Goal: Task Accomplishment & Management: Manage account settings

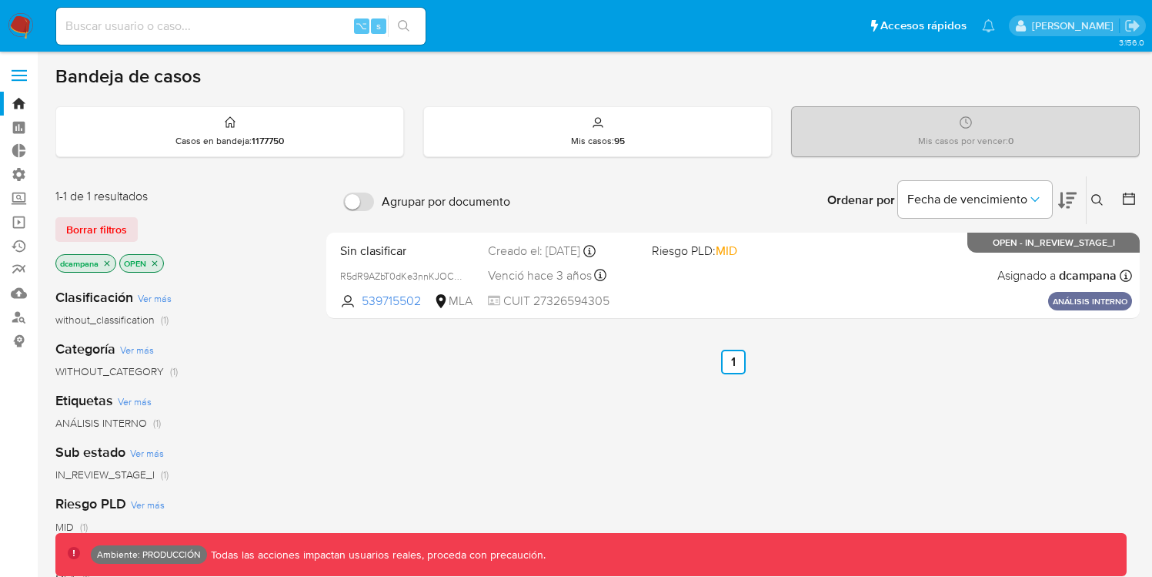
click at [27, 75] on label at bounding box center [19, 75] width 38 height 32
click at [0, 0] on input "checkbox" at bounding box center [0, 0] width 0 height 0
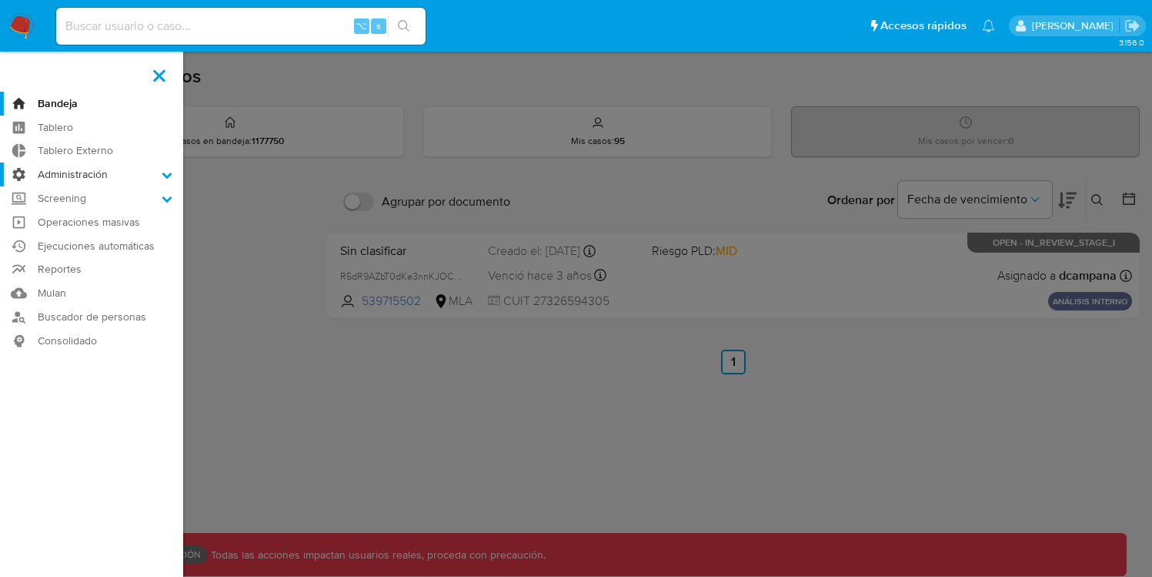
click at [134, 168] on label "Administración" at bounding box center [91, 174] width 183 height 24
click at [0, 0] on input "Administración" at bounding box center [0, 0] width 0 height 0
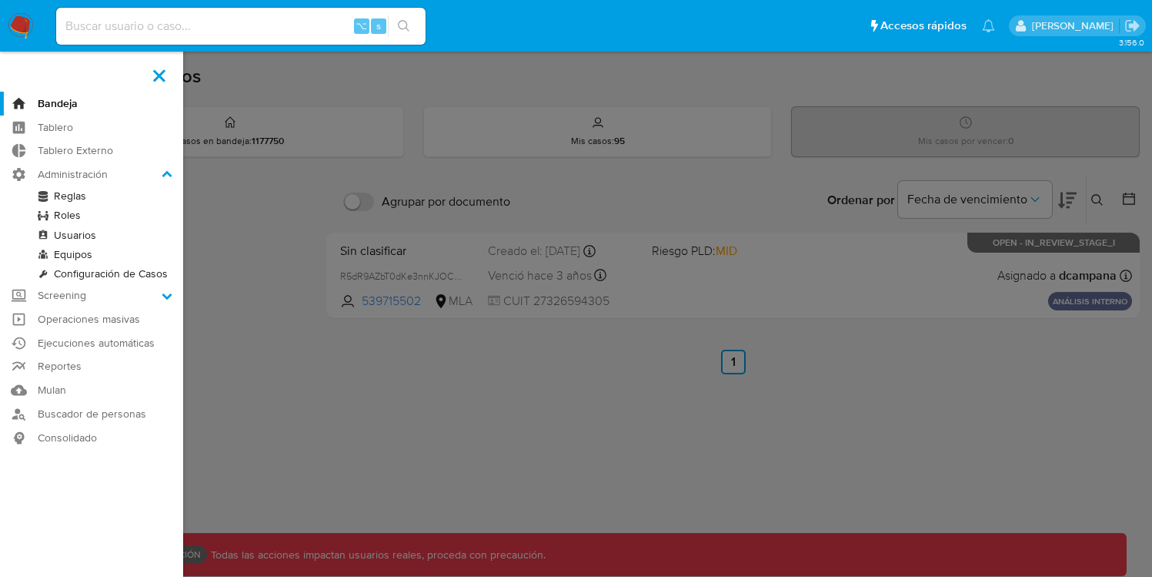
click at [67, 212] on link "Roles" at bounding box center [91, 215] width 183 height 19
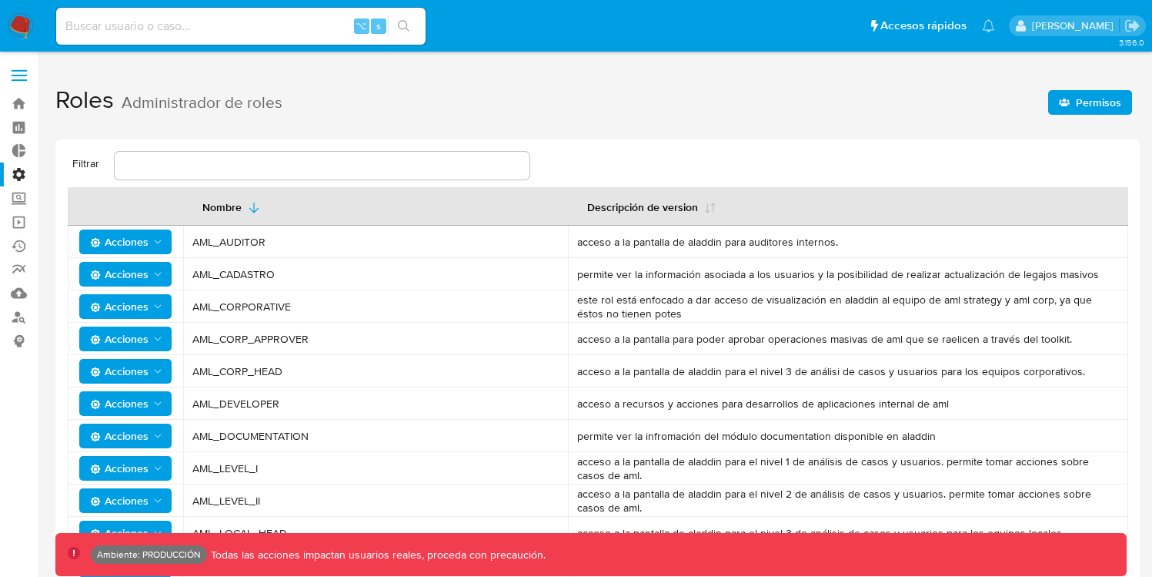
click at [162, 308] on icon "Acciones" at bounding box center [158, 306] width 12 height 12
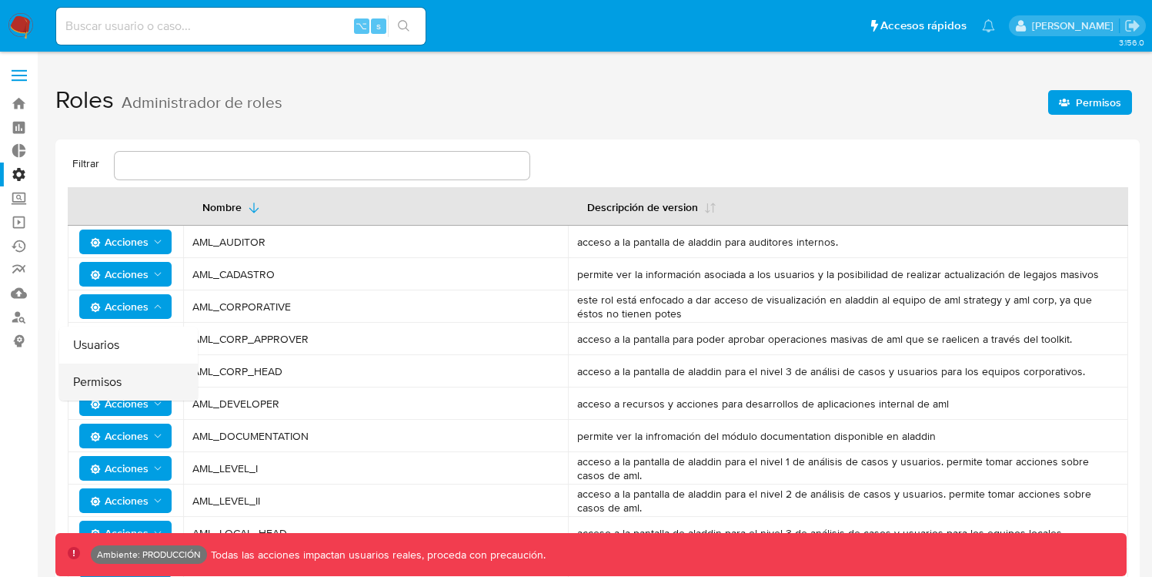
click at [152, 386] on button "Permisos" at bounding box center [128, 381] width 139 height 37
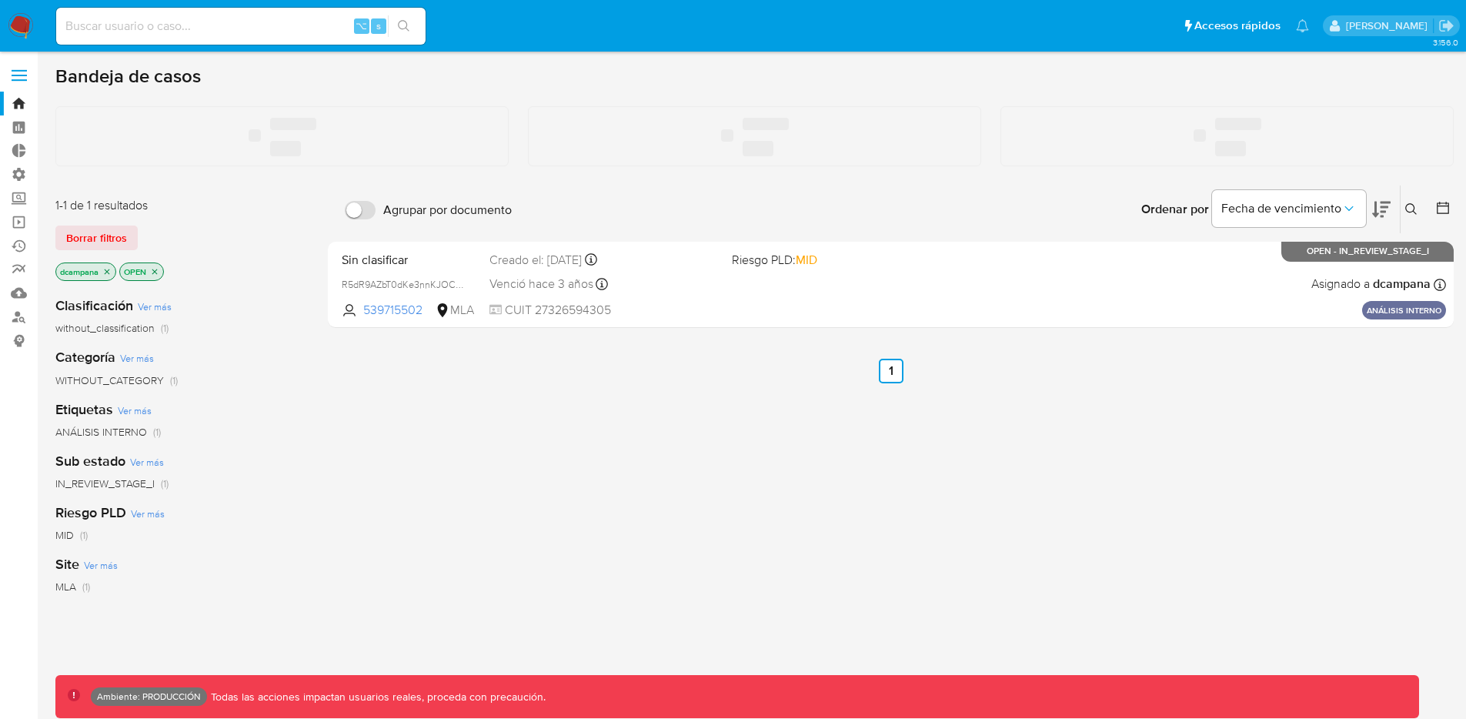
click at [14, 82] on label at bounding box center [19, 75] width 38 height 32
click at [0, 0] on input "checkbox" at bounding box center [0, 0] width 0 height 0
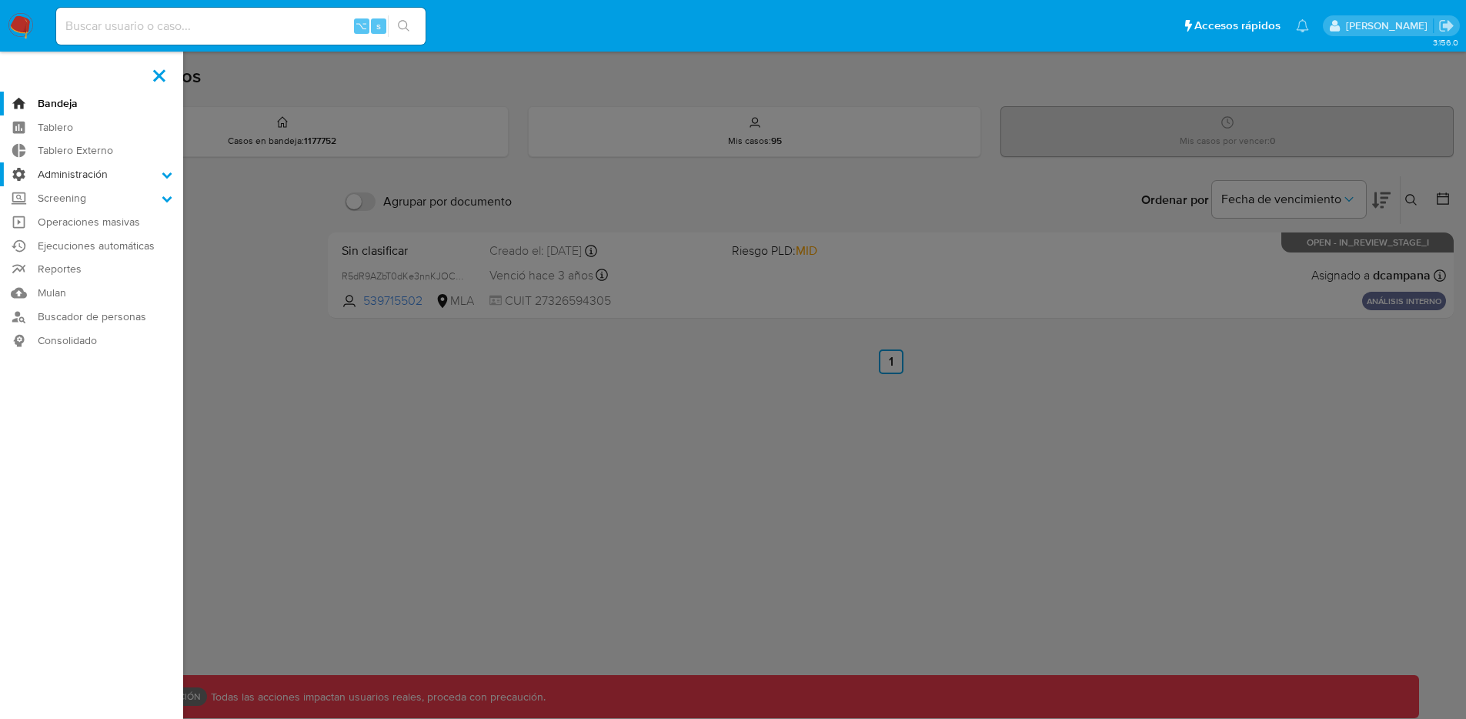
click at [79, 176] on label "Administración" at bounding box center [91, 174] width 183 height 24
click at [0, 0] on input "Administración" at bounding box center [0, 0] width 0 height 0
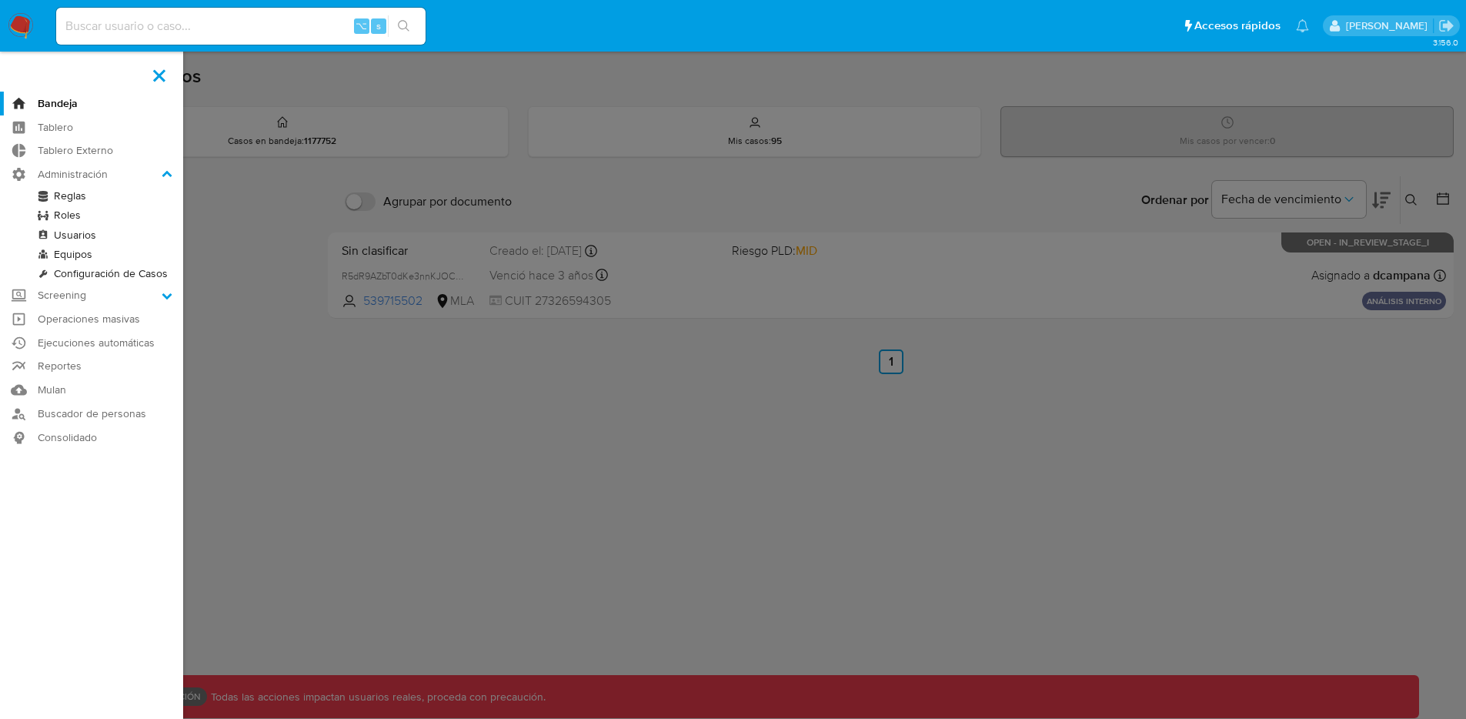
click at [79, 239] on link "Usuarios" at bounding box center [91, 235] width 183 height 19
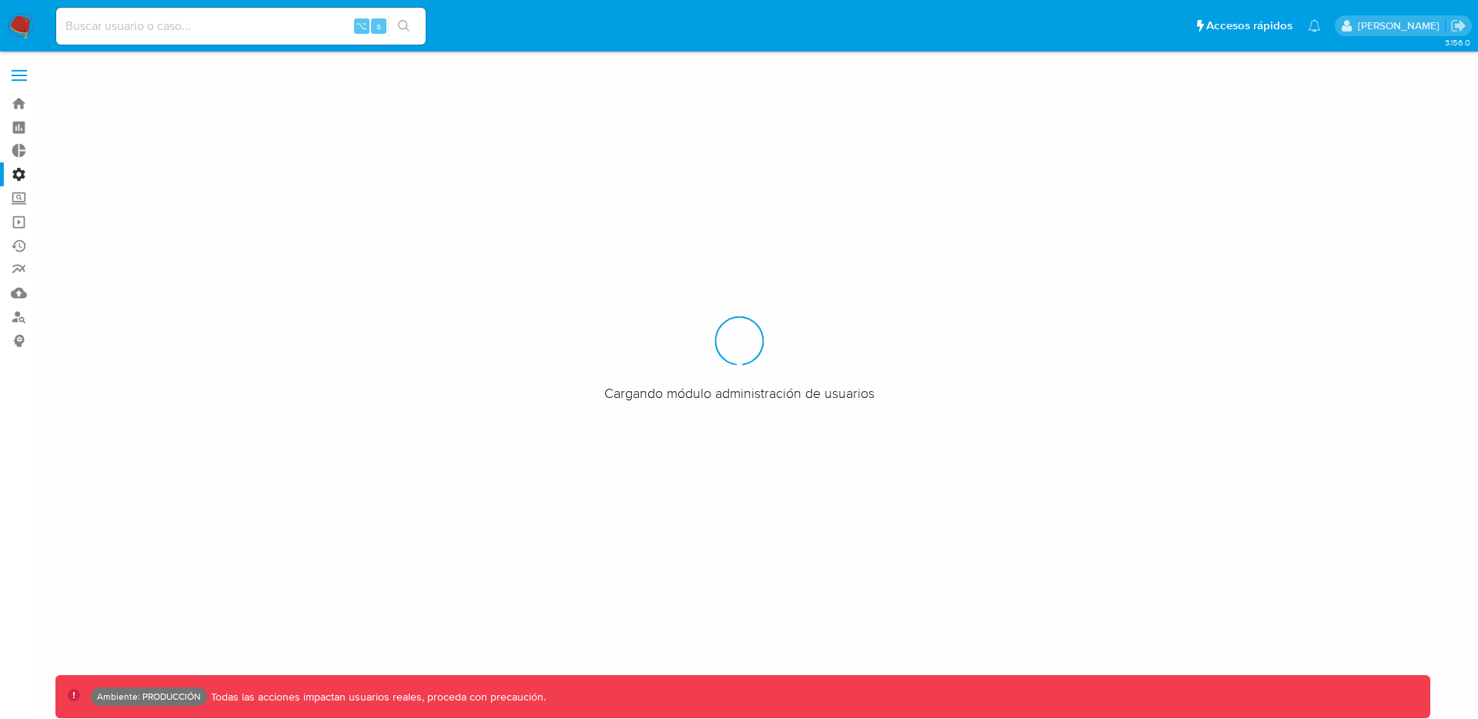
click at [15, 75] on span at bounding box center [19, 76] width 15 height 2
click at [0, 0] on input "checkbox" at bounding box center [0, 0] width 0 height 0
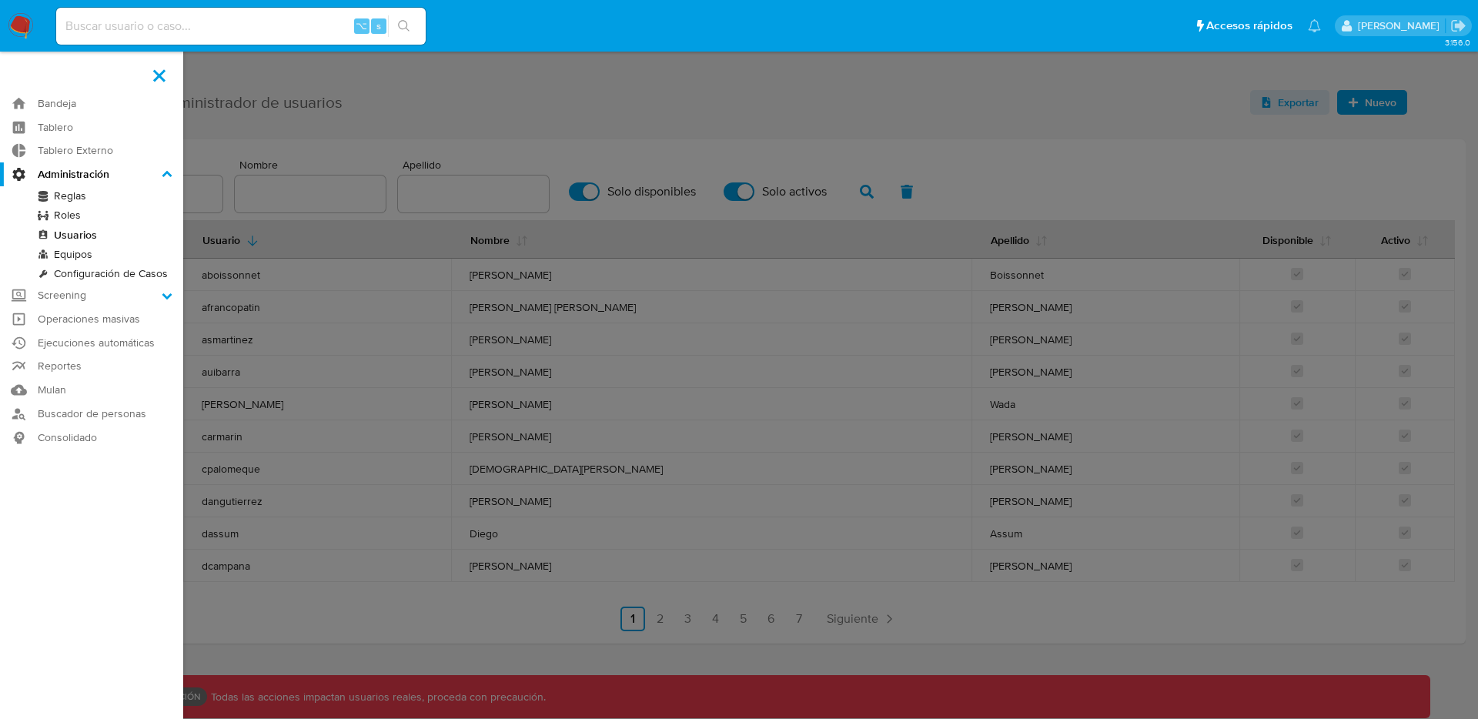
click at [62, 216] on link "Roles" at bounding box center [91, 215] width 183 height 19
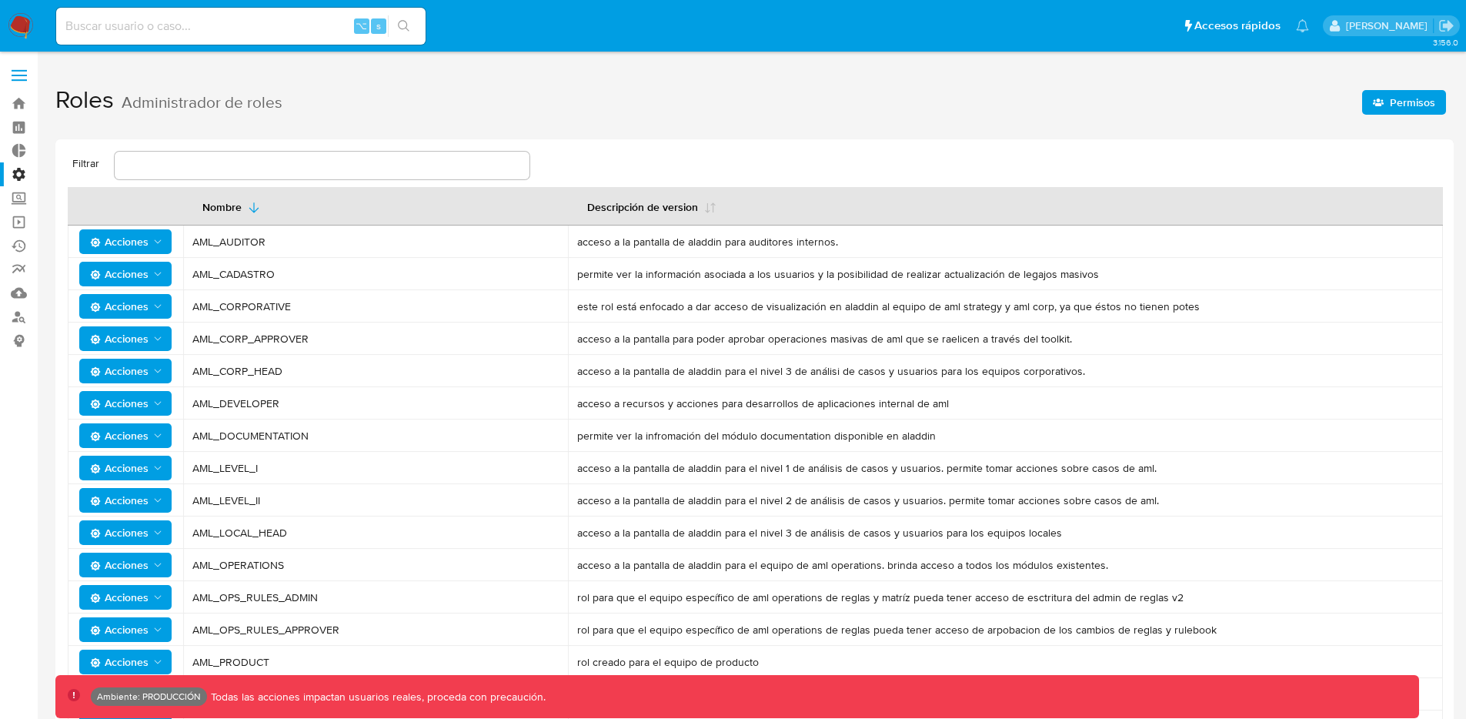
click at [1395, 109] on span "Permisos" at bounding box center [1412, 102] width 45 height 25
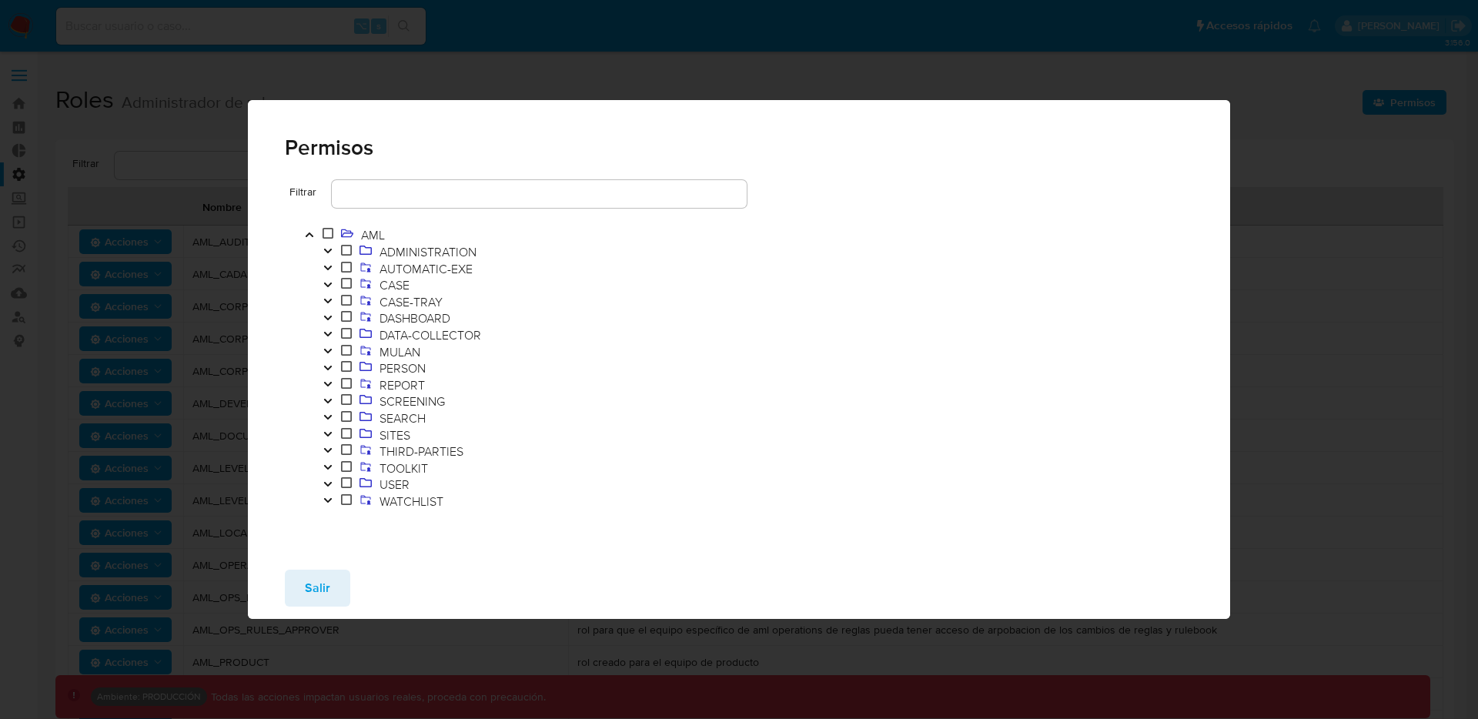
click at [337, 246] on span at bounding box center [346, 251] width 18 height 17
click at [335, 247] on button "Toggle" at bounding box center [328, 252] width 18 height 17
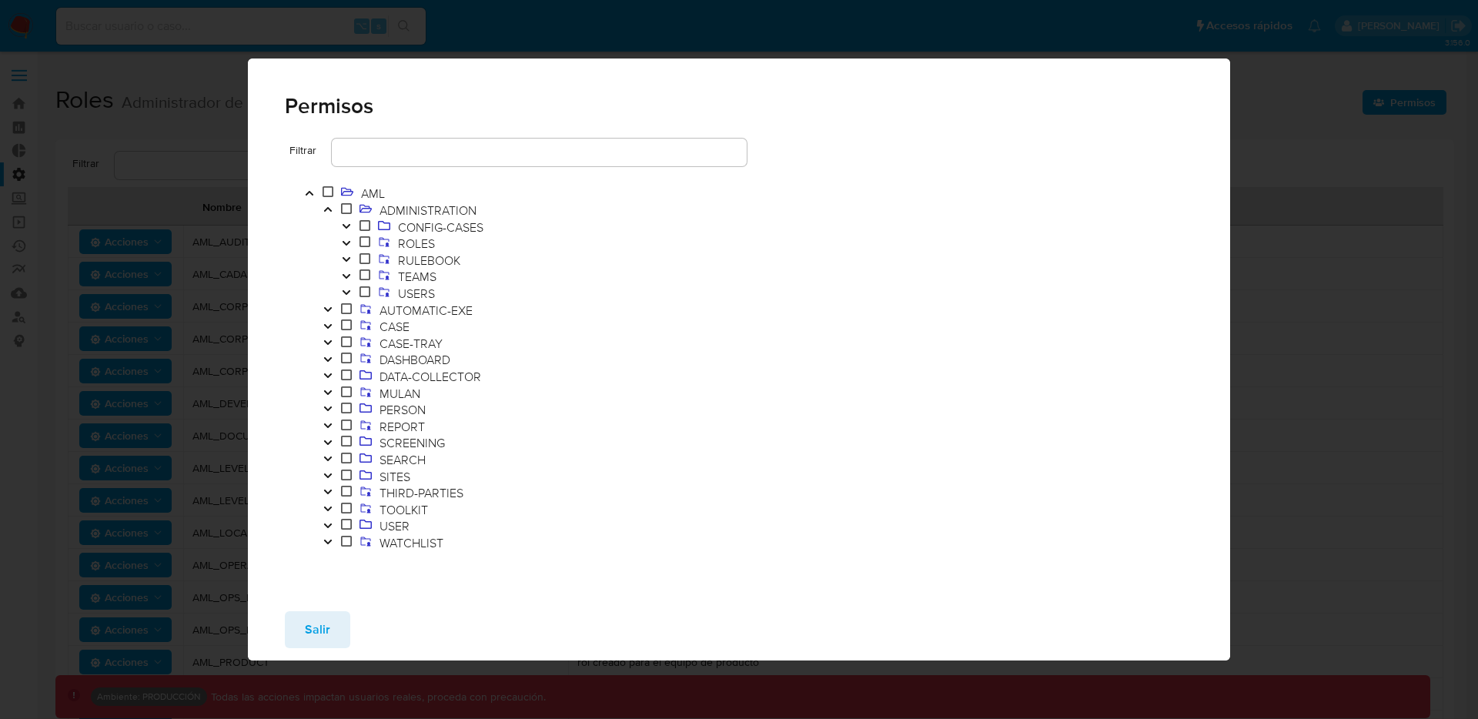
click at [345, 265] on button "Toggle" at bounding box center [346, 260] width 18 height 17
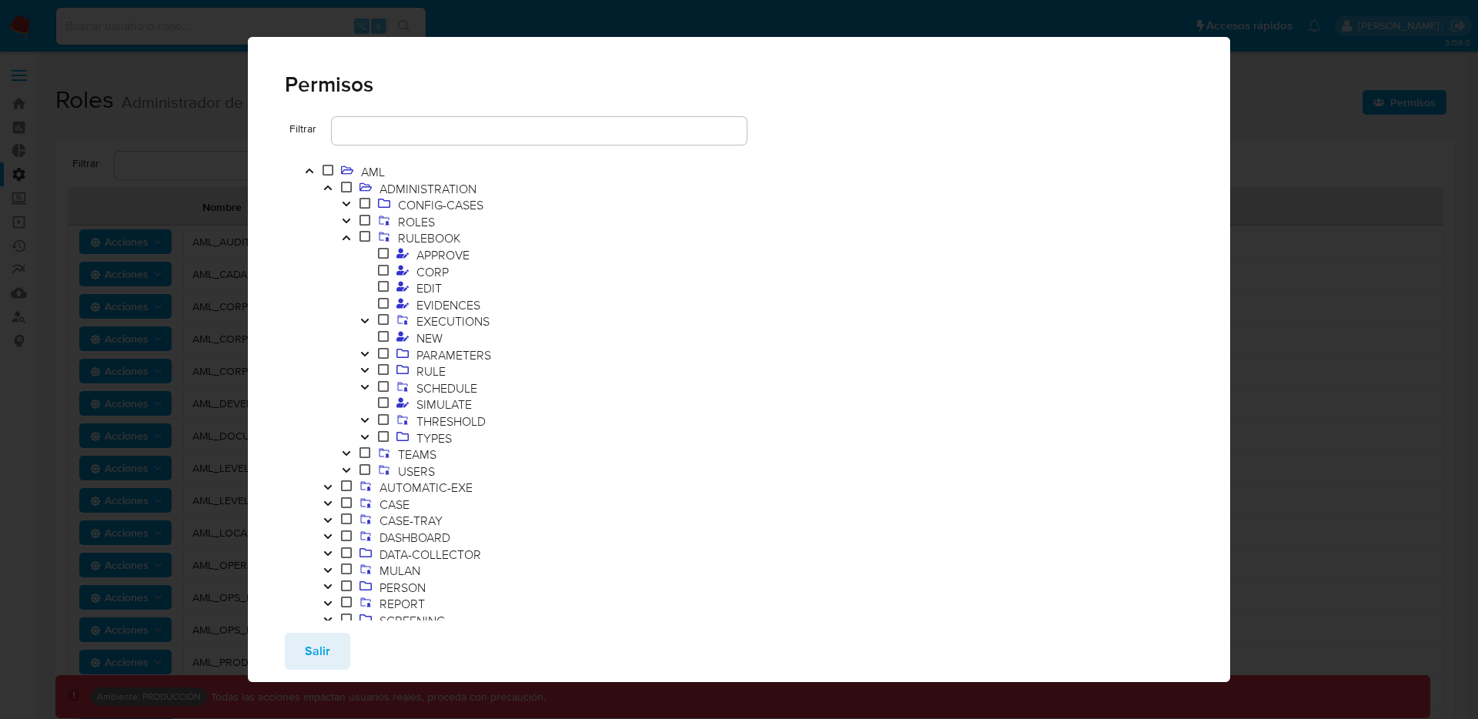
click at [369, 366] on icon "Toggle" at bounding box center [364, 370] width 11 height 9
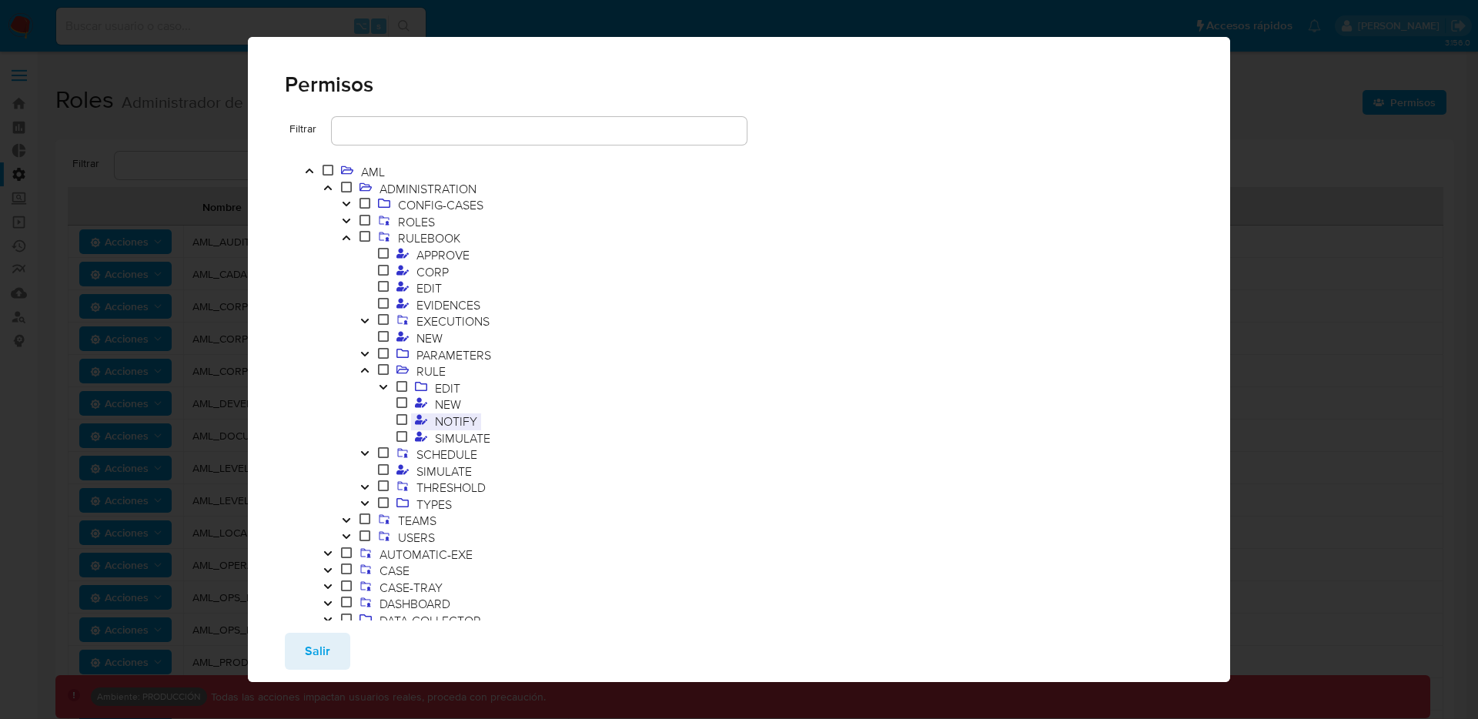
click at [454, 416] on span "NOTIFY" at bounding box center [456, 421] width 50 height 17
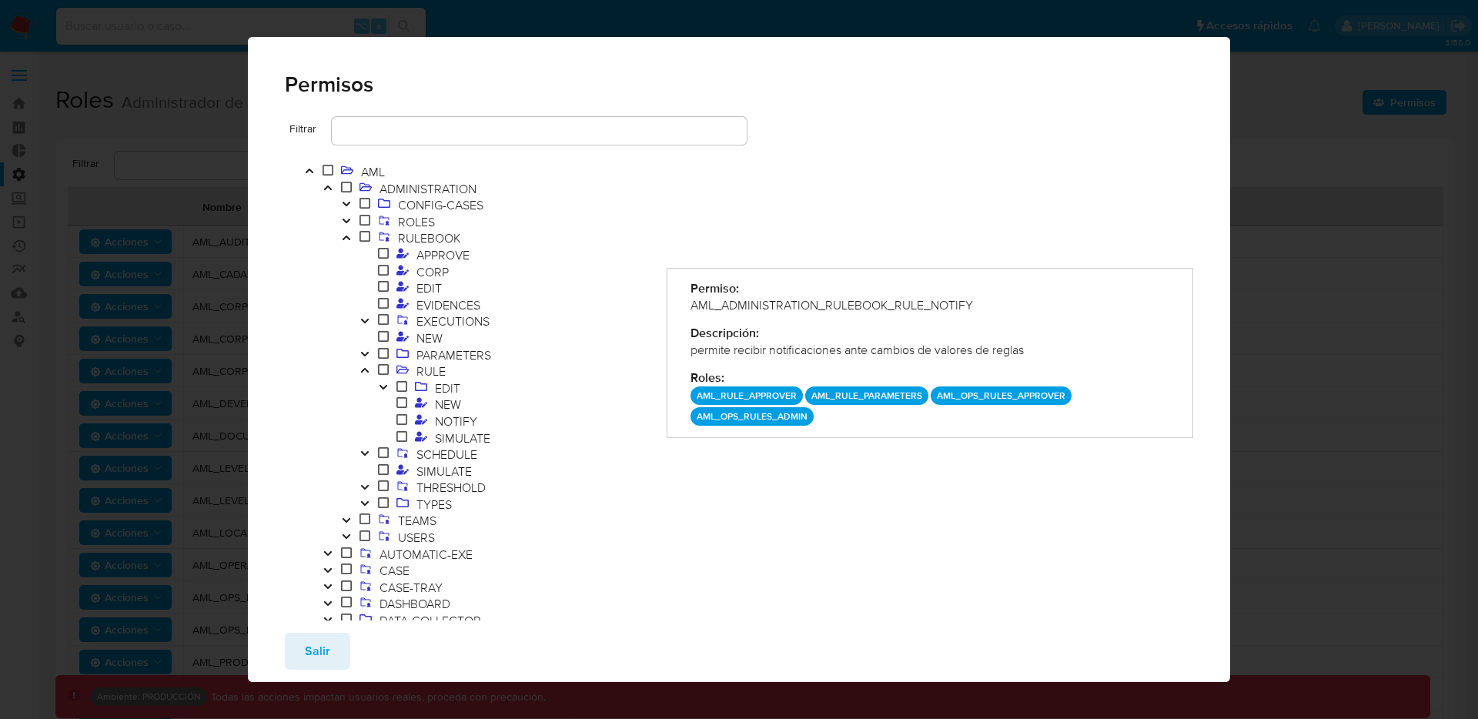
drag, startPoint x: 842, startPoint y: 425, endPoint x: 708, endPoint y: 398, distance: 136.6
click at [708, 398] on div "Permiso: AML_ADMINISTRATION_RULEBOOK_RULE_NOTIFY Descripción: permite recibir n…" at bounding box center [930, 353] width 527 height 170
click at [366, 351] on icon "Toggle" at bounding box center [364, 353] width 11 height 9
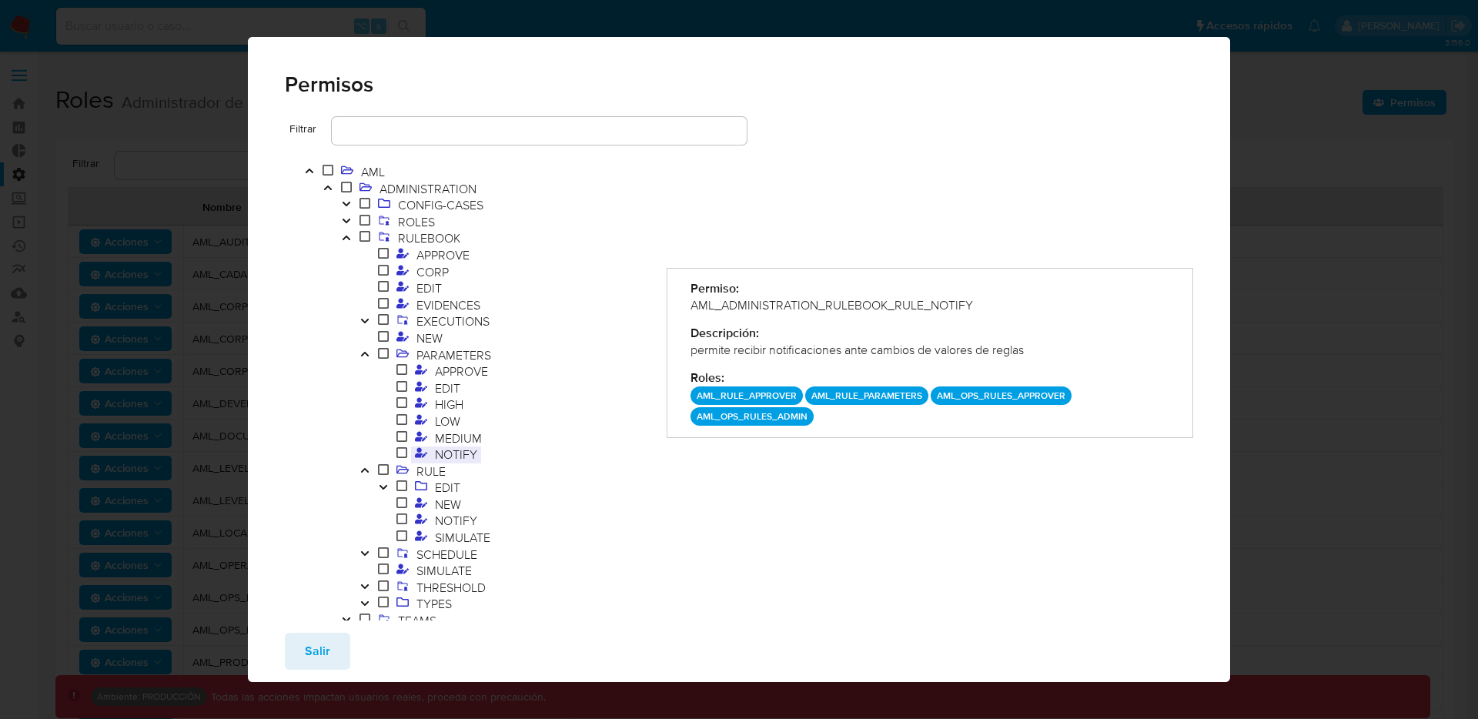
click at [458, 458] on span "NOTIFY" at bounding box center [456, 454] width 50 height 17
drag, startPoint x: 797, startPoint y: 409, endPoint x: 741, endPoint y: 395, distance: 57.9
click at [741, 395] on div "AML_RULE_APPROVER AML_RULE_PARAMETERS AML_OPS_RULES_APPROVER AML_OPS_RULES_ADMIN" at bounding box center [930, 405] width 480 height 39
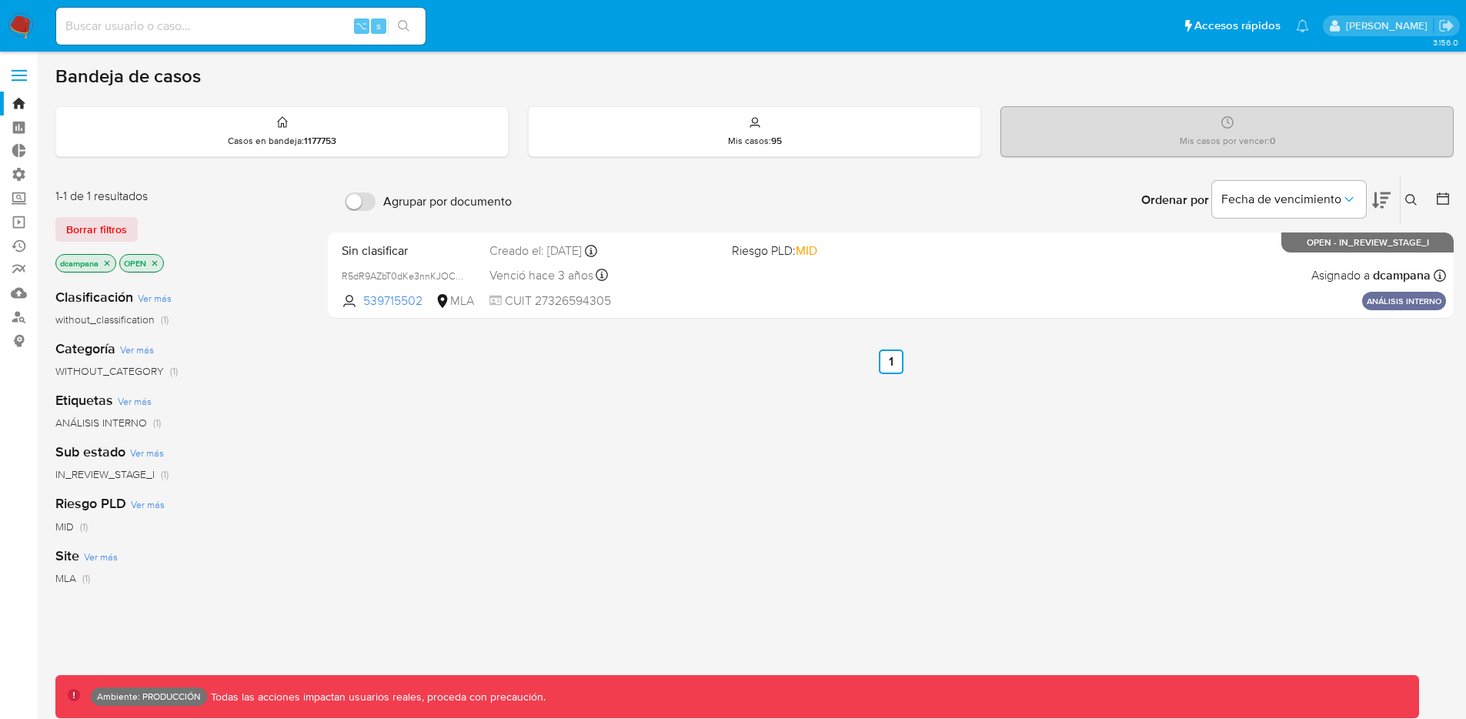
click at [27, 77] on label at bounding box center [19, 75] width 38 height 32
click at [0, 0] on input "checkbox" at bounding box center [0, 0] width 0 height 0
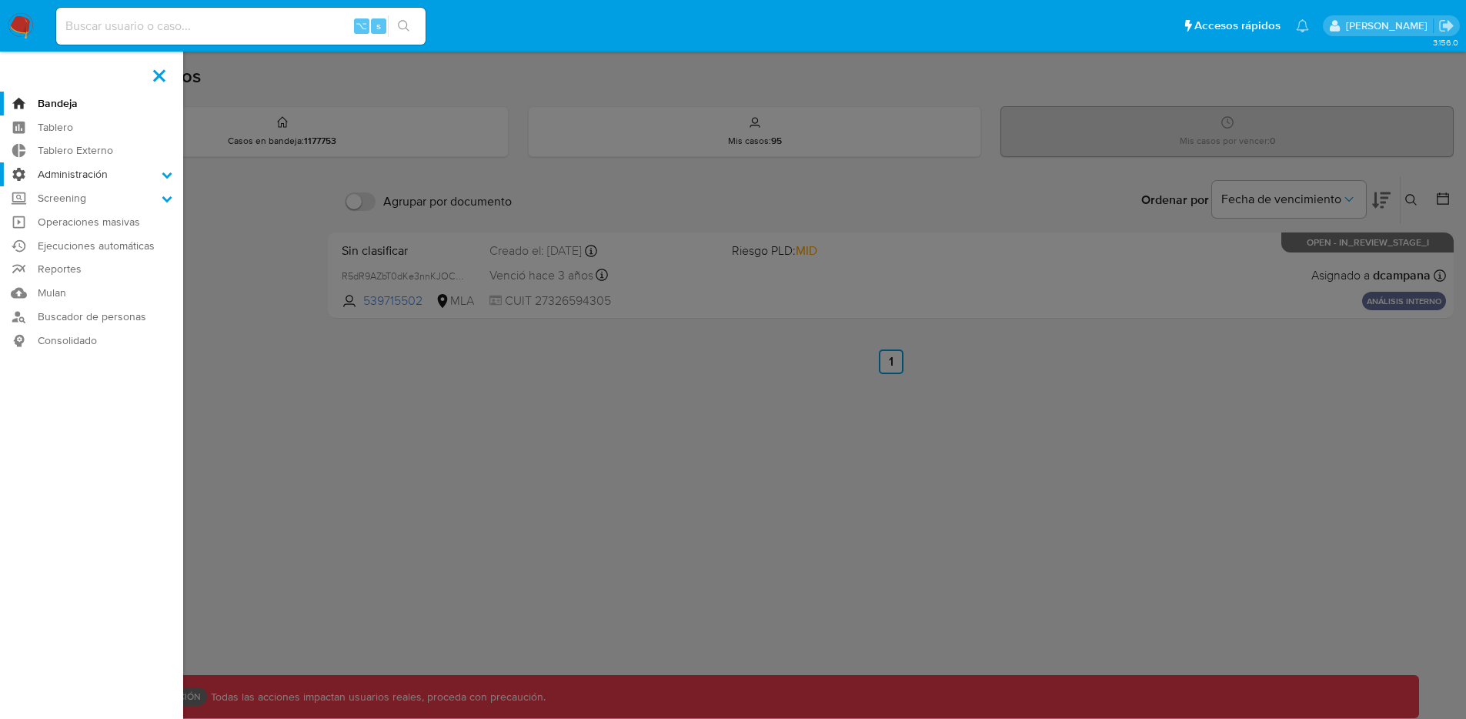
click at [83, 178] on label "Administración" at bounding box center [91, 174] width 183 height 24
click at [0, 0] on input "Administración" at bounding box center [0, 0] width 0 height 0
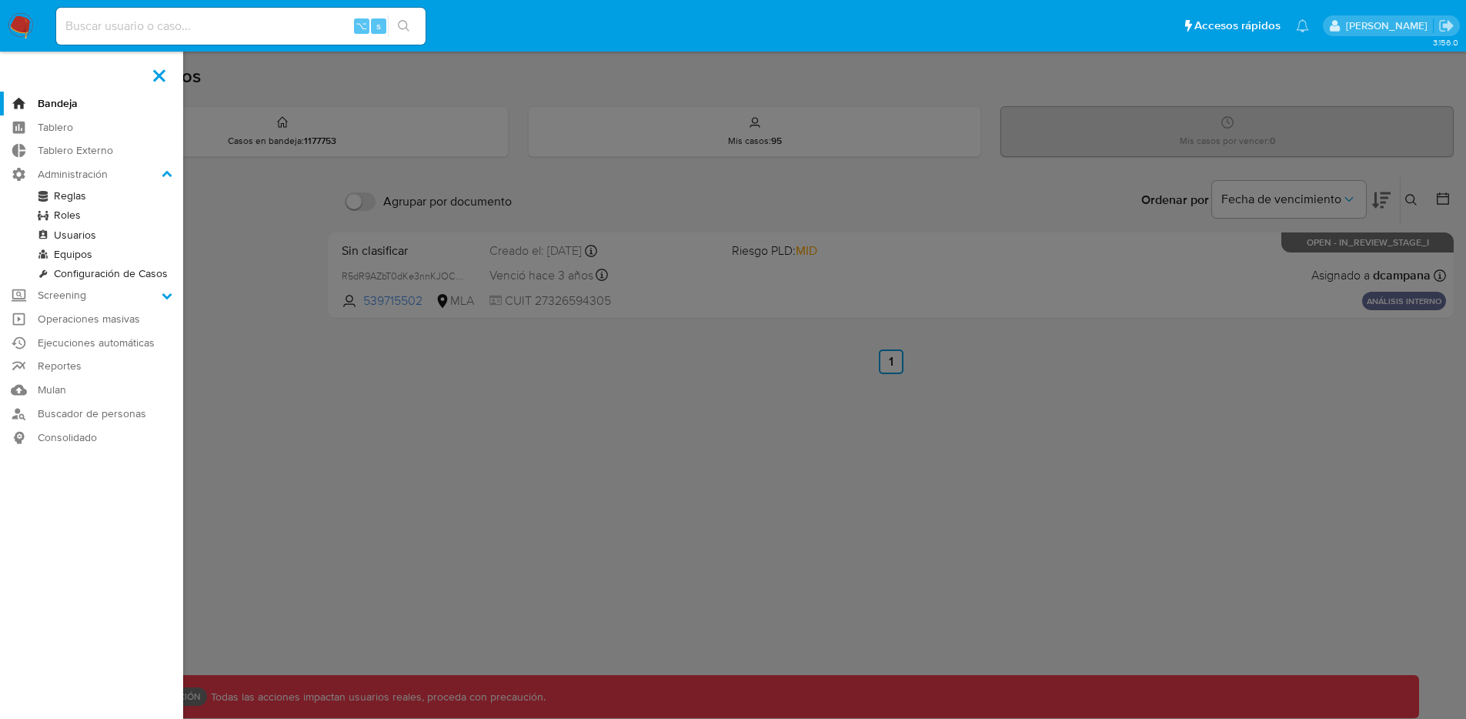
click at [65, 199] on link "Reglas" at bounding box center [91, 195] width 183 height 19
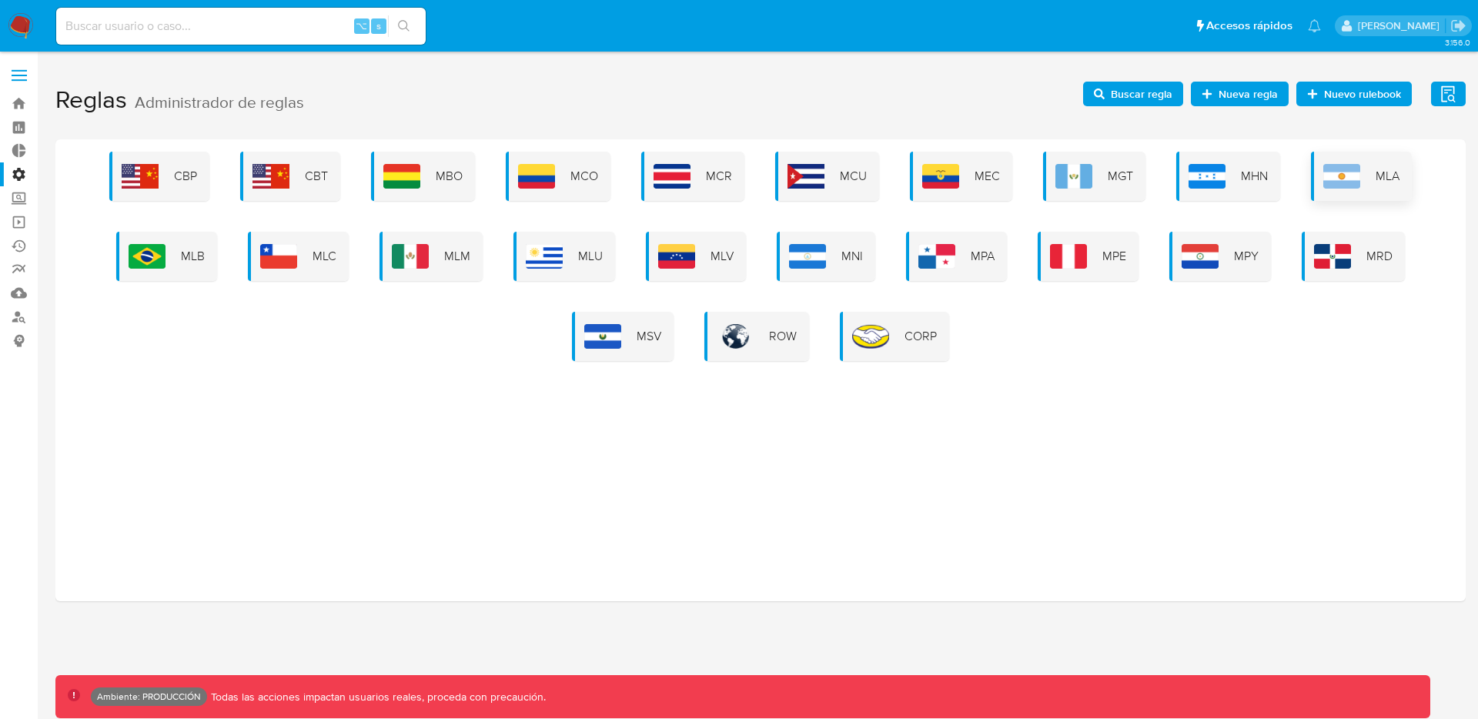
click at [1339, 182] on img at bounding box center [1341, 176] width 37 height 25
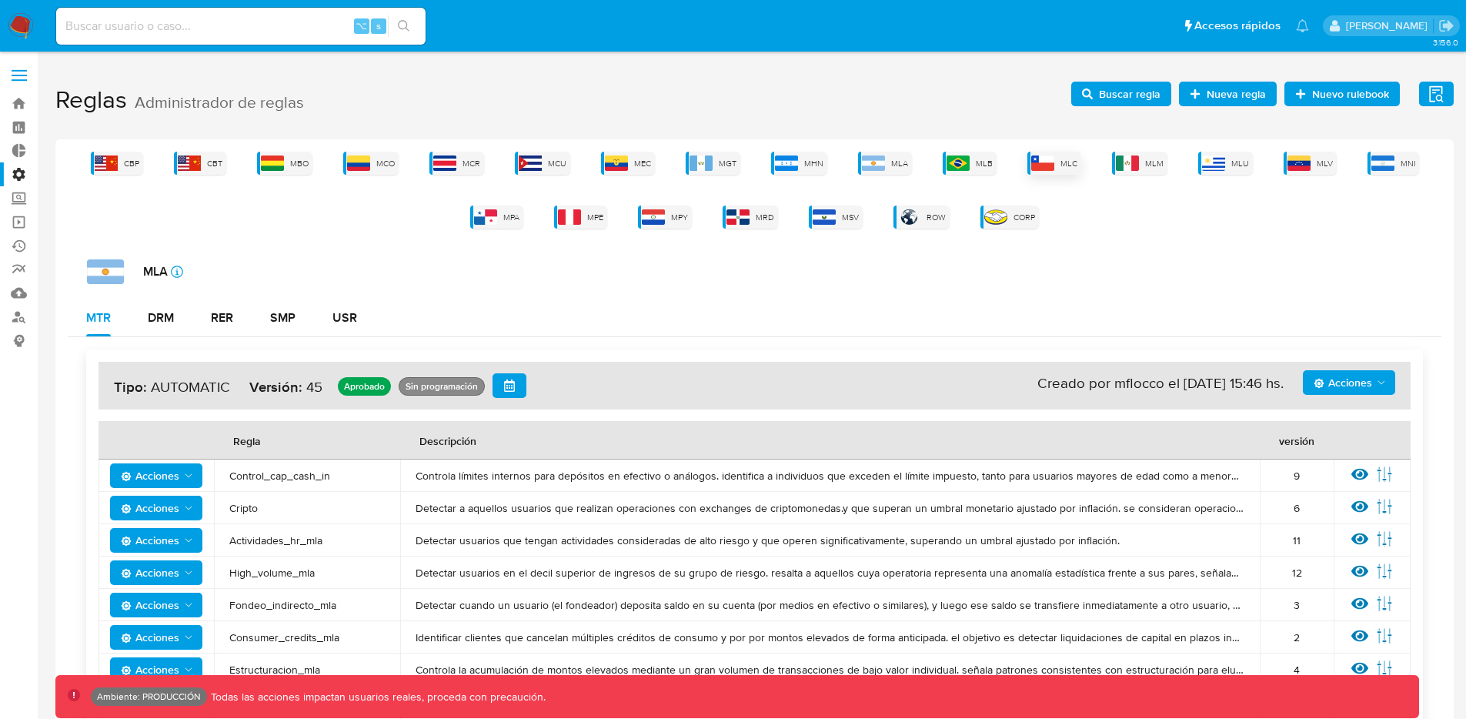
click at [1055, 169] on img at bounding box center [1042, 162] width 23 height 15
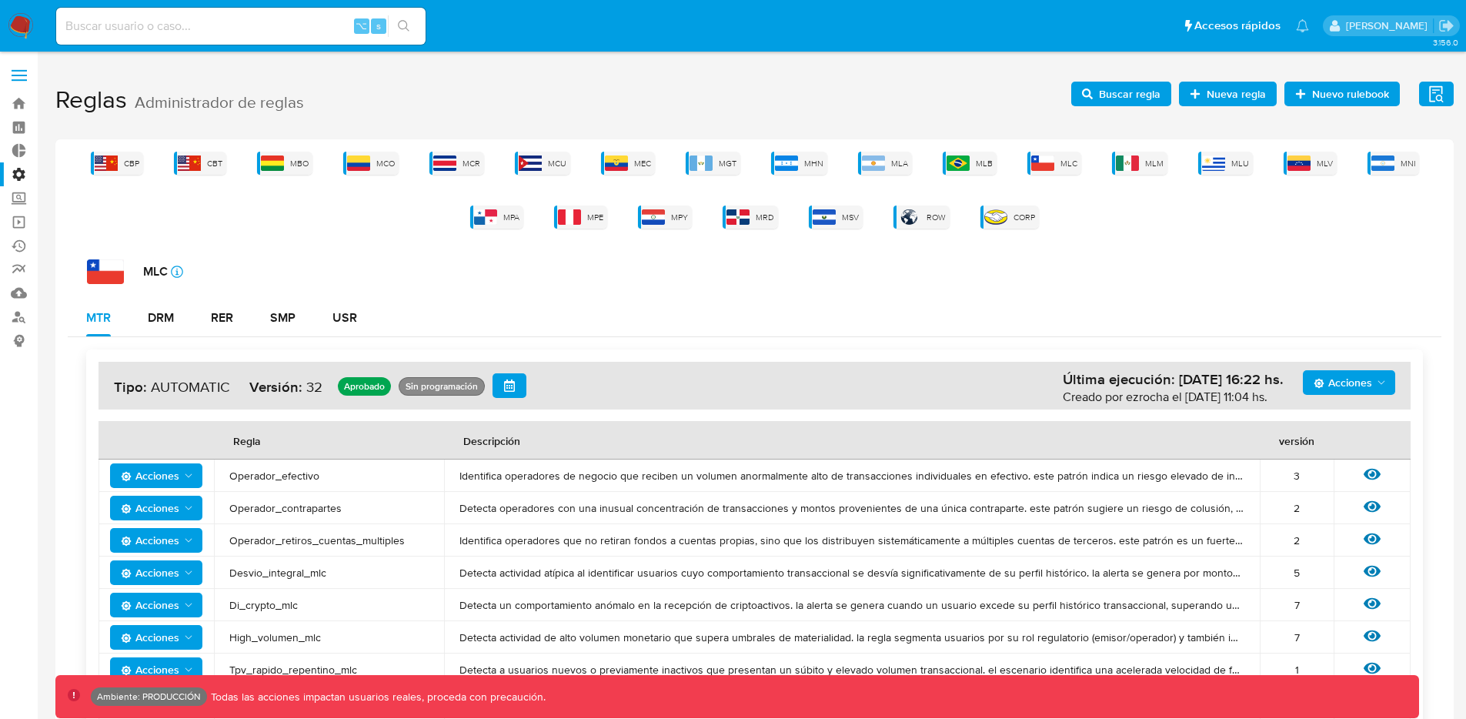
click at [24, 79] on span at bounding box center [19, 80] width 15 height 2
click at [0, 0] on input "checkbox" at bounding box center [0, 0] width 0 height 0
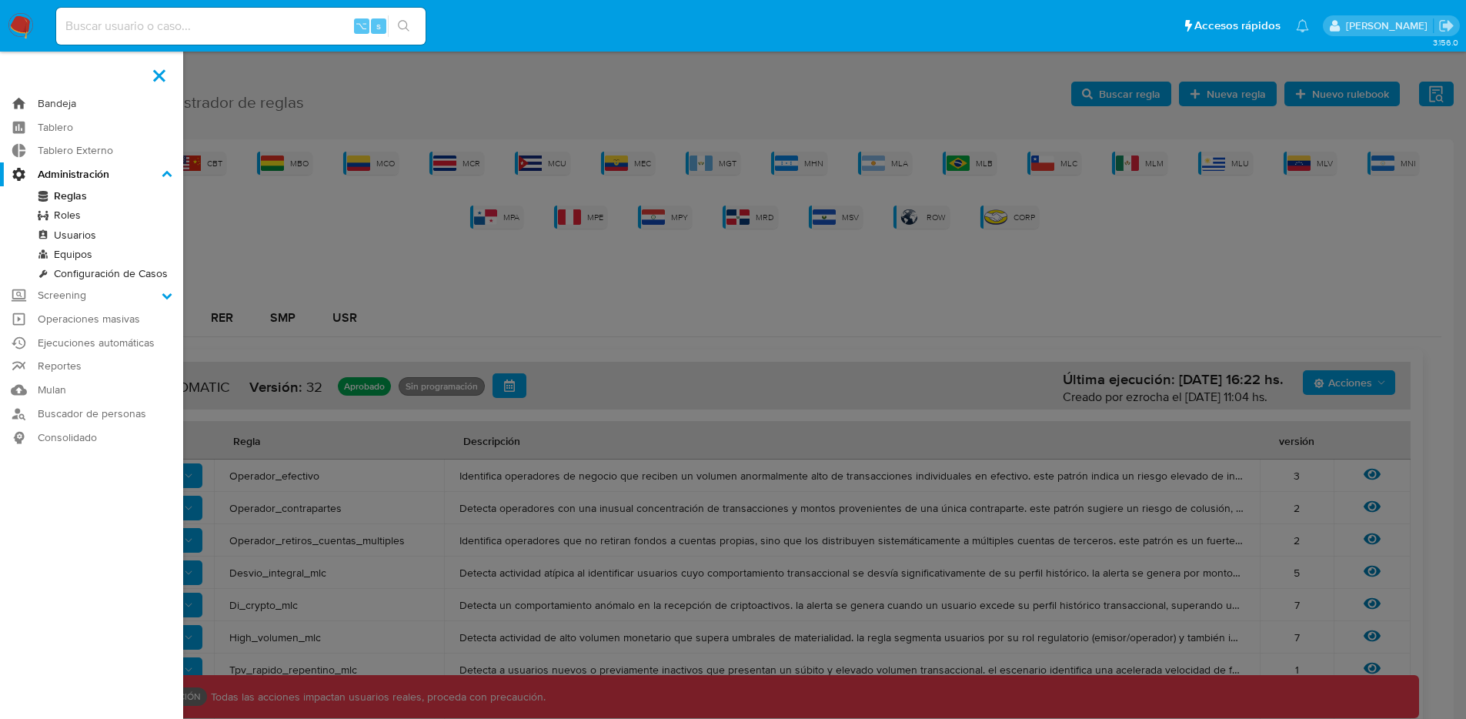
click at [48, 102] on link "Bandeja" at bounding box center [91, 104] width 183 height 24
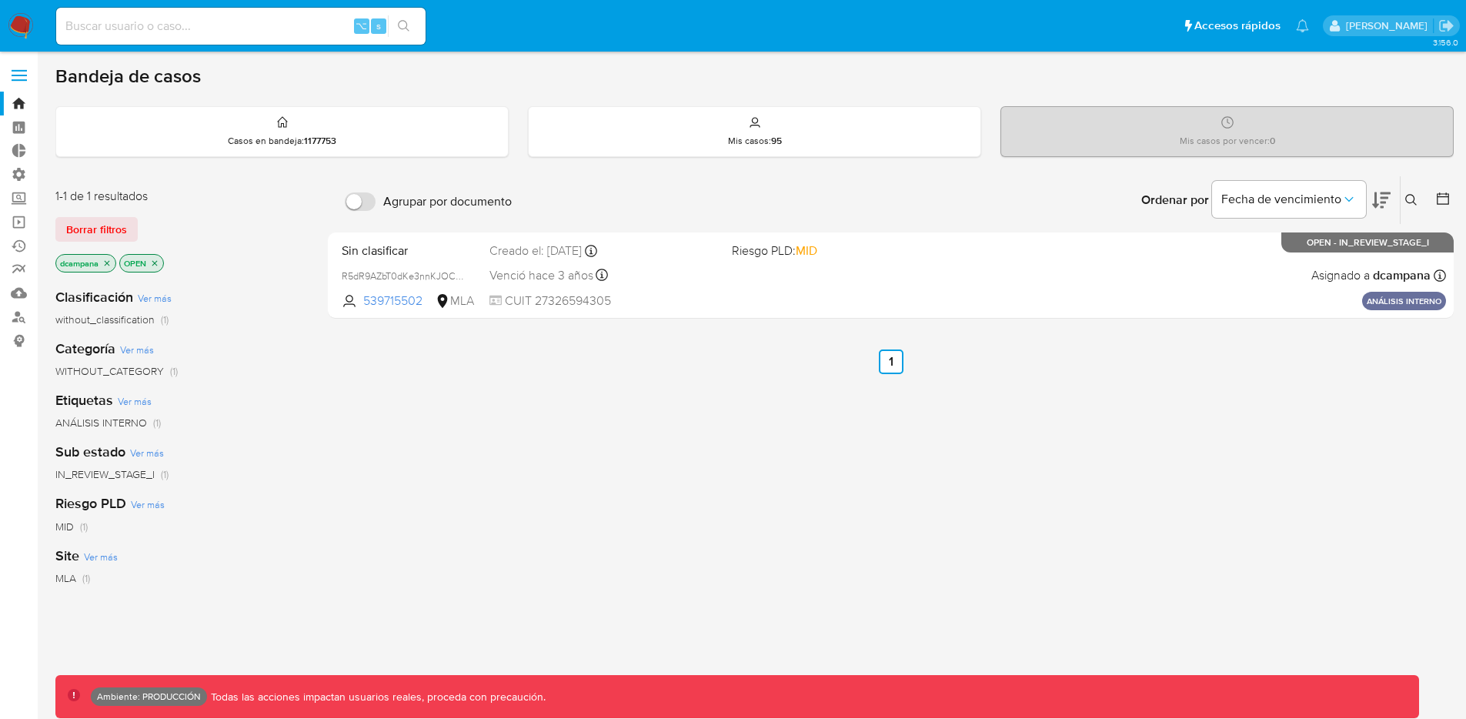
click at [159, 265] on icon "close-filter" at bounding box center [154, 263] width 9 height 9
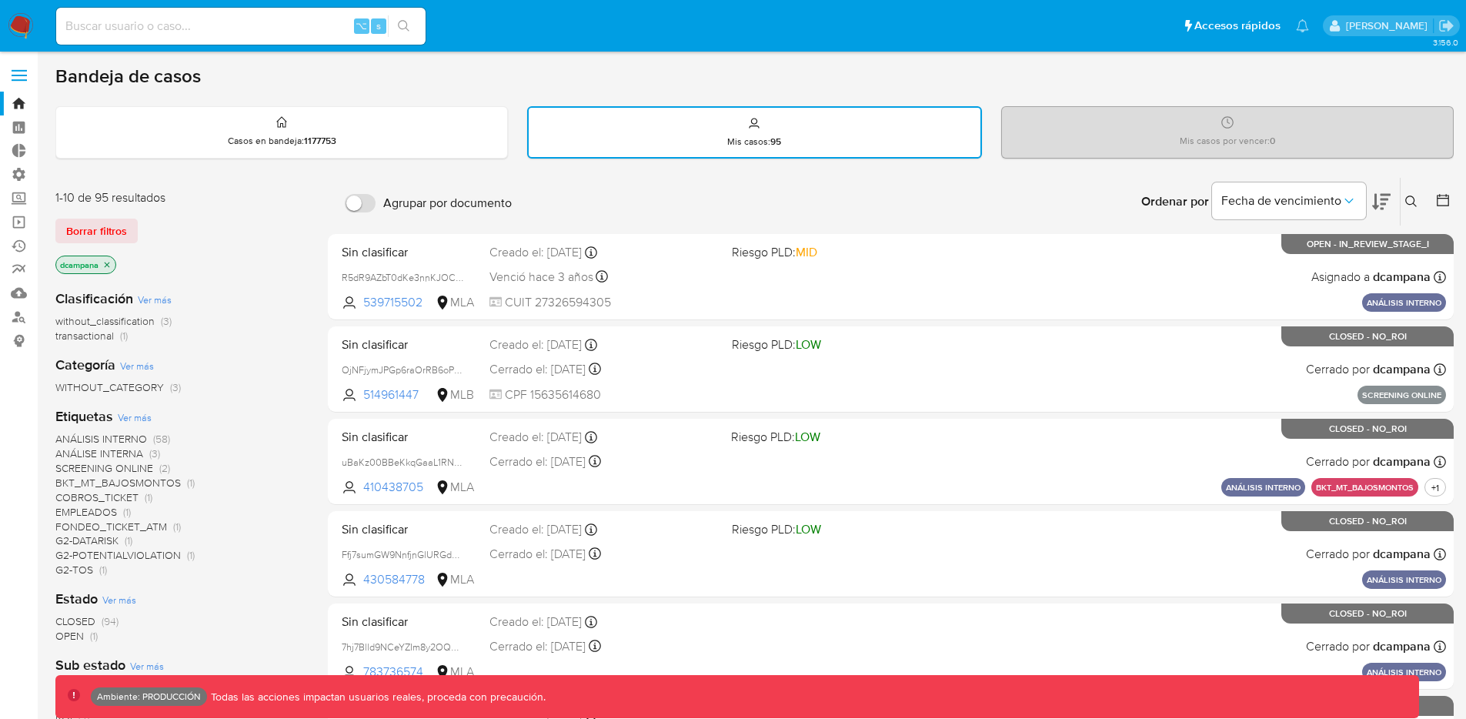
click at [108, 260] on icon "close-filter" at bounding box center [106, 264] width 9 height 9
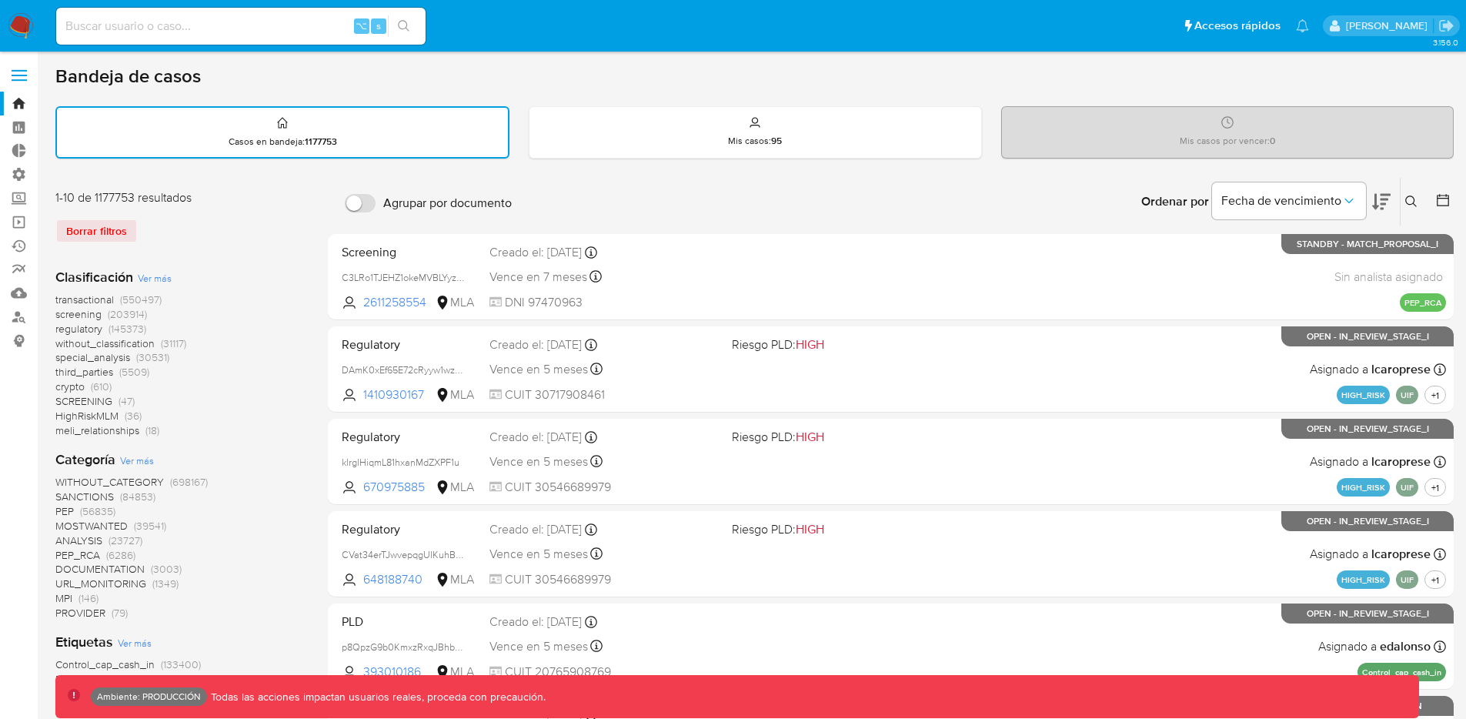
click at [106, 296] on span "transactional" at bounding box center [84, 299] width 59 height 15
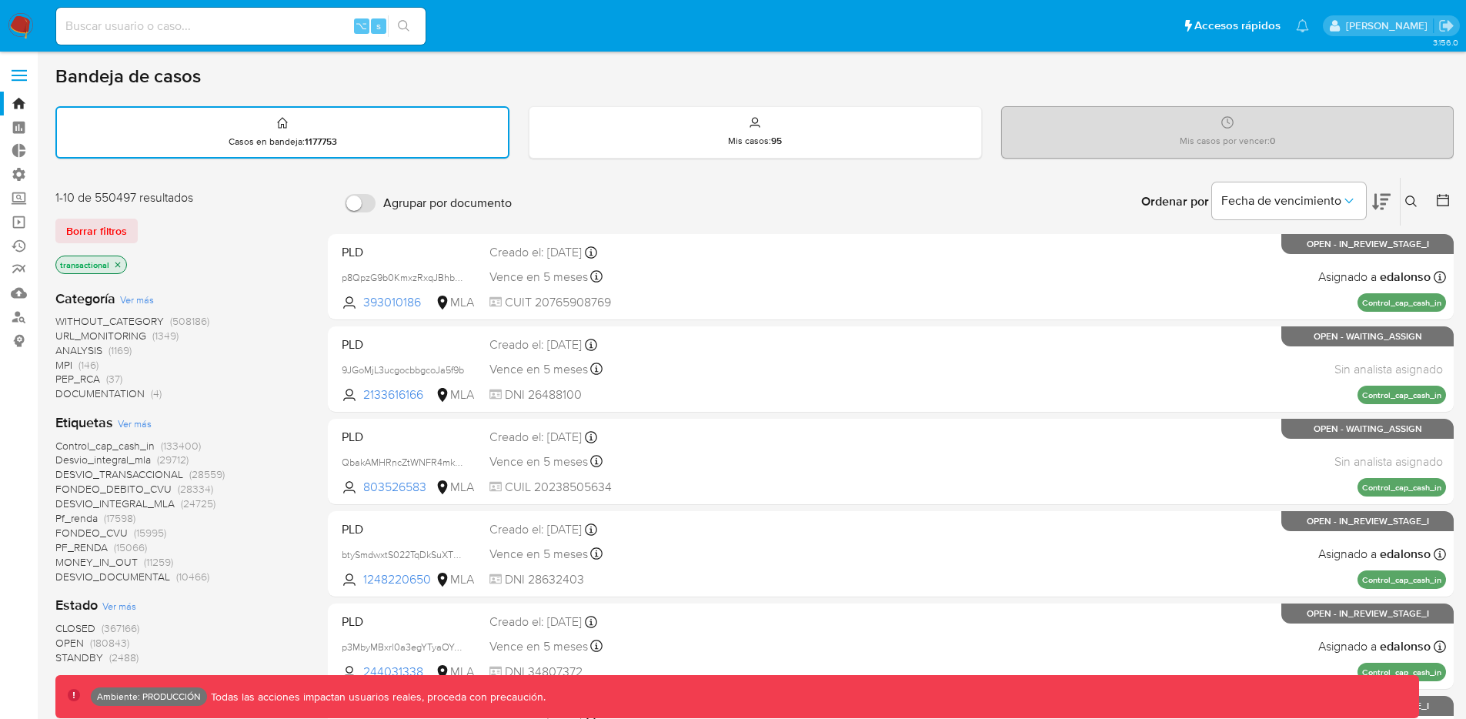
click at [118, 442] on span "Control_cap_cash_in" at bounding box center [104, 445] width 99 height 15
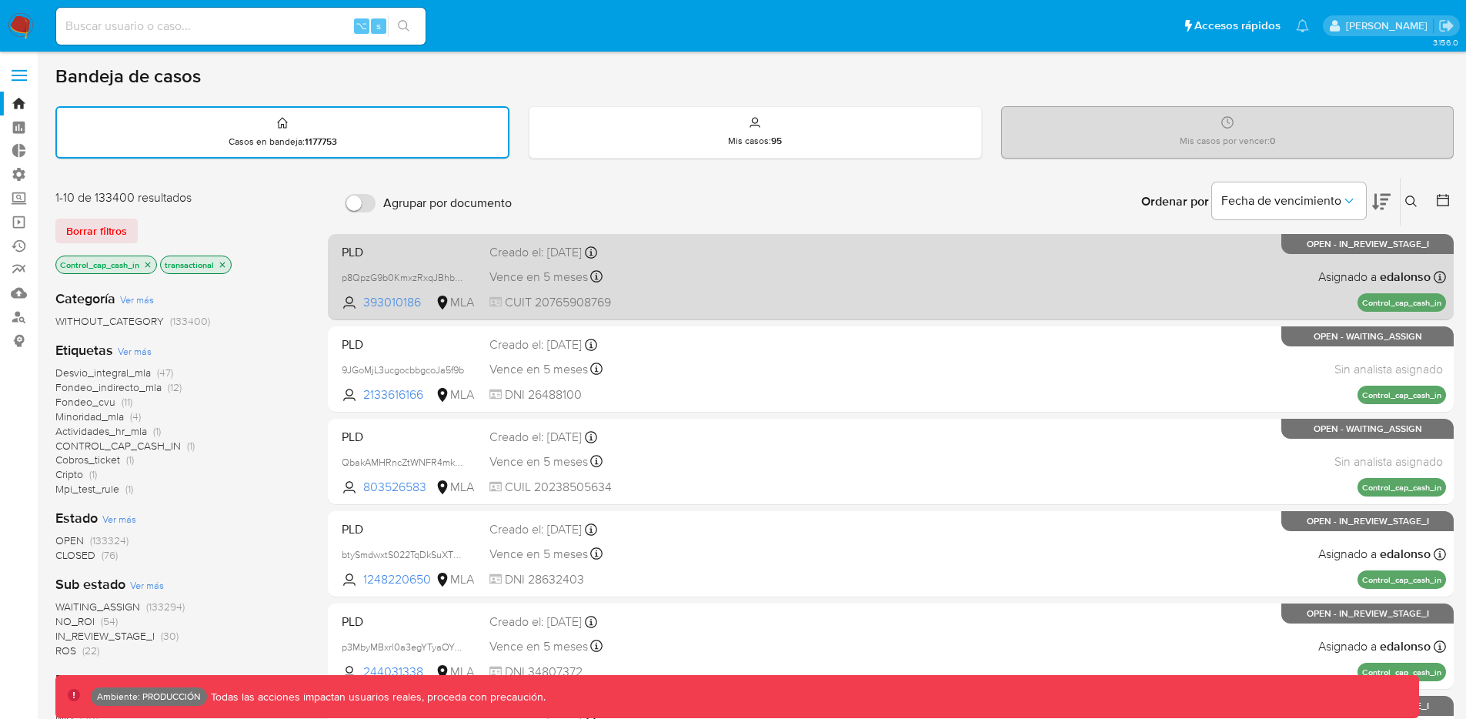
click at [728, 303] on div "PLD p8QpzG9b0KmxzRxqJBhbNdya 393010186 MLA Creado el: 26/06/2025 Creado el: 26/…" at bounding box center [891, 277] width 1111 height 78
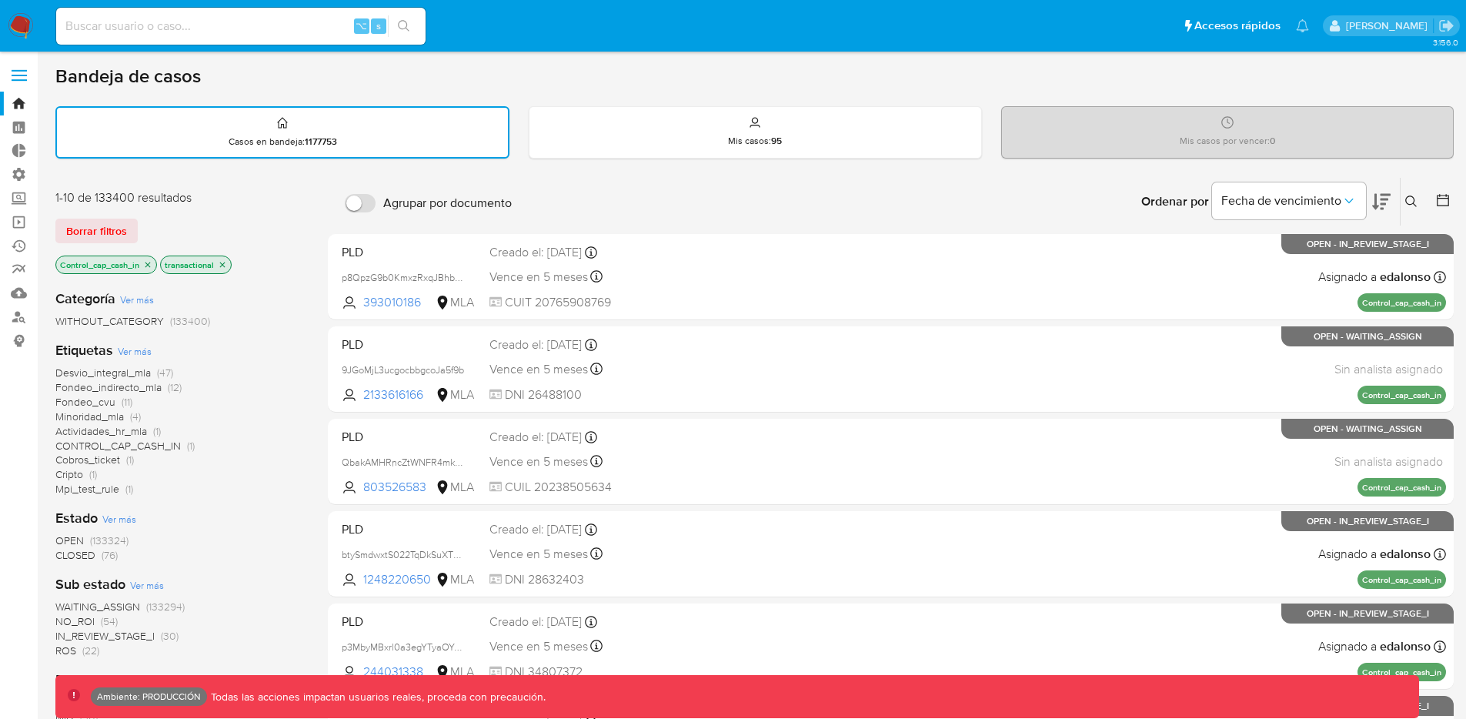
click at [6, 71] on label at bounding box center [19, 75] width 38 height 32
click at [0, 0] on input "checkbox" at bounding box center [0, 0] width 0 height 0
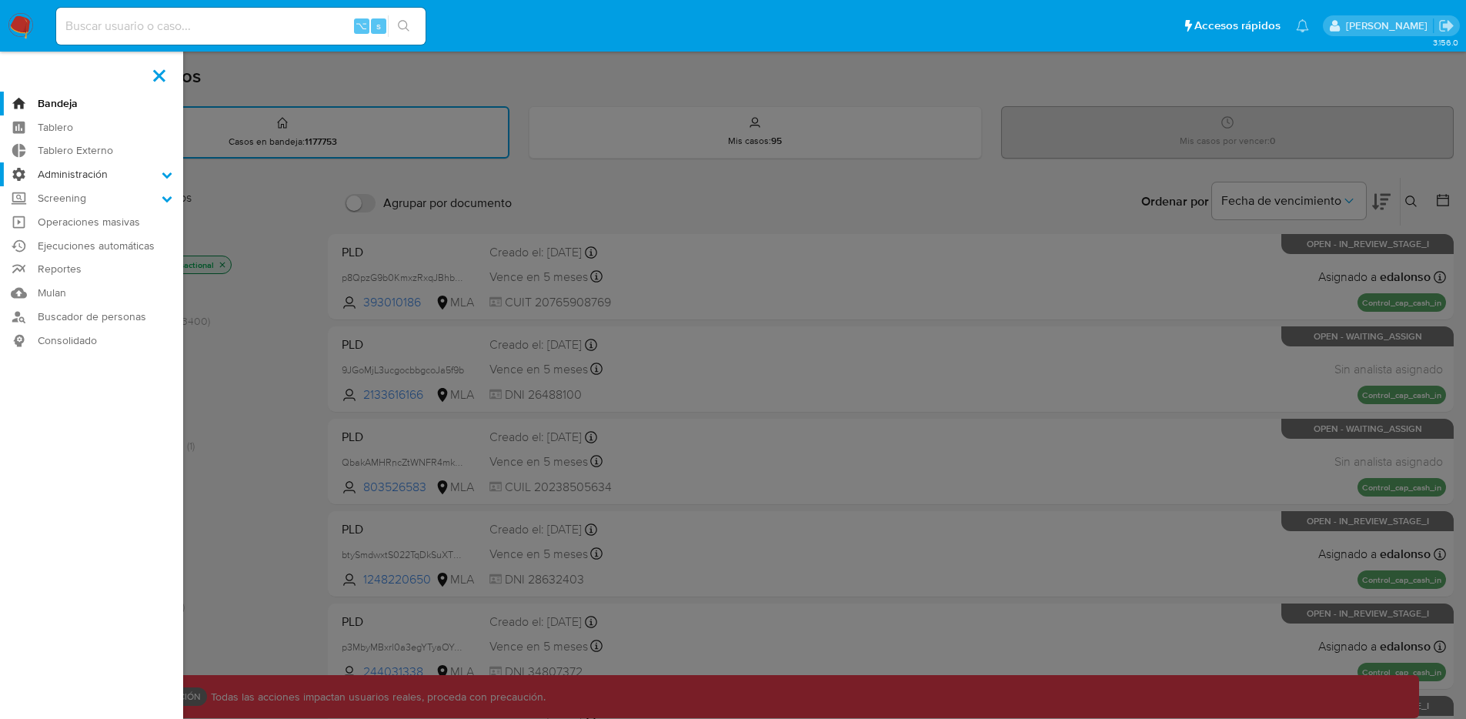
click at [71, 172] on label "Administración" at bounding box center [91, 174] width 183 height 24
click at [0, 0] on input "Administración" at bounding box center [0, 0] width 0 height 0
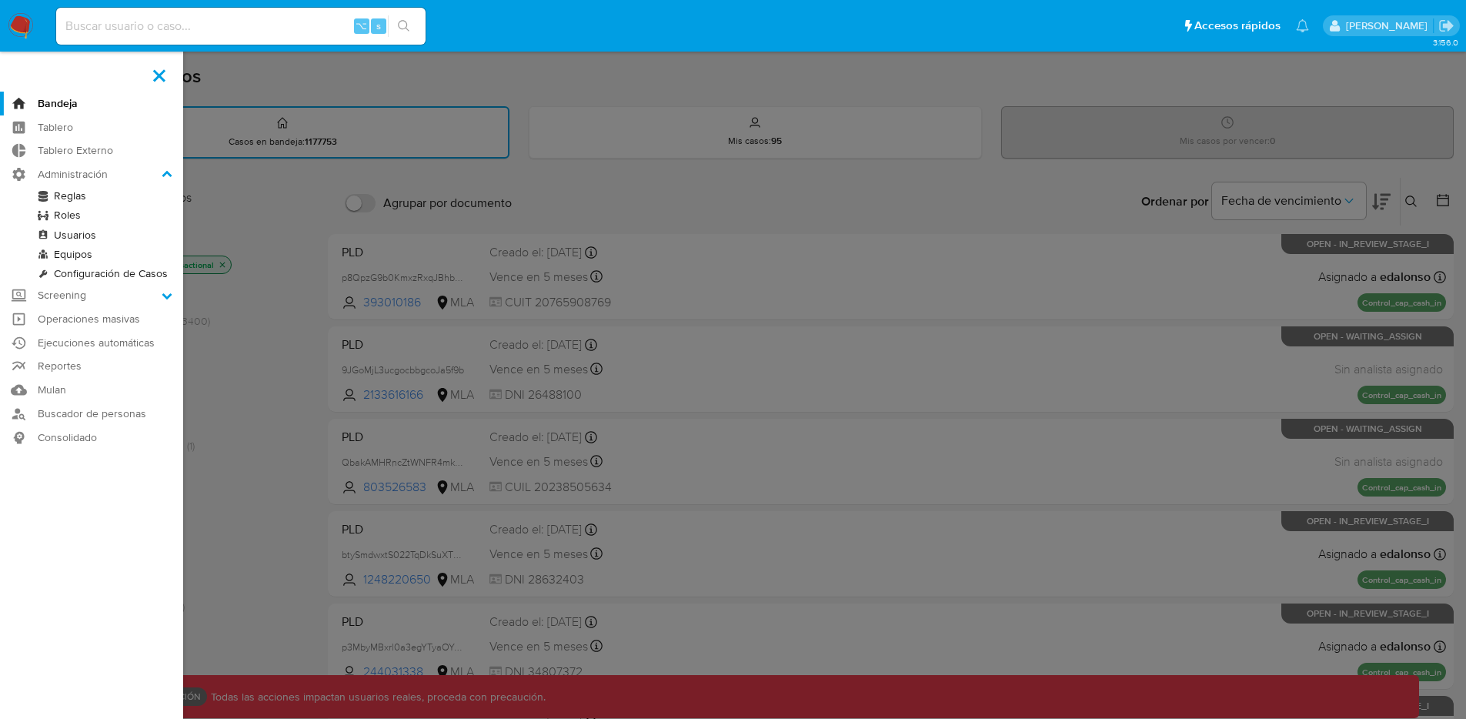
click at [79, 199] on link "Reglas" at bounding box center [91, 195] width 183 height 19
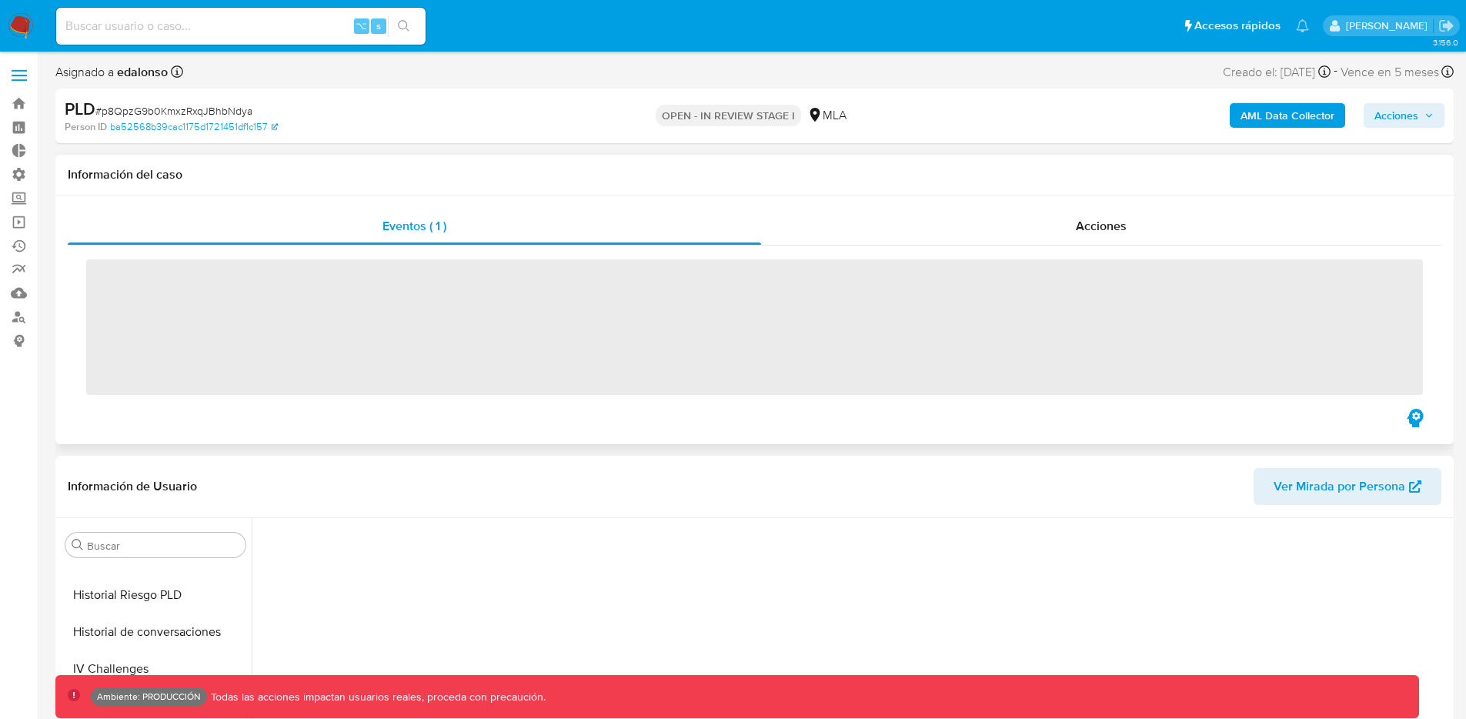
scroll to position [724, 0]
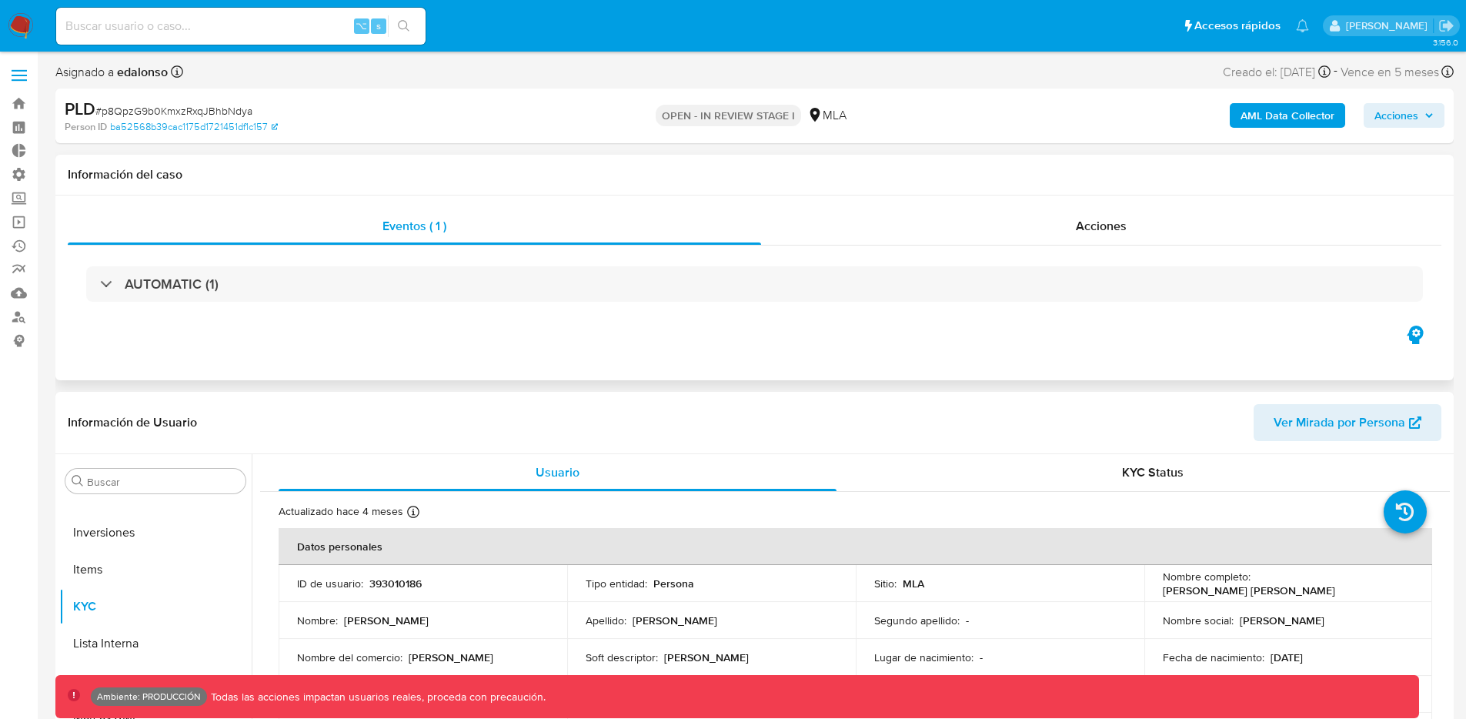
select select "10"
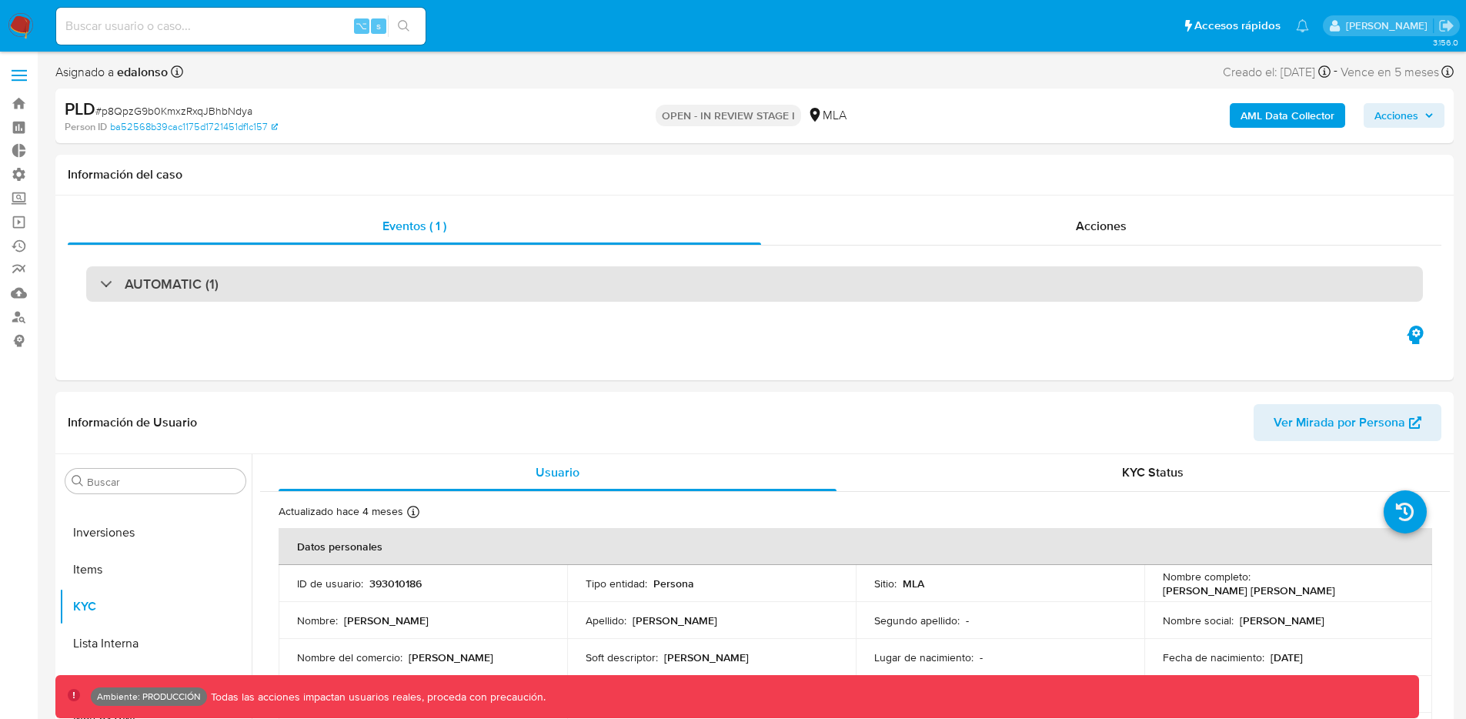
click at [98, 282] on div "AUTOMATIC (1)" at bounding box center [754, 283] width 1337 height 35
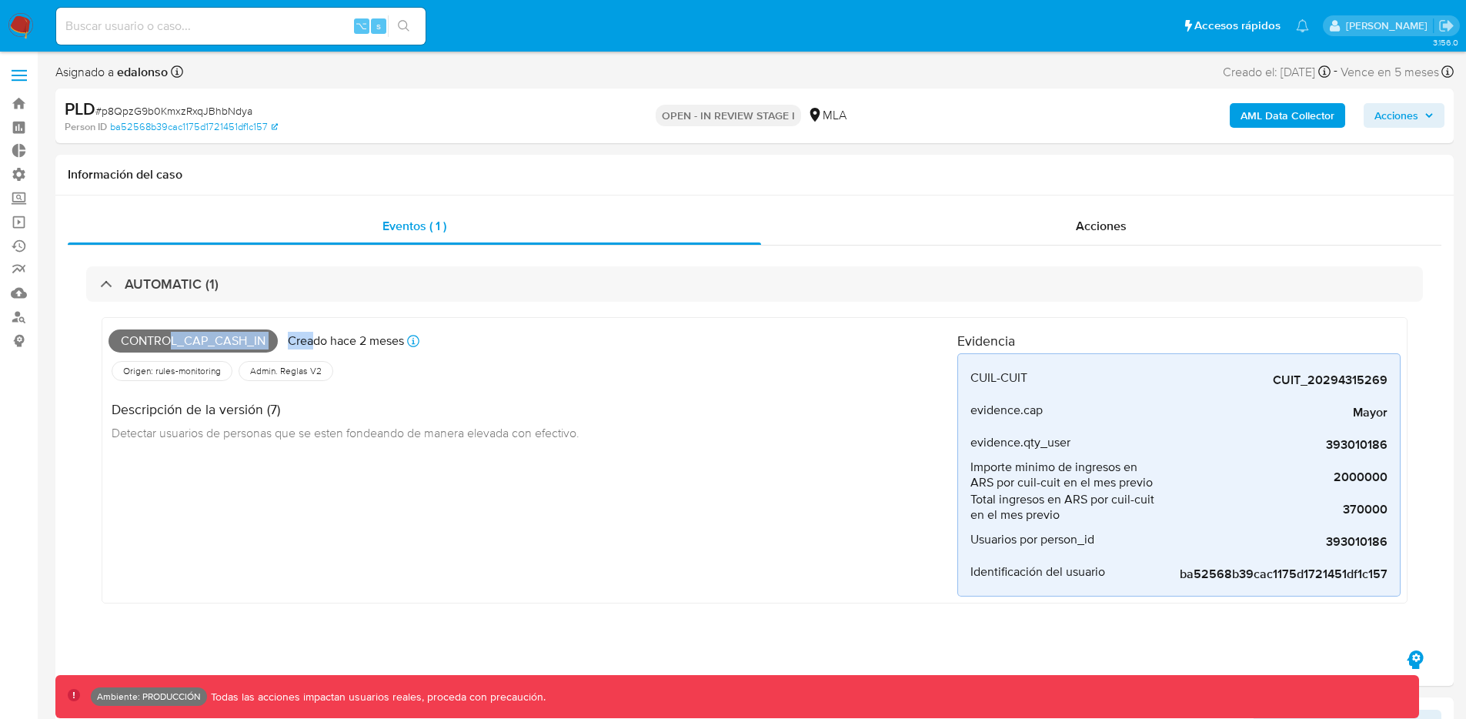
drag, startPoint x: 167, startPoint y: 339, endPoint x: 312, endPoint y: 345, distance: 144.8
click at [312, 345] on div "Control_cap_cash_in Creado hace 2 meses Creado: 26/06/2025 23:26:21" at bounding box center [533, 341] width 849 height 34
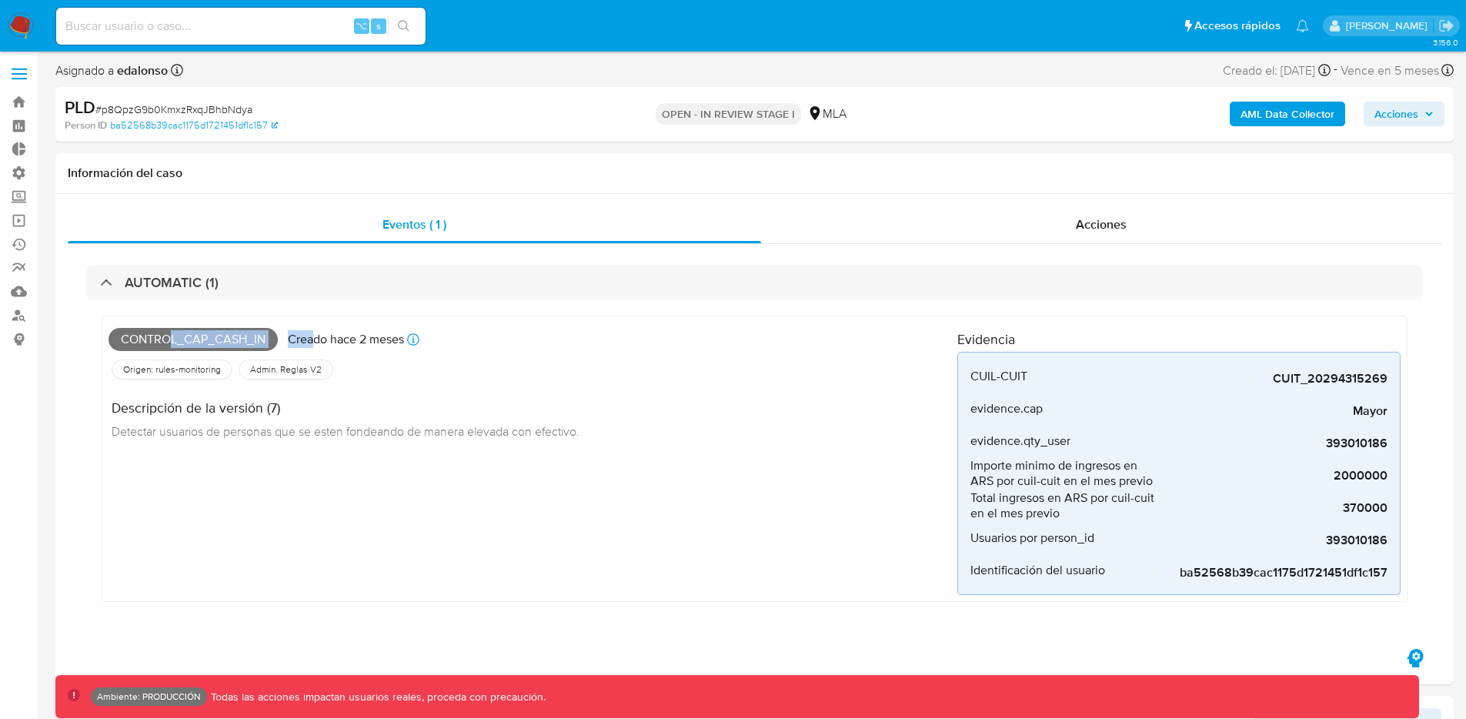
scroll to position [0, 0]
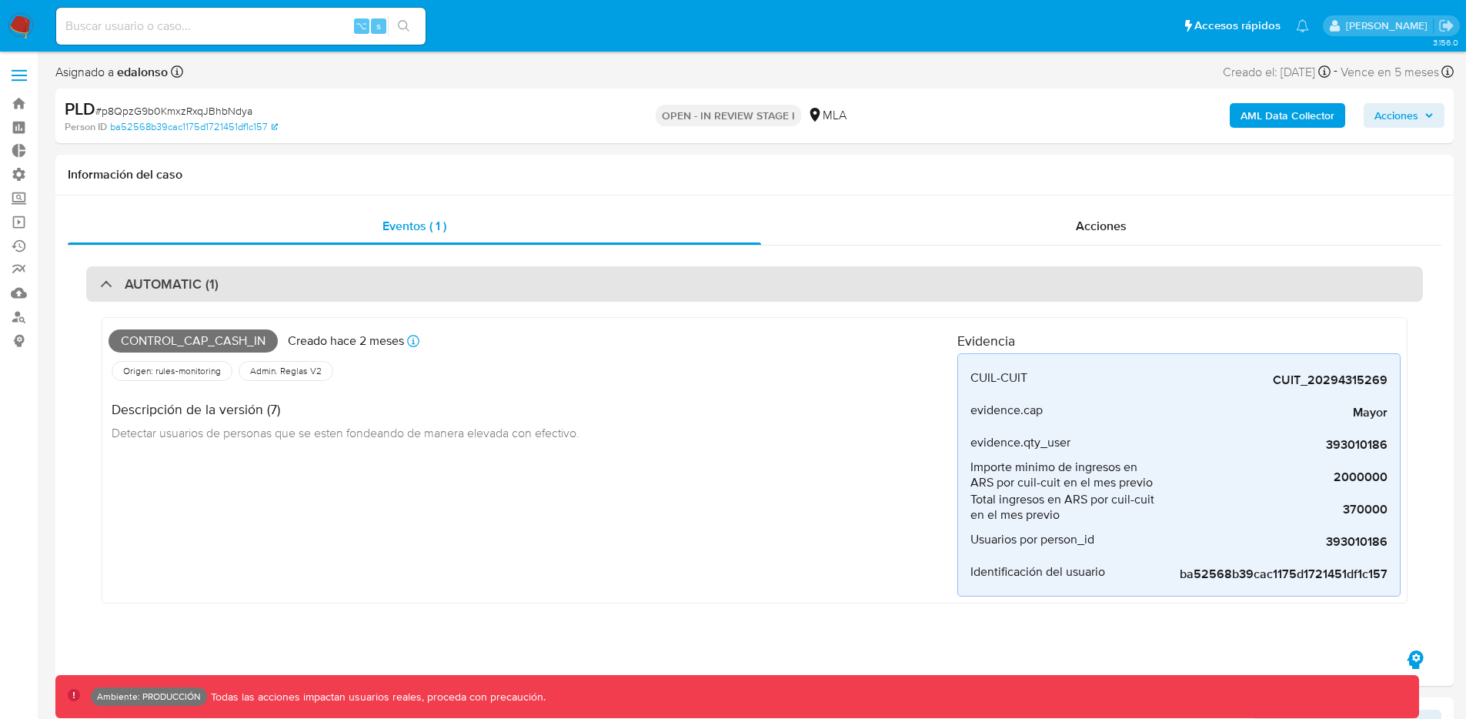
click at [131, 279] on h3 "AUTOMATIC (1)" at bounding box center [172, 284] width 94 height 17
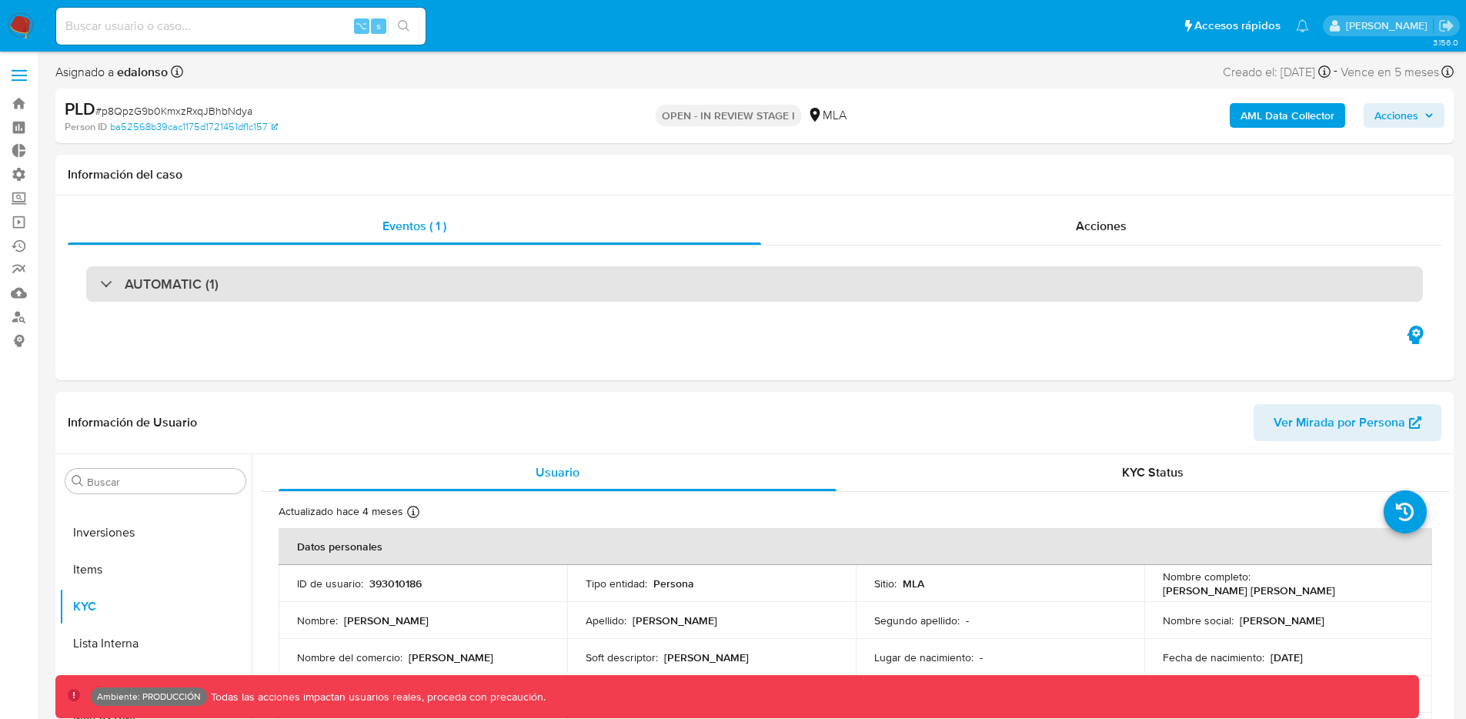
click at [165, 276] on h3 "AUTOMATIC (1)" at bounding box center [172, 284] width 94 height 17
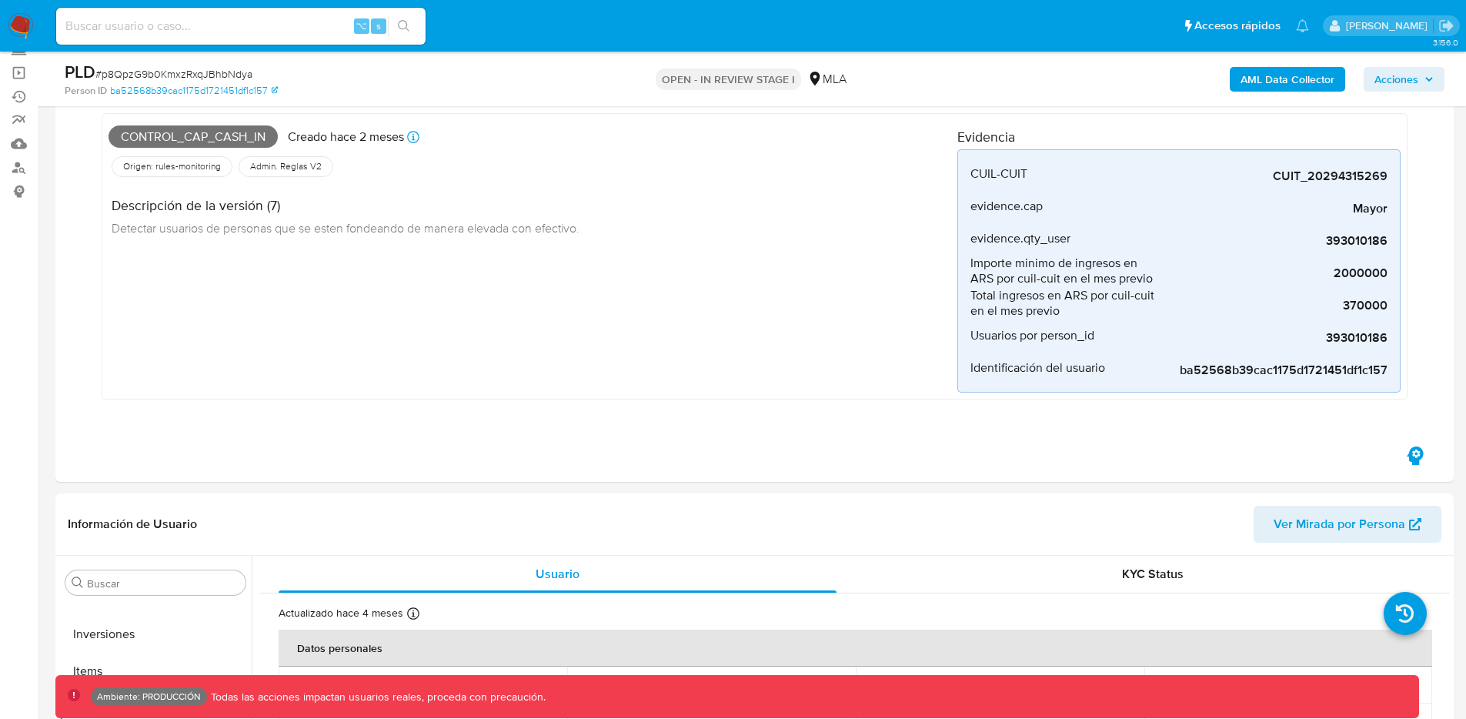
scroll to position [152, 0]
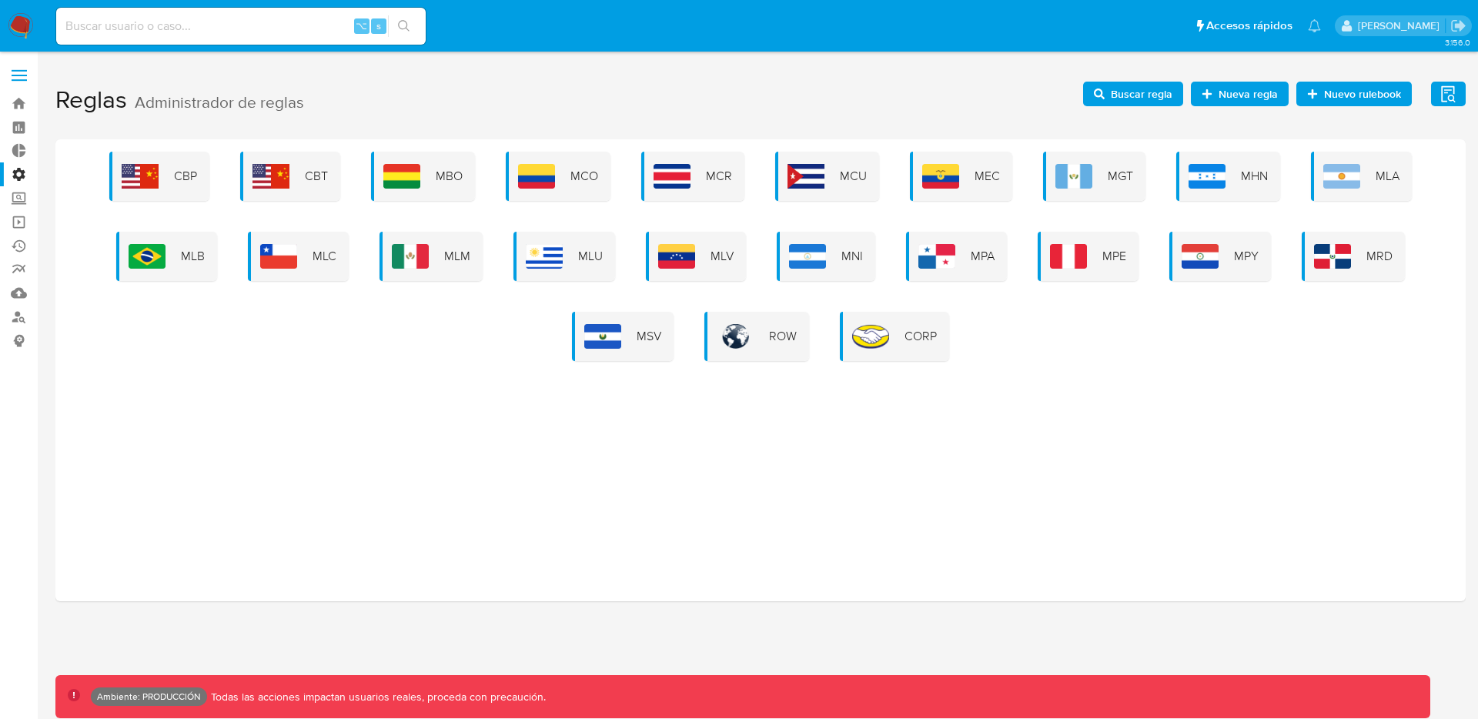
click at [1436, 85] on button "Evidencias" at bounding box center [1448, 94] width 35 height 25
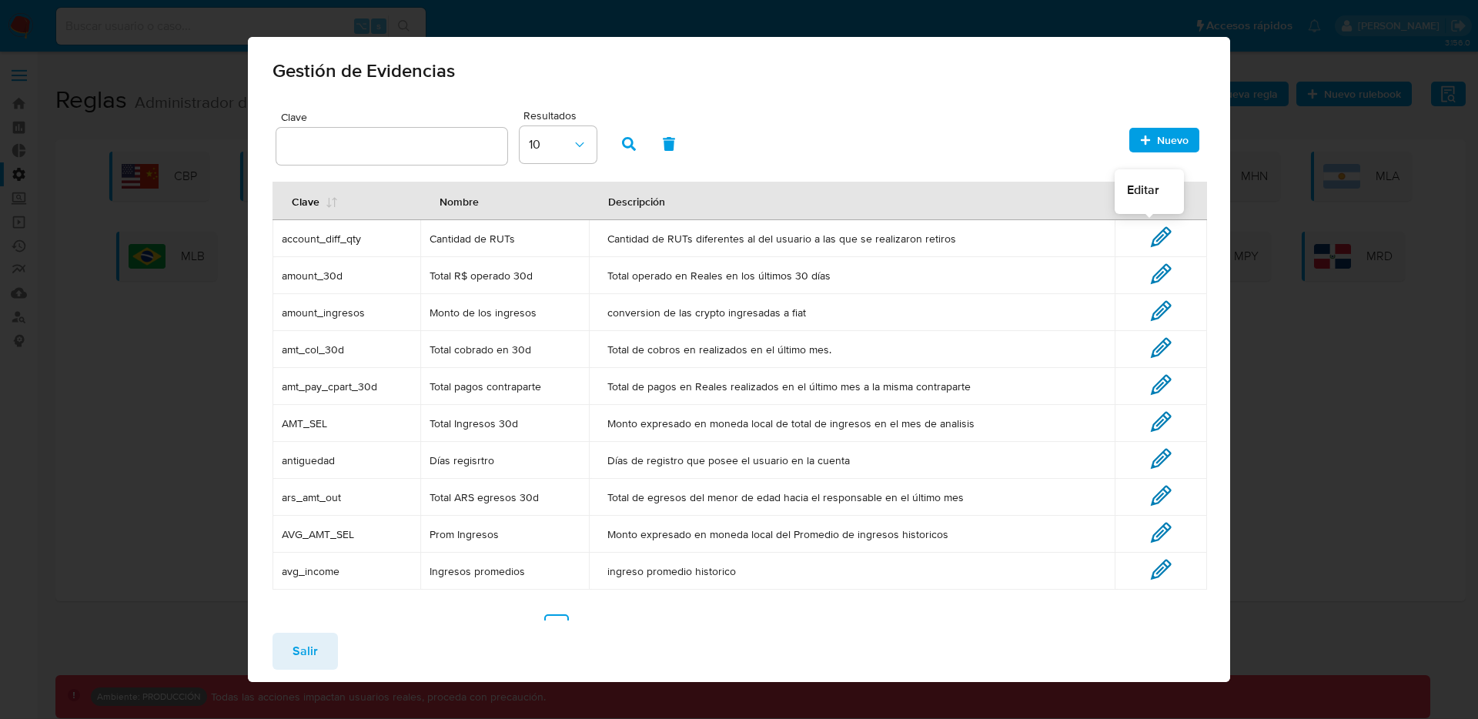
click at [1152, 234] on icon at bounding box center [1161, 237] width 18 height 18
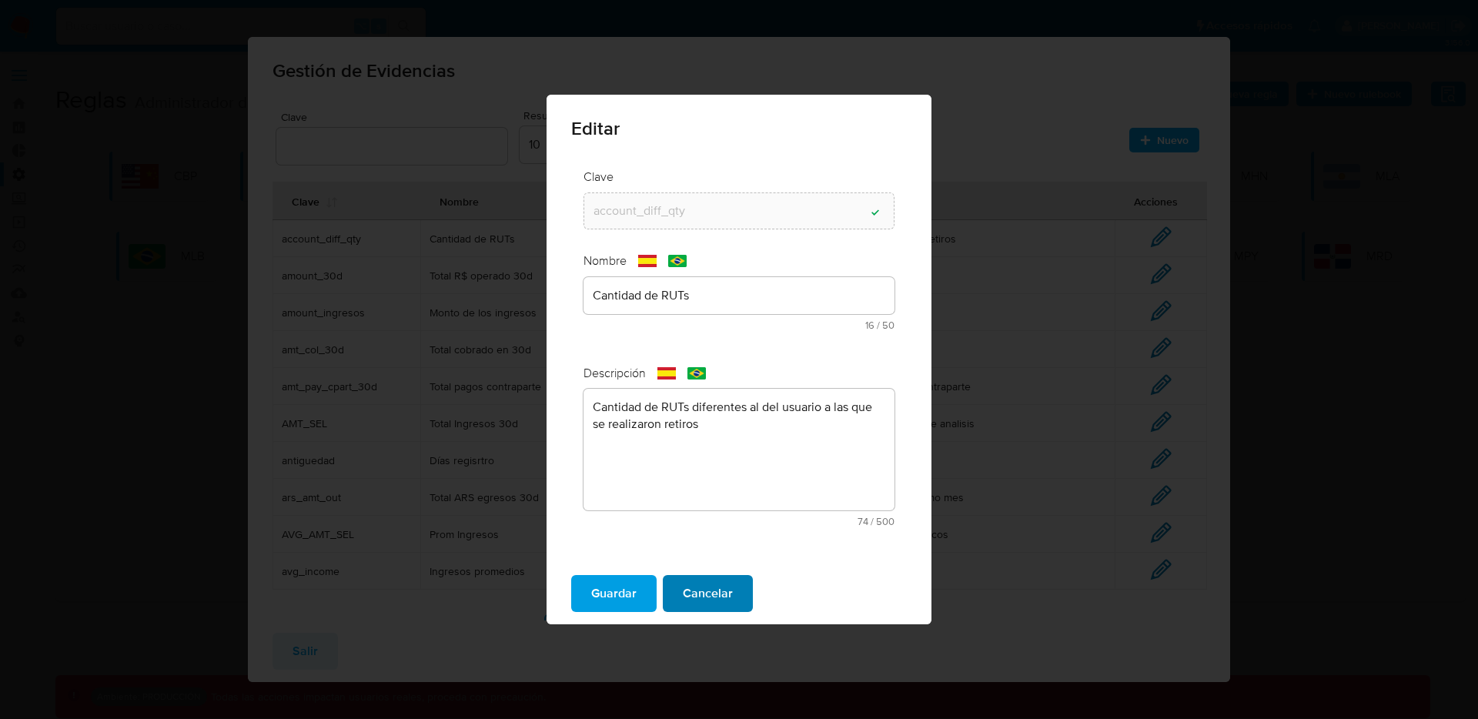
click at [709, 598] on span "Cancelar" at bounding box center [708, 594] width 50 height 34
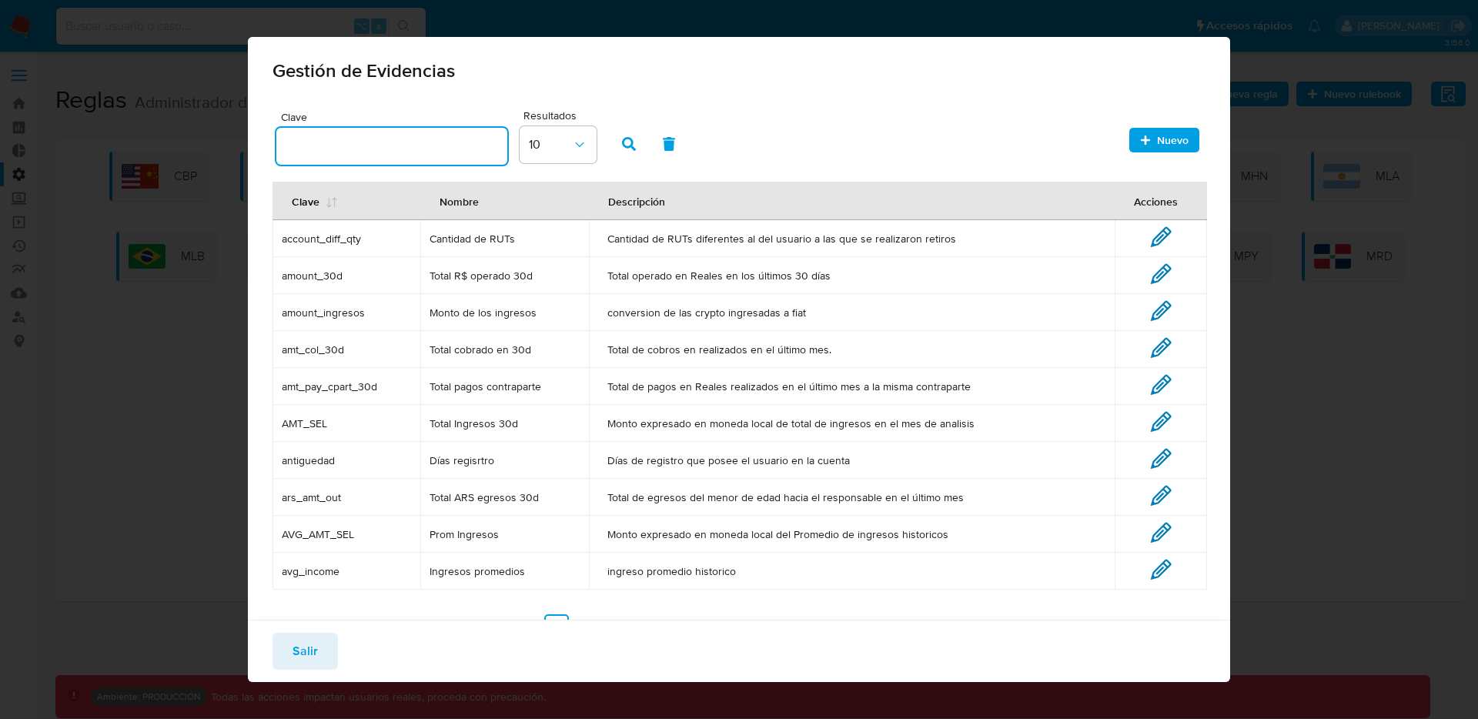
click at [346, 149] on input "text" at bounding box center [391, 146] width 231 height 20
click at [323, 279] on span "amount_30d" at bounding box center [346, 276] width 129 height 14
click at [409, 149] on input "text" at bounding box center [391, 146] width 231 height 20
click at [735, 138] on div "Clave Resultados 10" at bounding box center [739, 137] width 926 height 63
click at [457, 137] on input "text" at bounding box center [391, 146] width 231 height 20
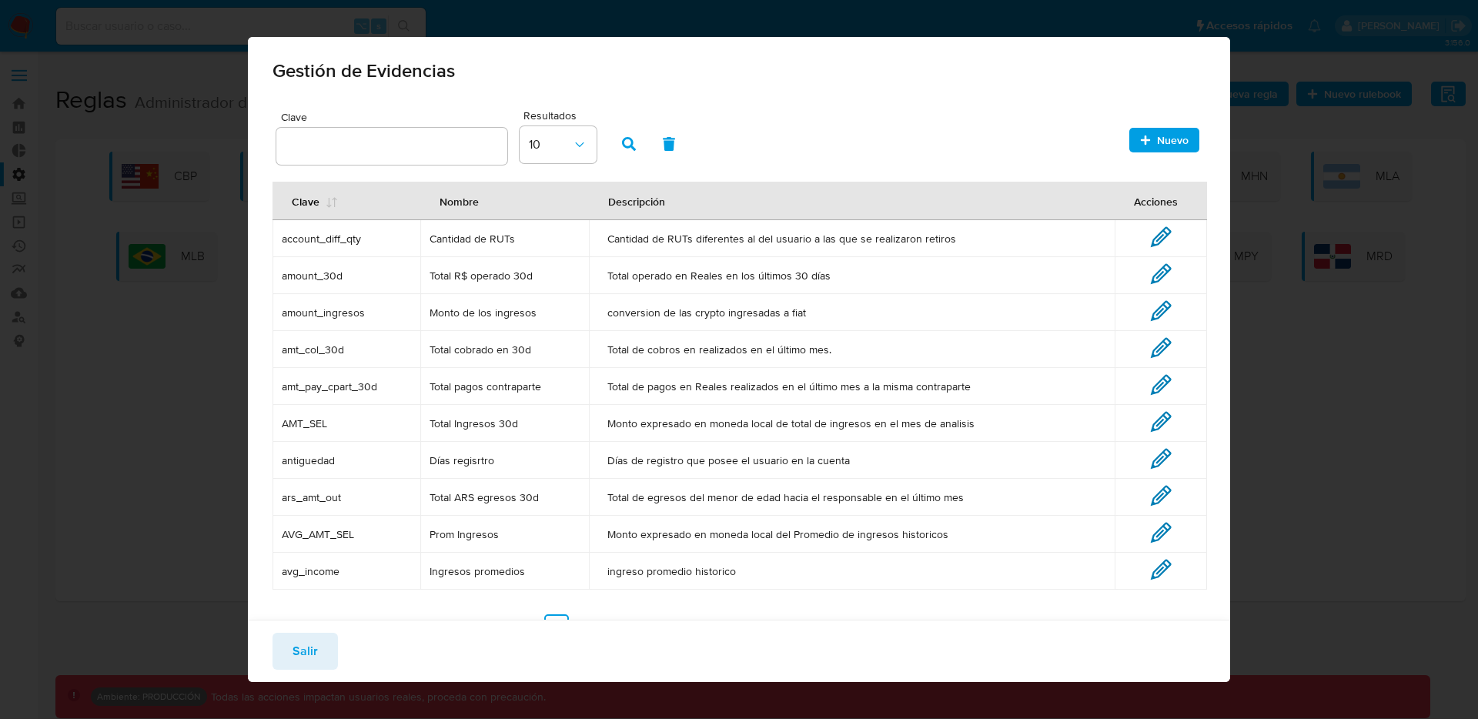
click at [979, 126] on div "Clave Resultados 10" at bounding box center [739, 137] width 926 height 63
click at [334, 142] on input "text" at bounding box center [391, 146] width 231 height 20
click at [931, 99] on div "Gestión de Evidencias Clave Resultados 10 Nuevo Clave Nombre Descripción Accion…" at bounding box center [739, 359] width 983 height 645
click at [409, 143] on input "text" at bounding box center [391, 146] width 231 height 20
click at [924, 139] on div "Clave Resultados 10" at bounding box center [739, 137] width 926 height 63
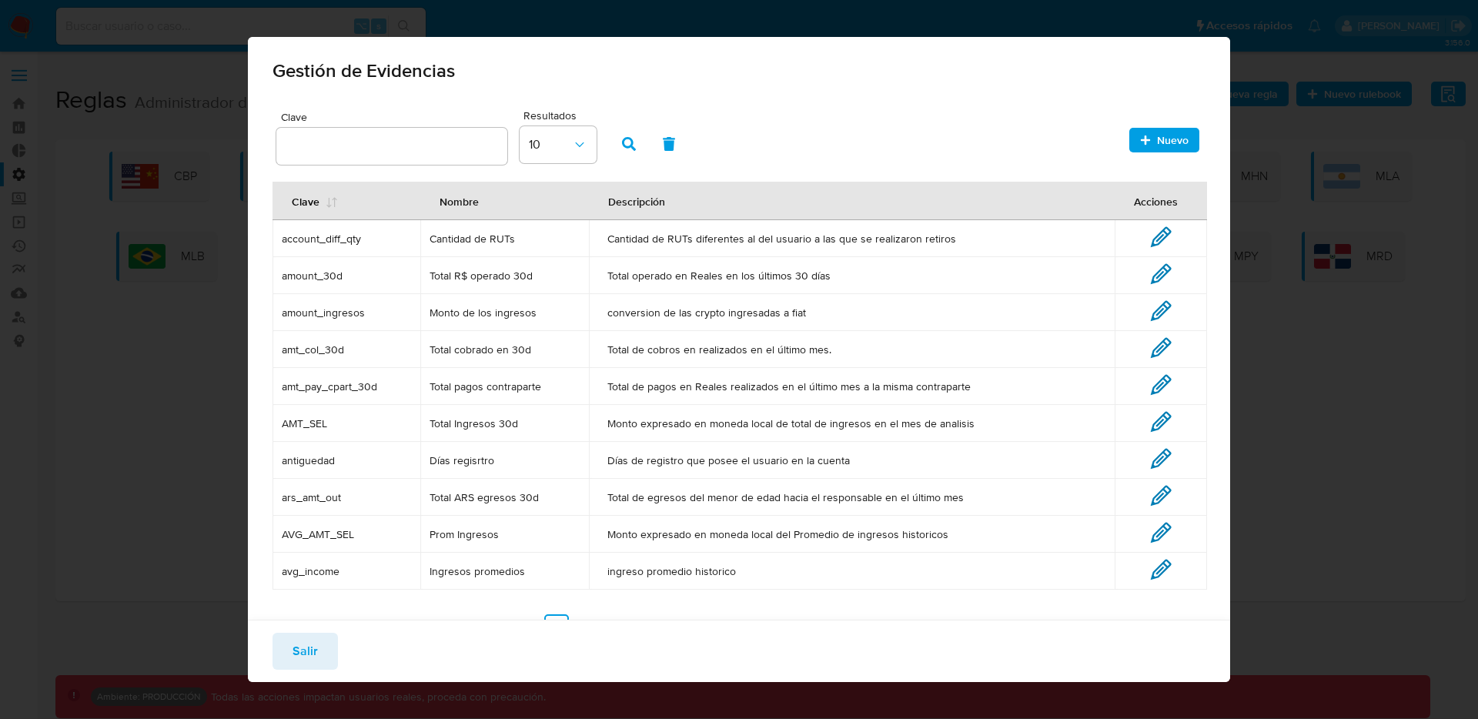
click at [376, 132] on div at bounding box center [391, 146] width 231 height 37
click at [368, 145] on input "text" at bounding box center [391, 146] width 231 height 20
click at [551, 251] on td "Cantidad de RUTs" at bounding box center [504, 238] width 169 height 37
drag, startPoint x: 523, startPoint y: 239, endPoint x: 426, endPoint y: 236, distance: 96.2
click at [426, 236] on td "Cantidad de RUTs" at bounding box center [504, 238] width 169 height 37
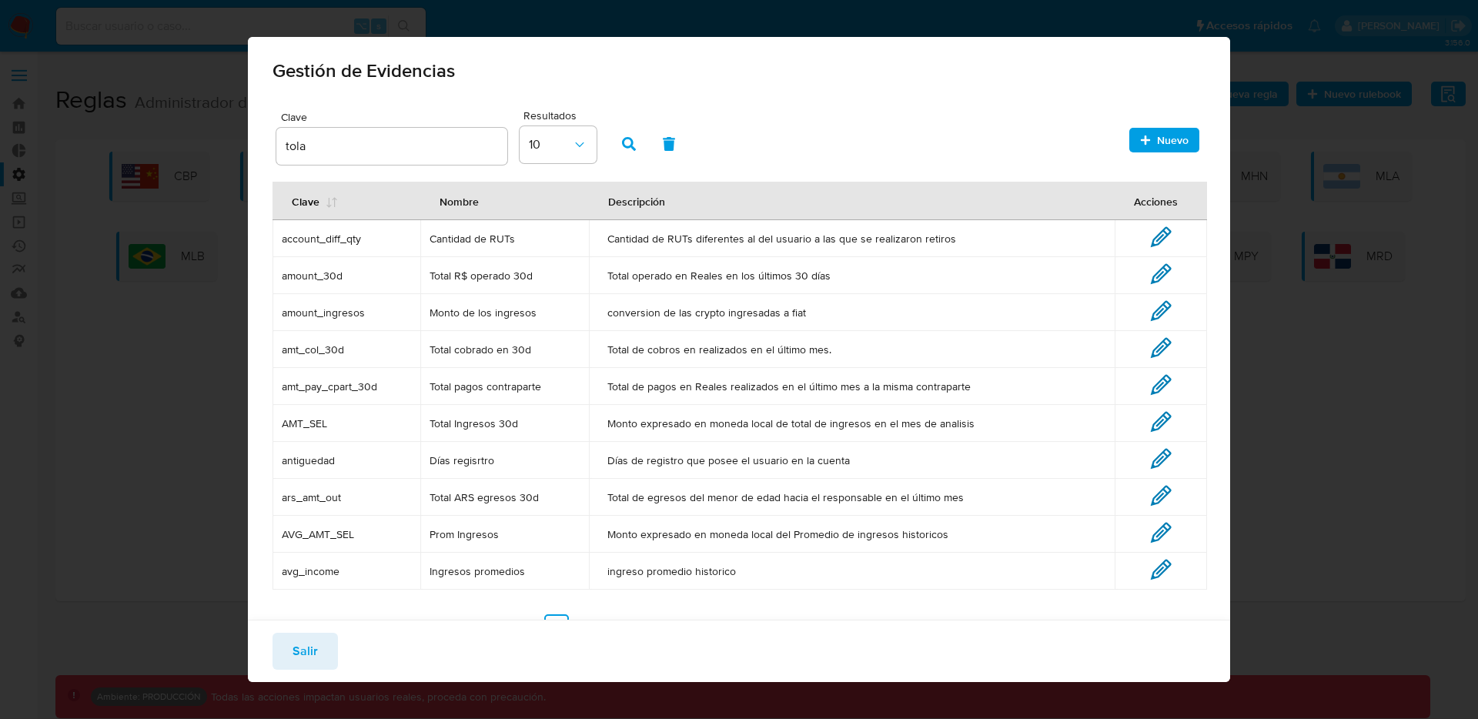
click at [289, 150] on input "tola" at bounding box center [391, 146] width 231 height 20
type input "Cantidad de RUTs"
click at [281, 657] on button "Salir" at bounding box center [304, 651] width 65 height 37
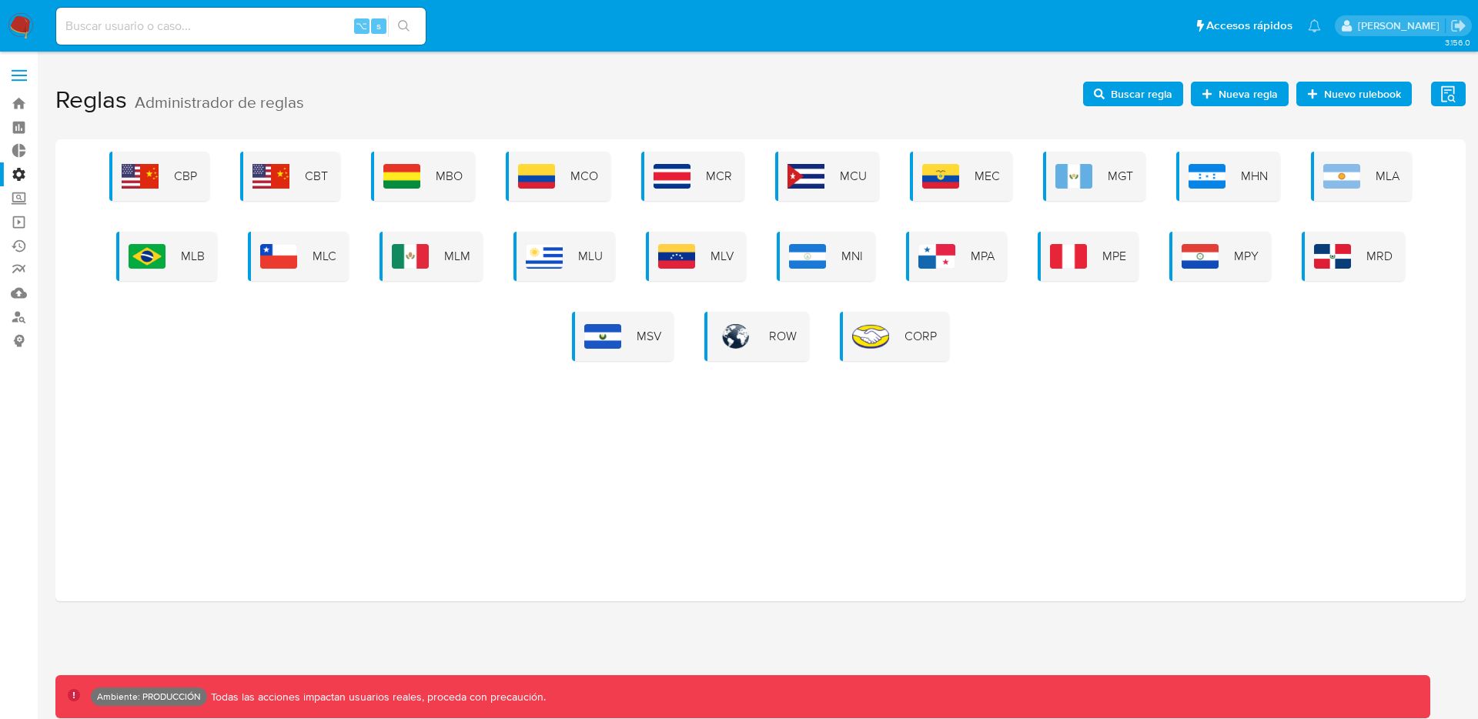
click at [1157, 99] on span "Buscar regla" at bounding box center [1142, 94] width 62 height 25
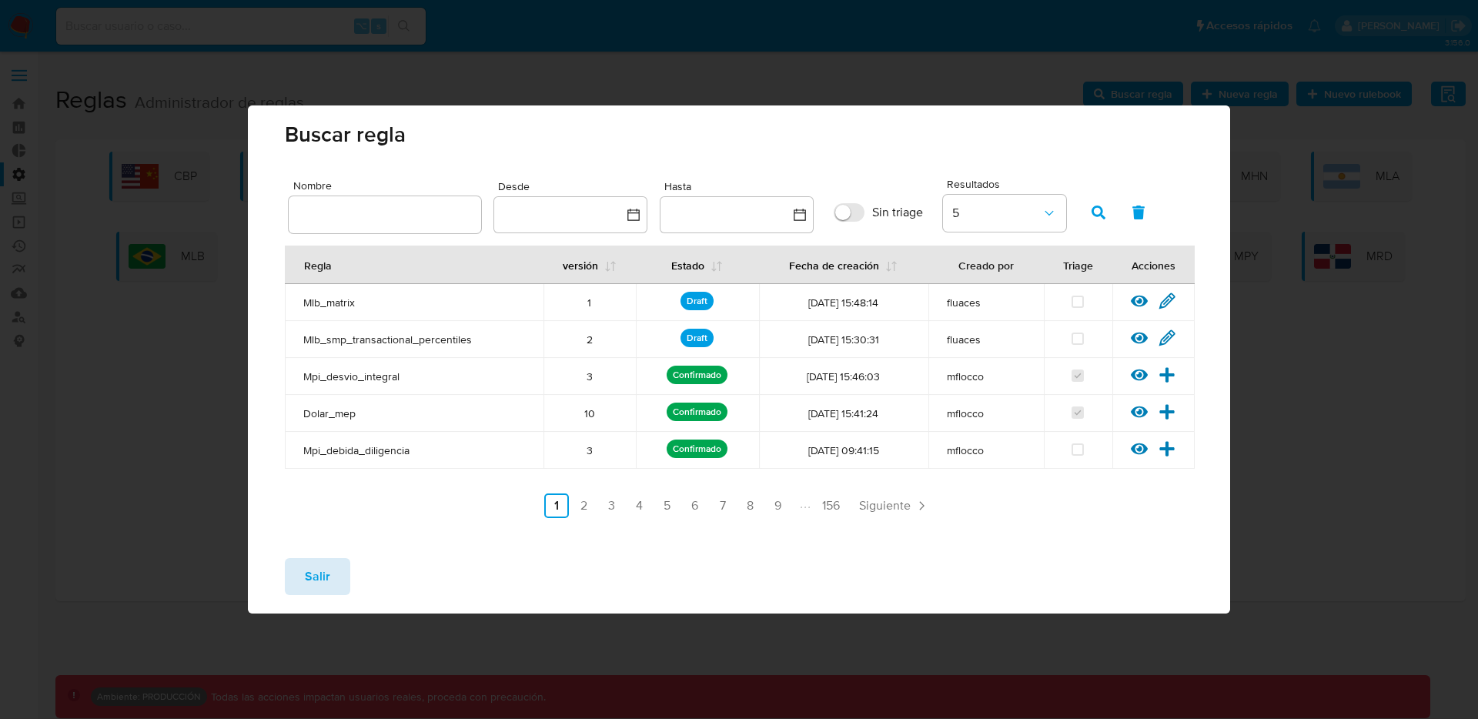
click at [323, 572] on span "Salir" at bounding box center [317, 577] width 25 height 34
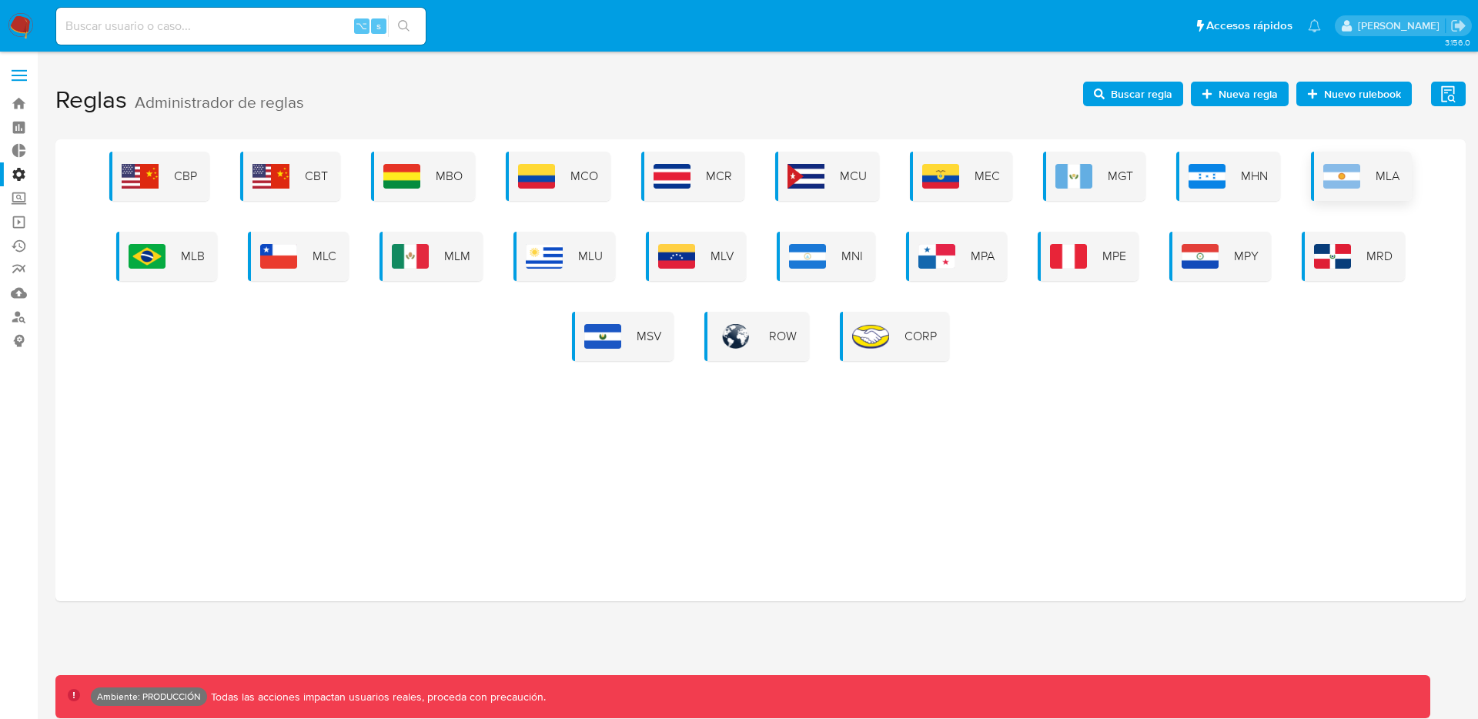
click at [1332, 172] on img at bounding box center [1341, 176] width 37 height 25
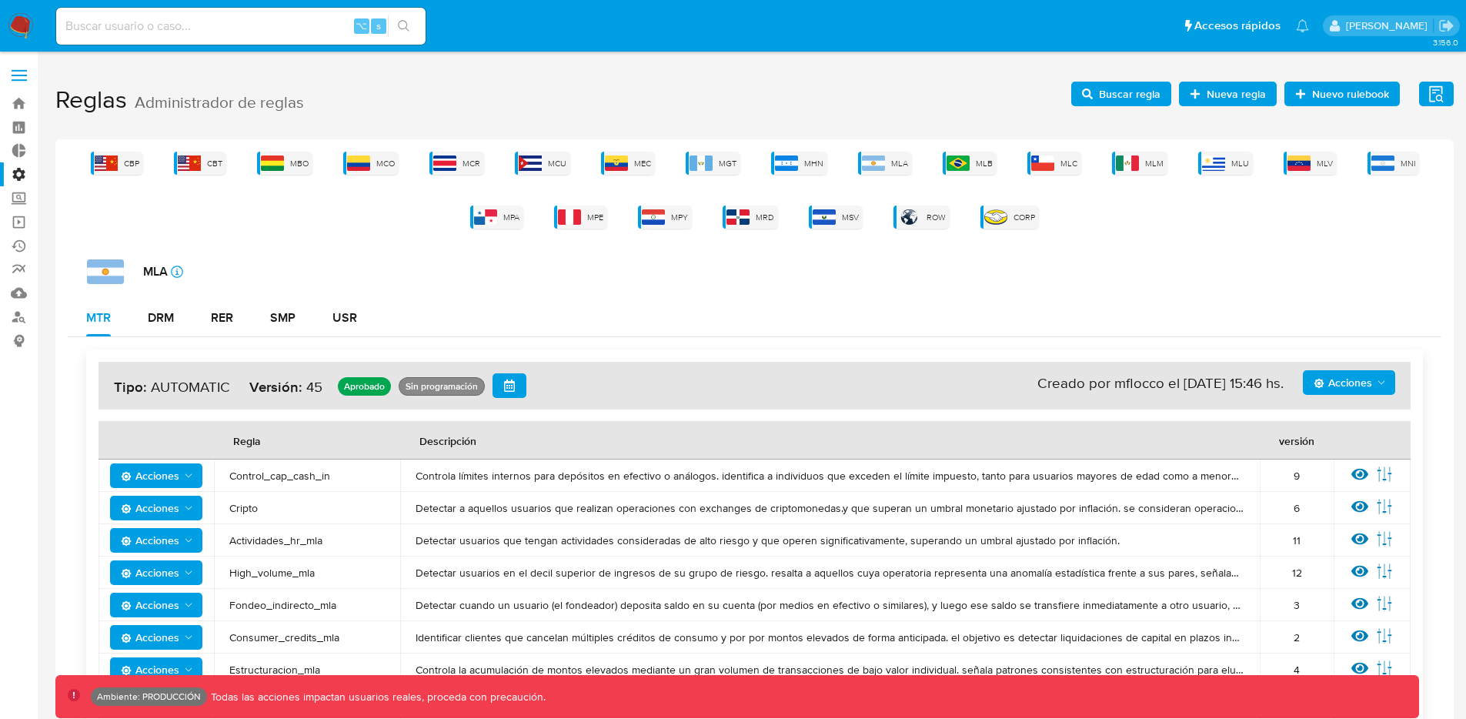
click at [19, 79] on span at bounding box center [19, 80] width 15 height 2
click at [0, 0] on input "checkbox" at bounding box center [0, 0] width 0 height 0
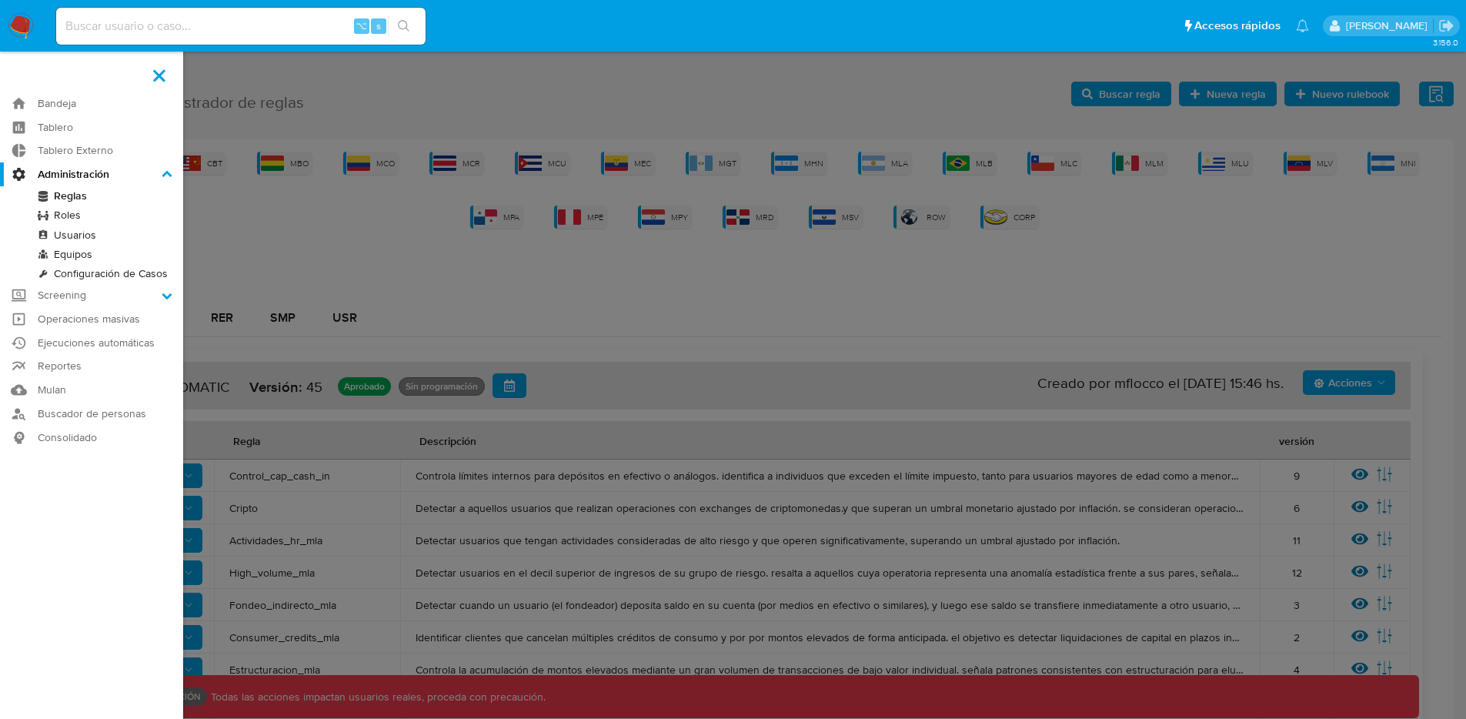
click at [72, 256] on link "Equipos" at bounding box center [91, 254] width 183 height 19
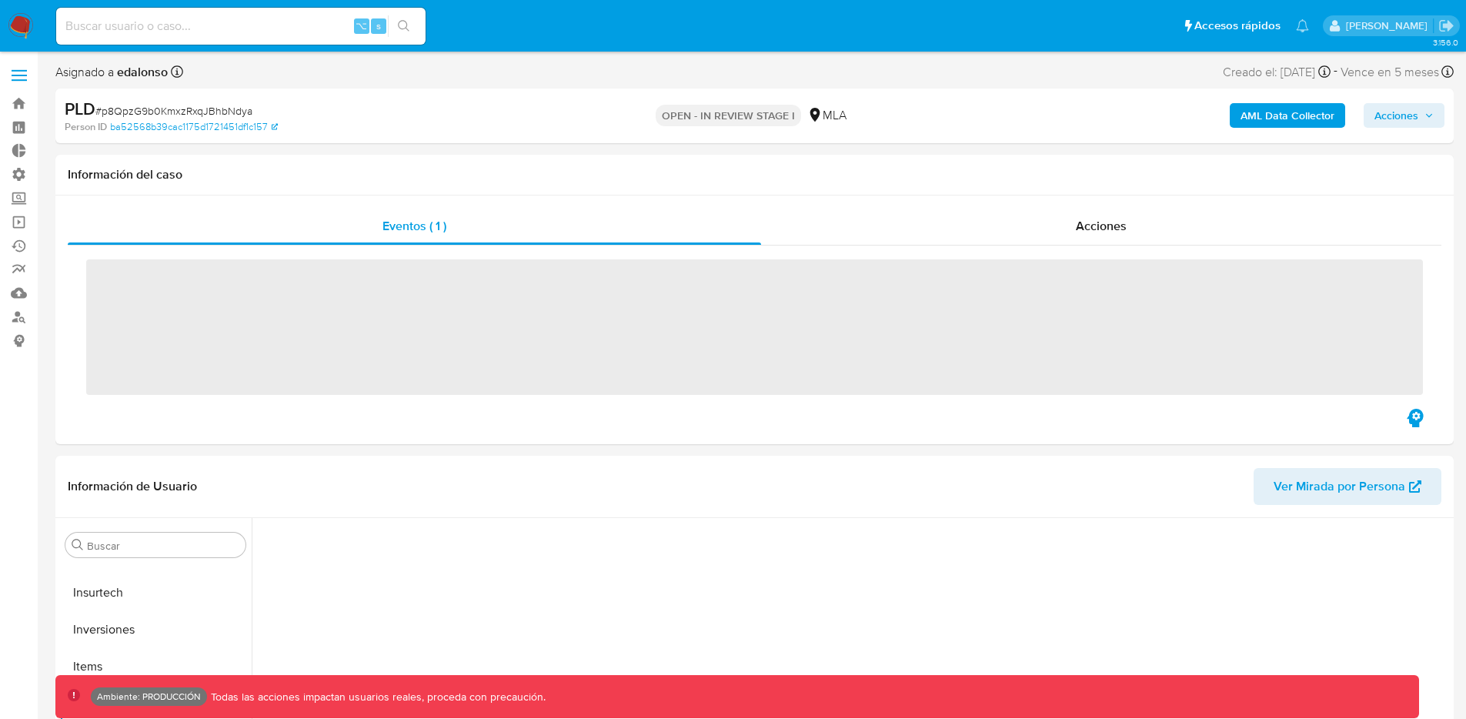
scroll to position [724, 0]
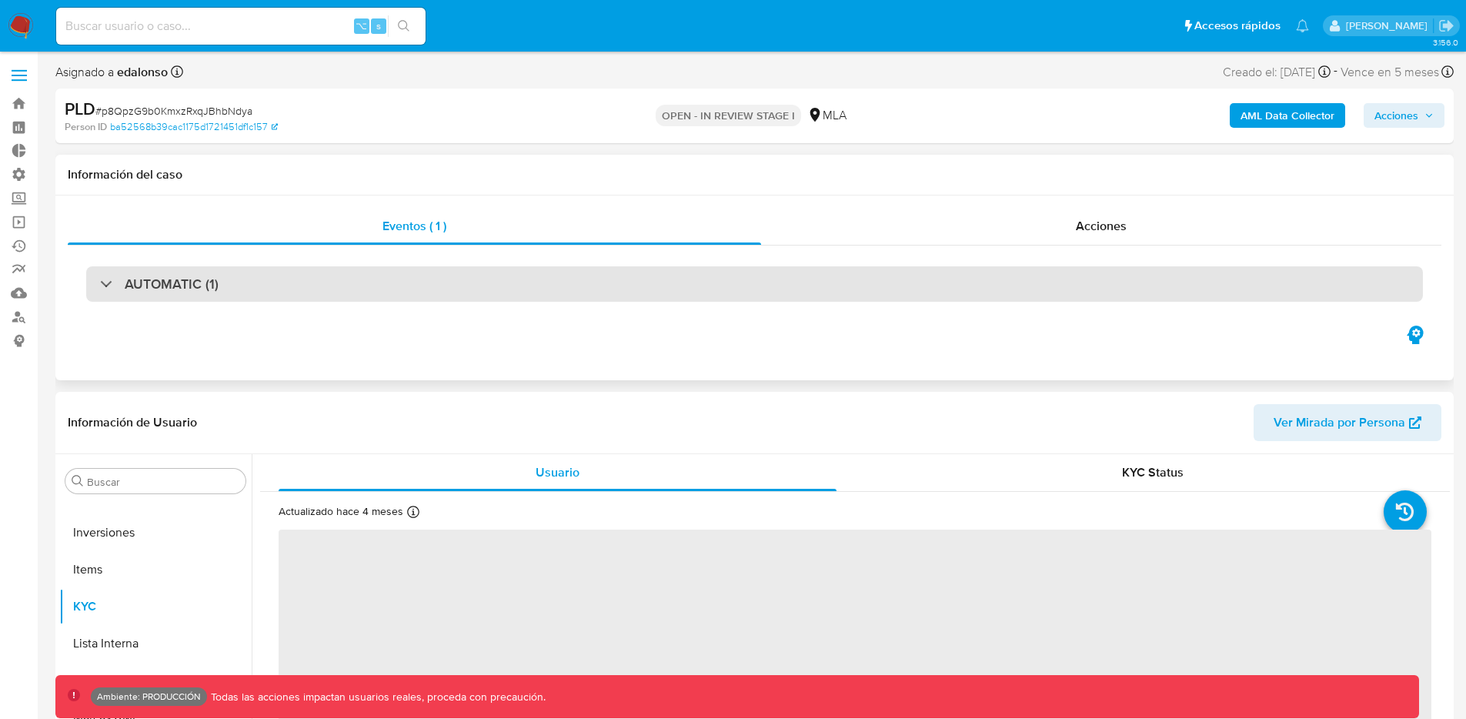
click at [118, 276] on div "AUTOMATIC (1)" at bounding box center [159, 284] width 119 height 17
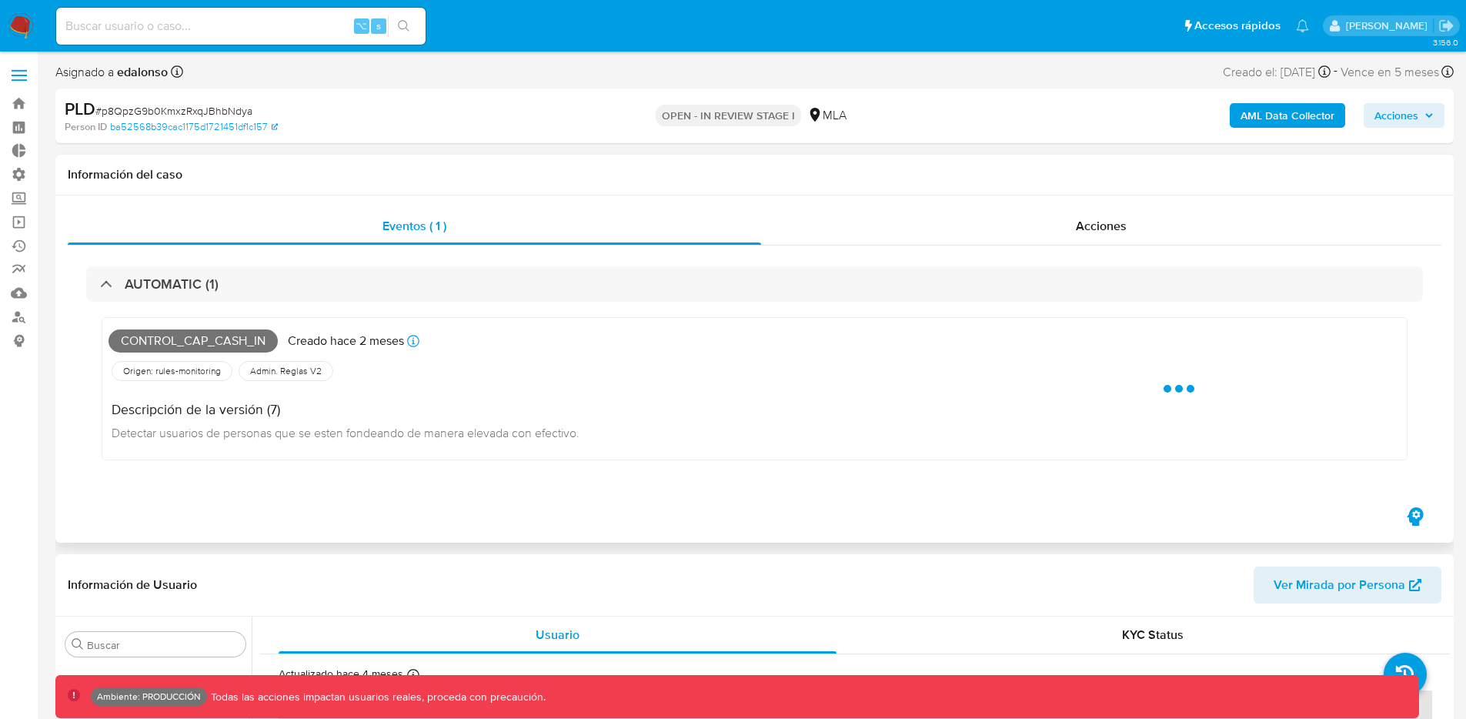
select select "10"
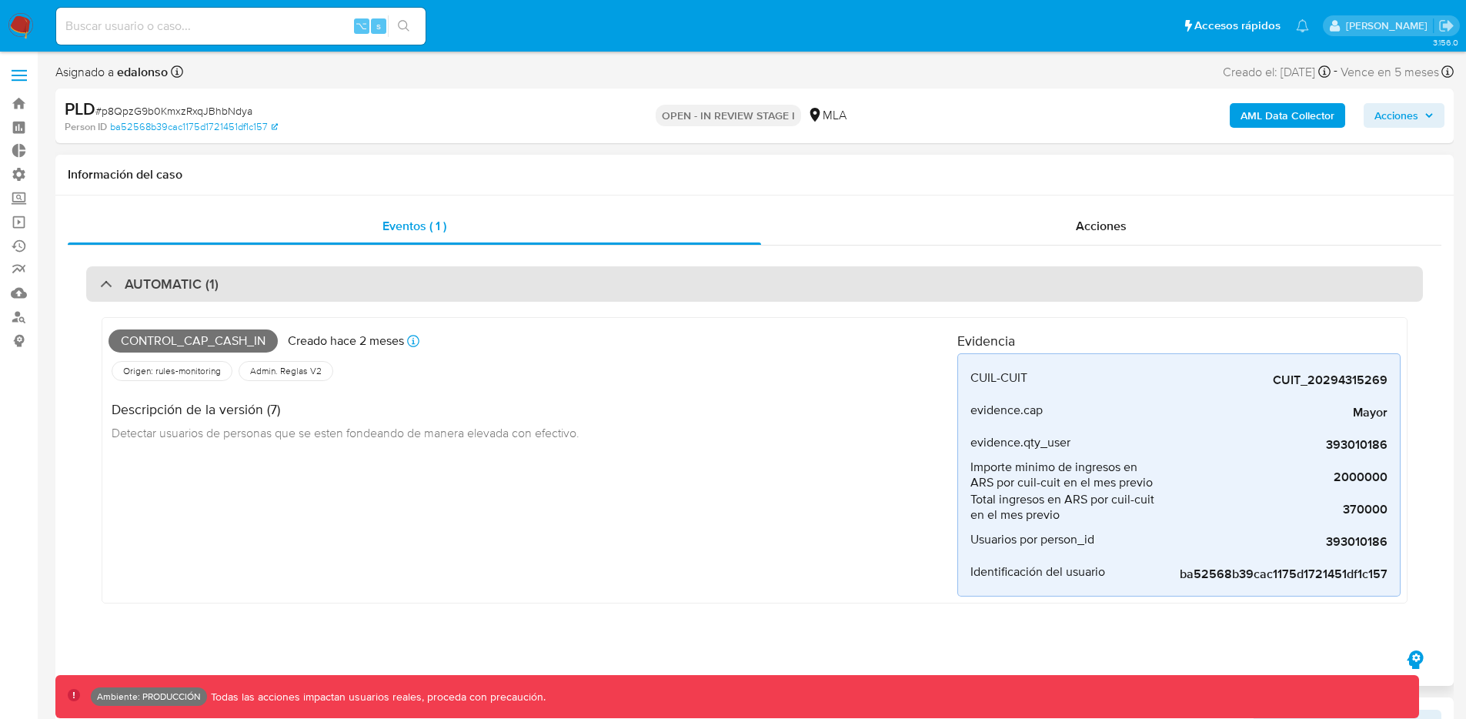
click at [100, 283] on div at bounding box center [100, 283] width 0 height 0
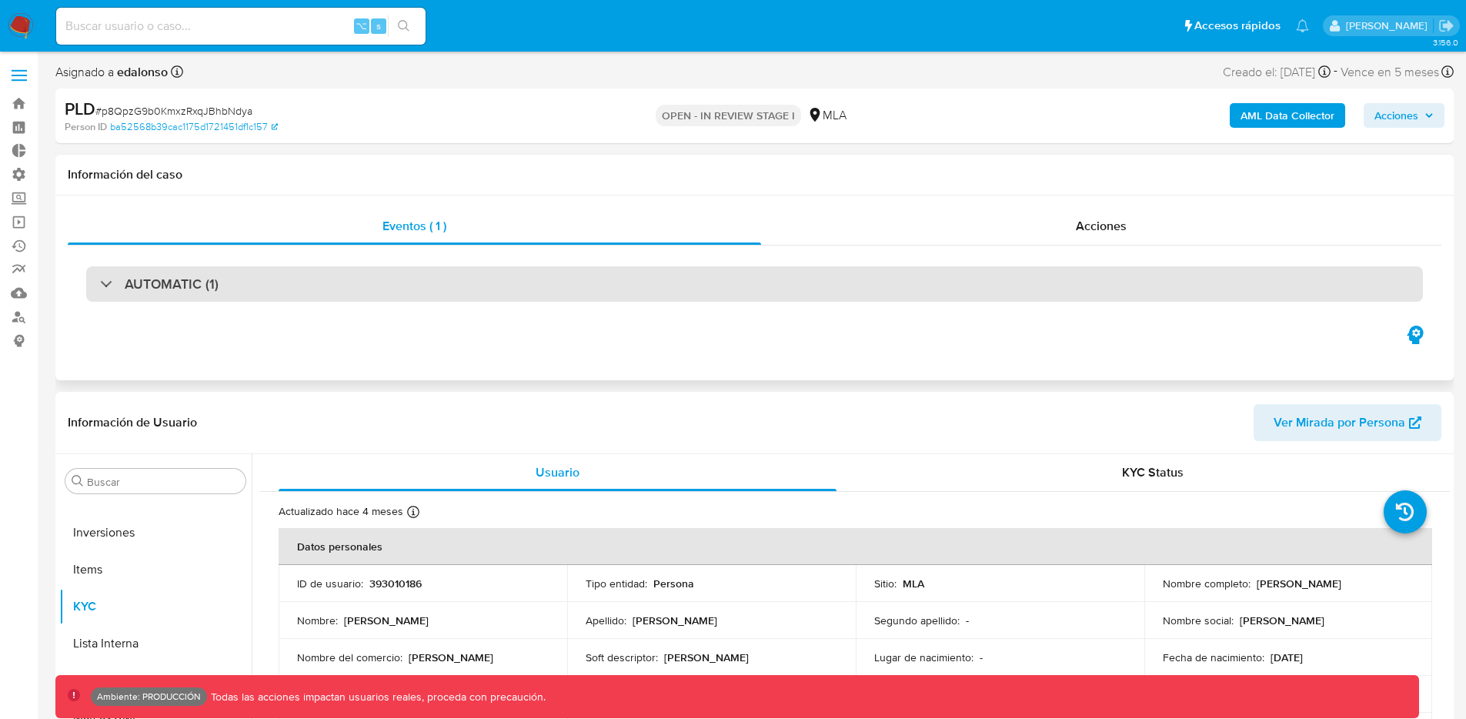
click at [102, 285] on div "AUTOMATIC (1)" at bounding box center [159, 284] width 119 height 17
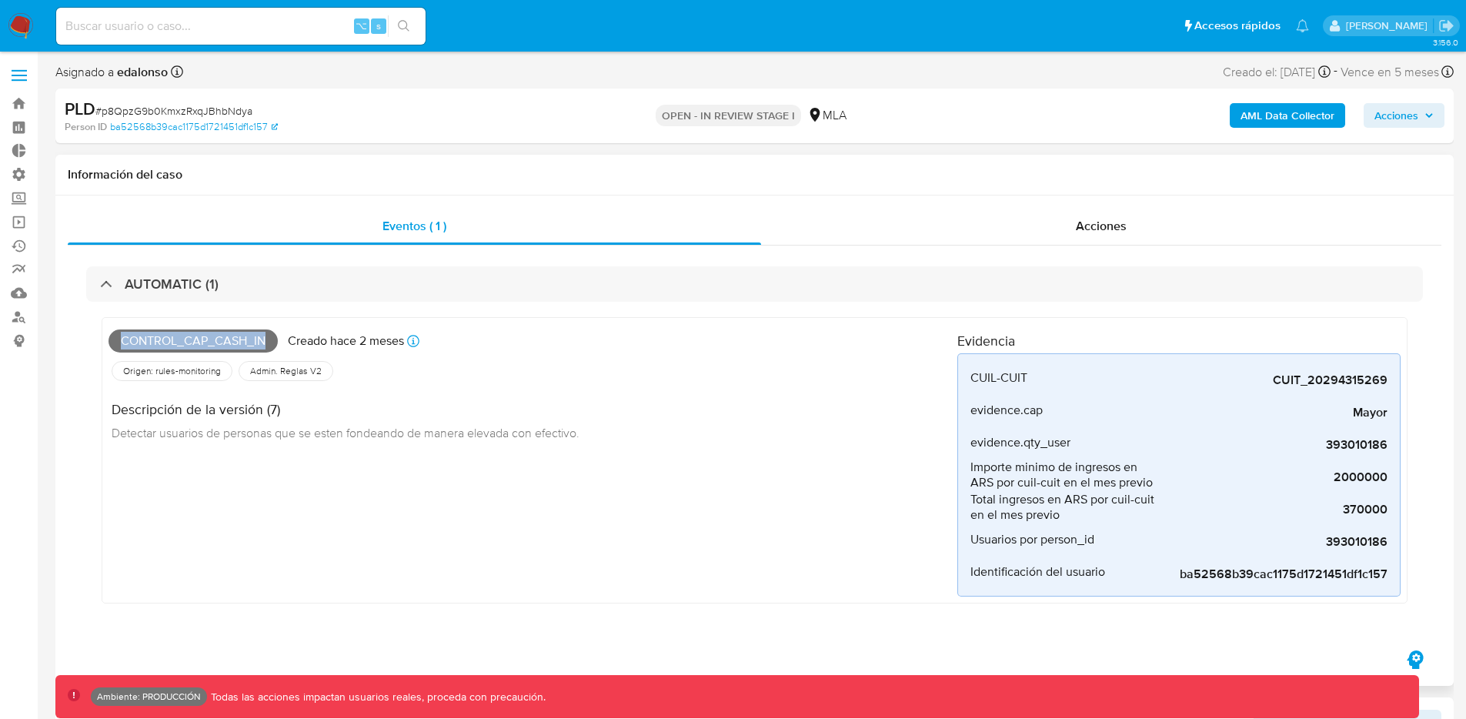
drag, startPoint x: 271, startPoint y: 340, endPoint x: 95, endPoint y: 343, distance: 175.5
click at [95, 343] on div "Control_cap_cash_in Creado hace 2 meses Creado: 26/06/2025 23:26:21 Origen: rul…" at bounding box center [754, 464] width 1337 height 325
click at [1016, 517] on span "Total ingresos en ARS por cuil-cuit en el mes previo" at bounding box center [1063, 507] width 185 height 31
drag, startPoint x: 1062, startPoint y: 516, endPoint x: 976, endPoint y: 493, distance: 89.1
click at [976, 493] on span "Total ingresos en ARS por cuil-cuit en el mes previo" at bounding box center [1063, 507] width 185 height 31
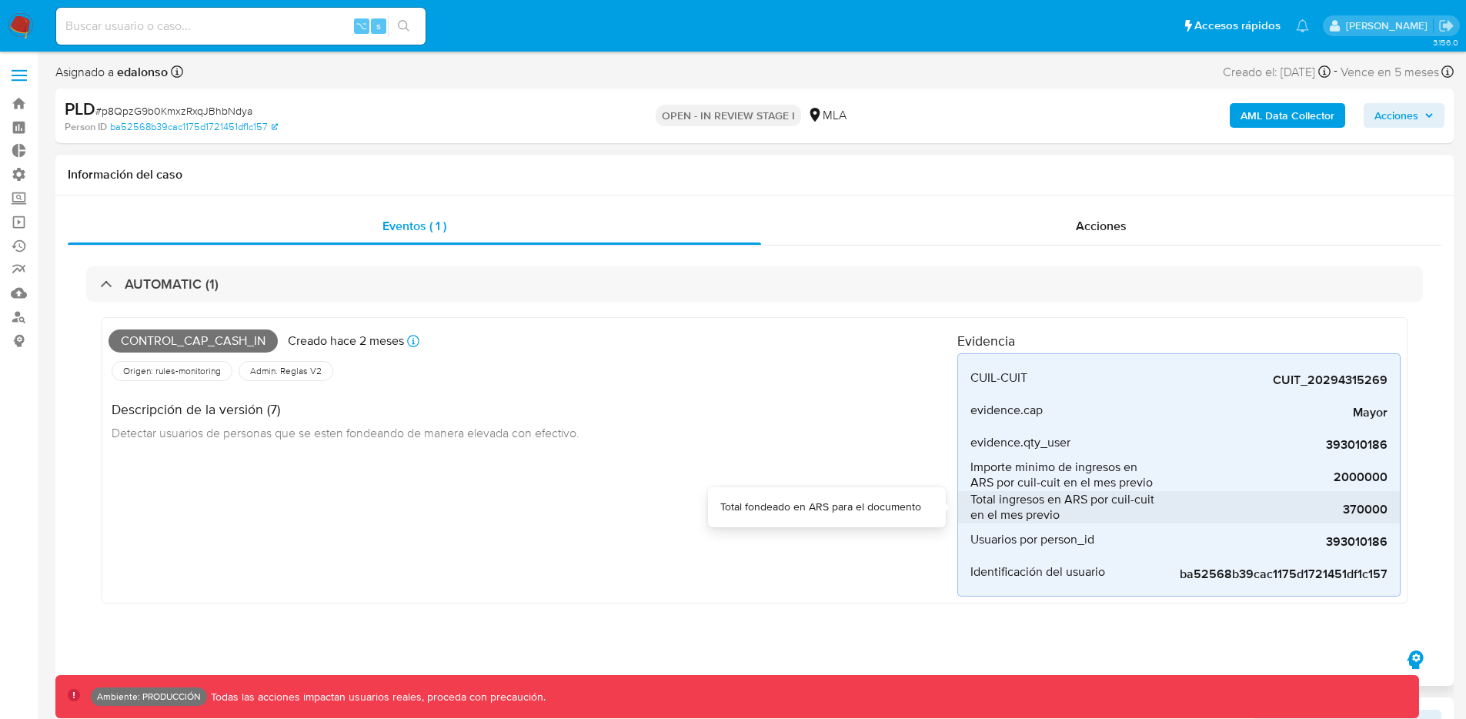
click at [975, 493] on span "Total ingresos en ARS por cuil-cuit en el mes previo" at bounding box center [1063, 507] width 185 height 31
drag, startPoint x: 973, startPoint y: 497, endPoint x: 1082, endPoint y: 516, distance: 110.9
click at [1086, 517] on span "Total ingresos en ARS por cuil-cuit en el mes previo" at bounding box center [1063, 507] width 185 height 31
click at [12, 75] on span at bounding box center [19, 76] width 15 height 2
click at [0, 0] on input "checkbox" at bounding box center [0, 0] width 0 height 0
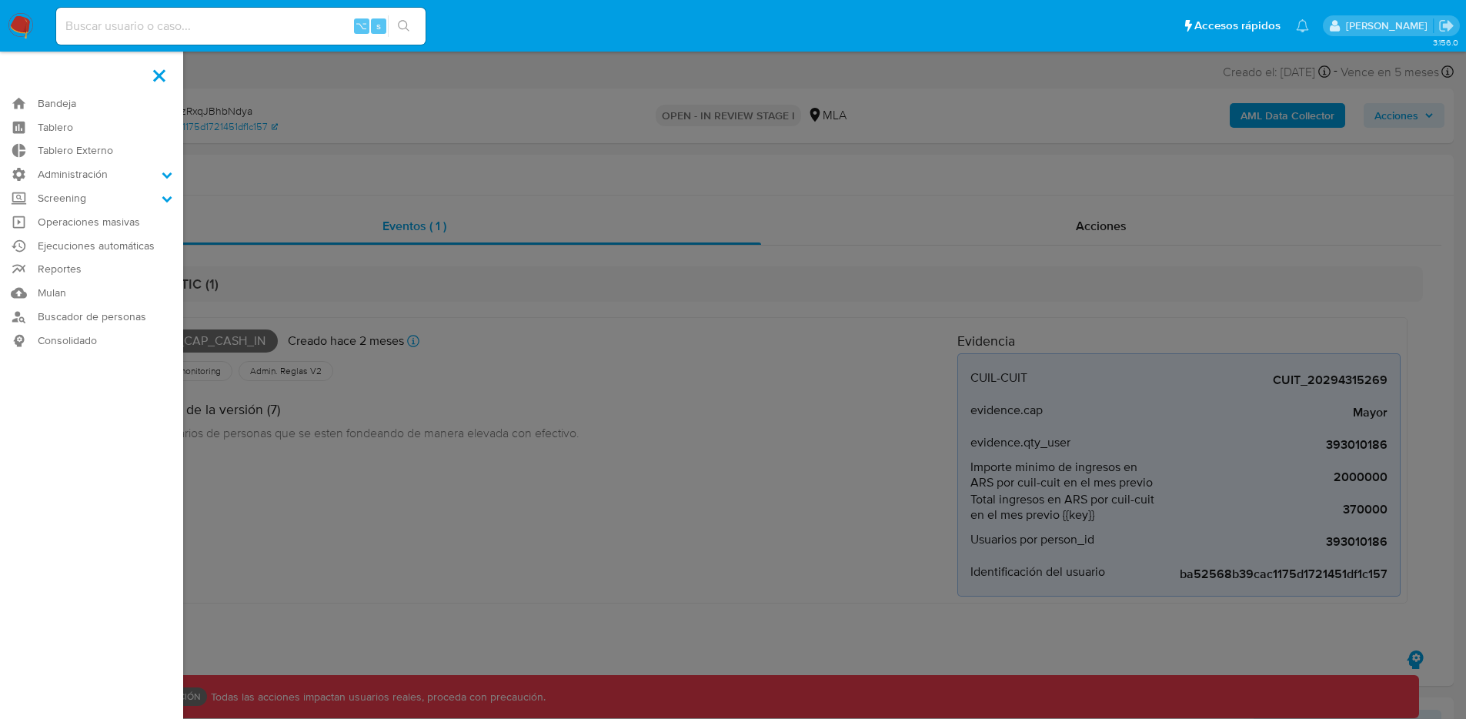
click at [450, 143] on label at bounding box center [733, 359] width 1466 height 719
click at [0, 0] on input "checkbox" at bounding box center [0, 0] width 0 height 0
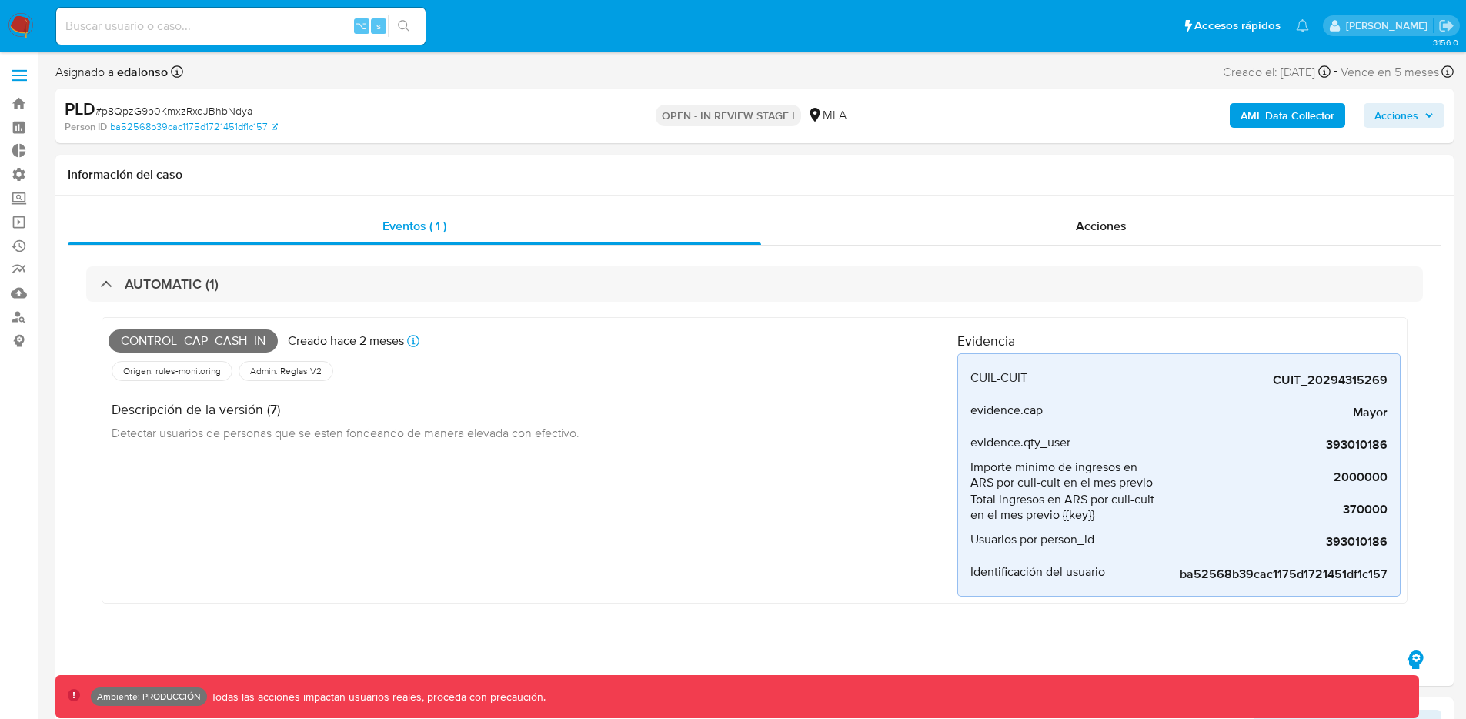
click at [13, 80] on span at bounding box center [19, 80] width 15 height 2
click at [0, 0] on input "checkbox" at bounding box center [0, 0] width 0 height 0
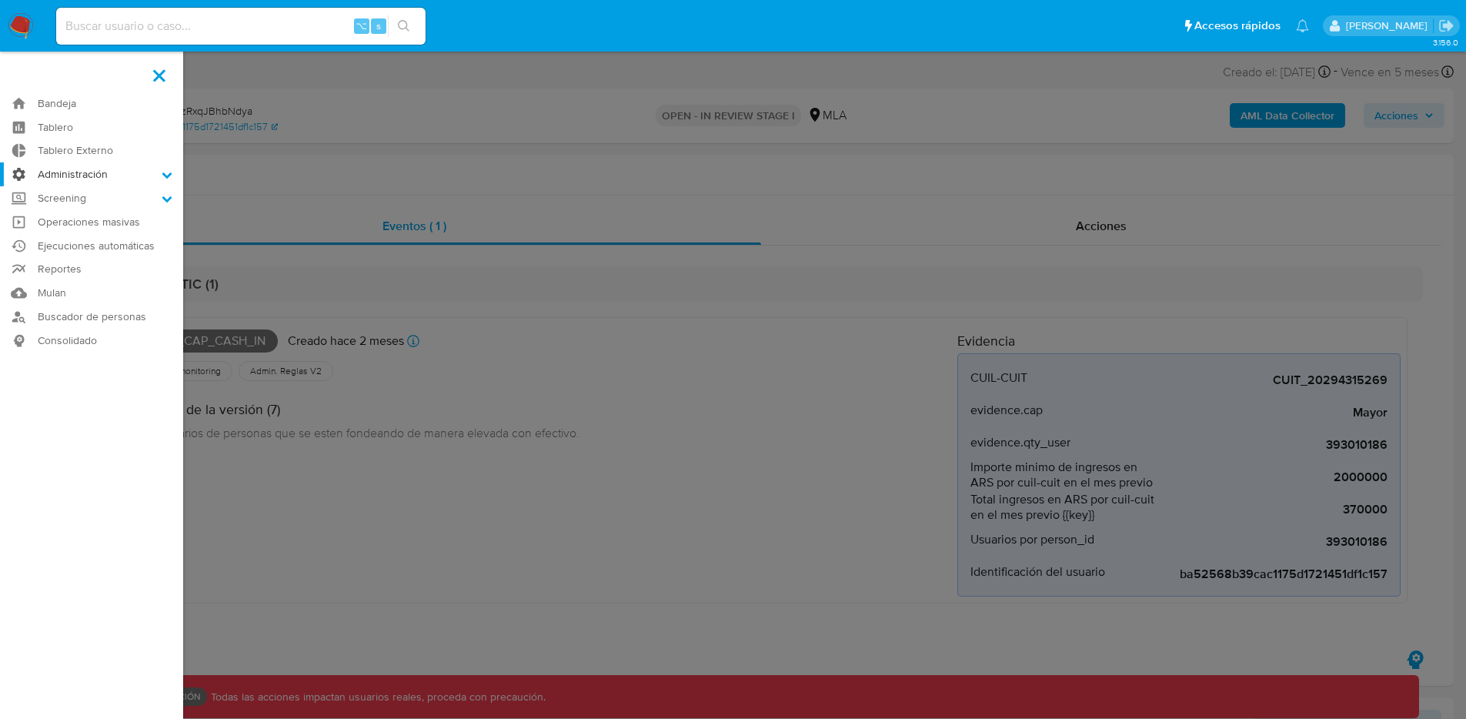
click at [111, 169] on label "Administración" at bounding box center [91, 174] width 183 height 24
click at [0, 0] on input "Administración" at bounding box center [0, 0] width 0 height 0
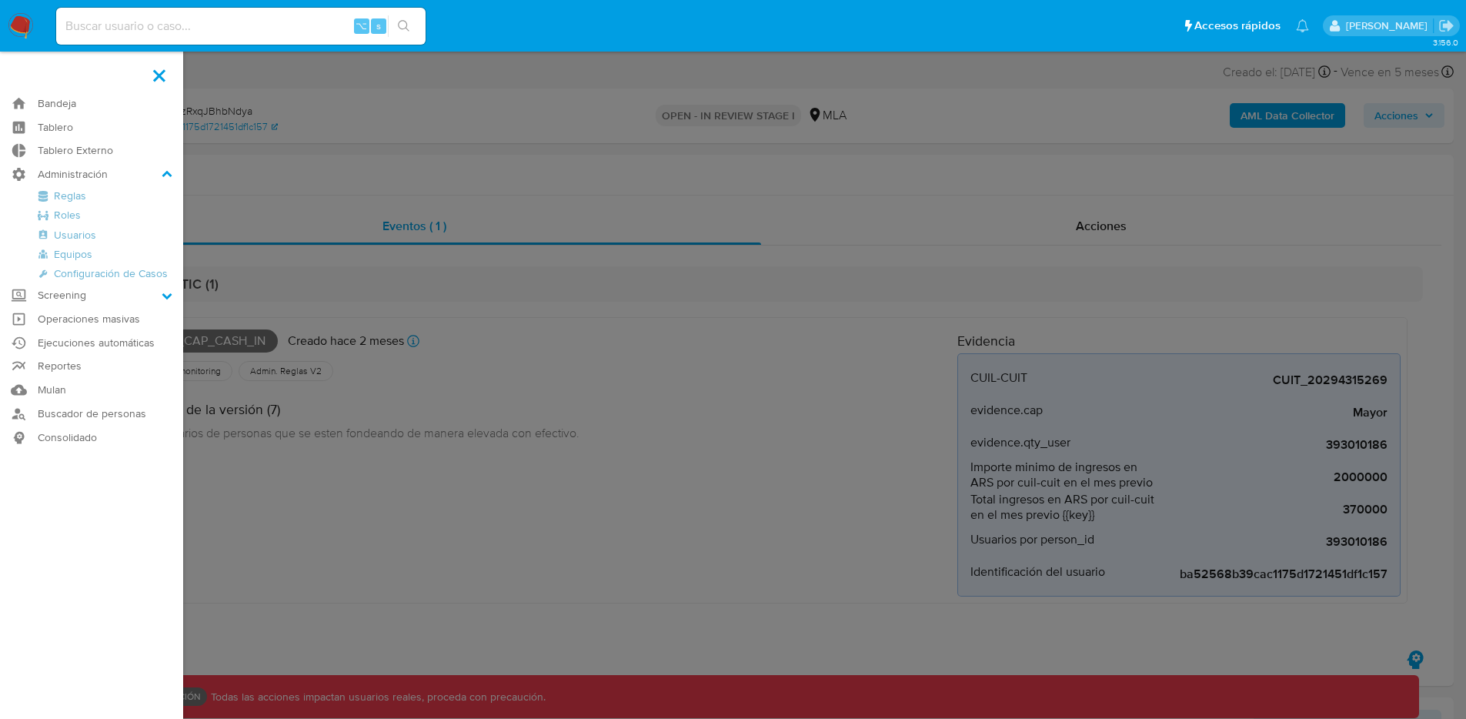
click at [418, 157] on label at bounding box center [733, 359] width 1466 height 719
click at [0, 0] on input "checkbox" at bounding box center [0, 0] width 0 height 0
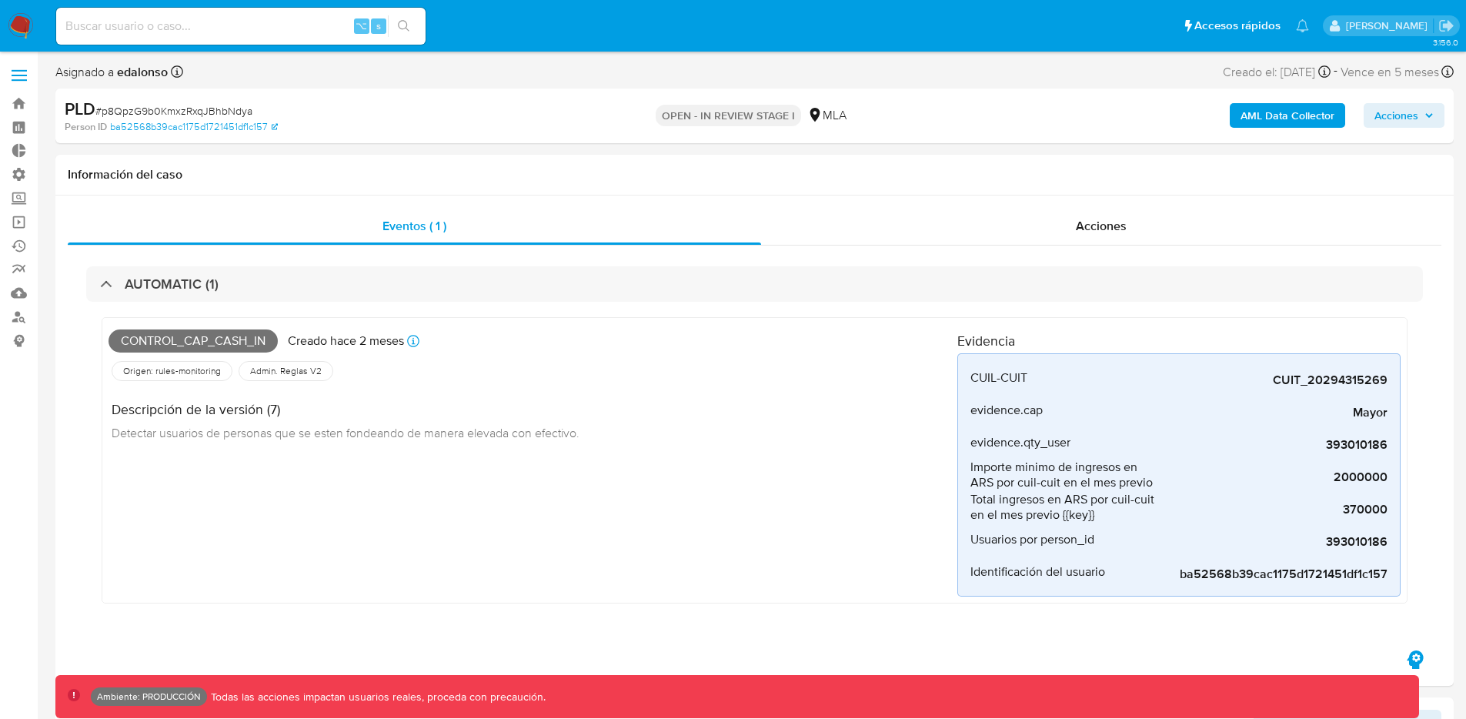
click at [25, 77] on label at bounding box center [19, 75] width 38 height 32
click at [0, 0] on input "checkbox" at bounding box center [0, 0] width 0 height 0
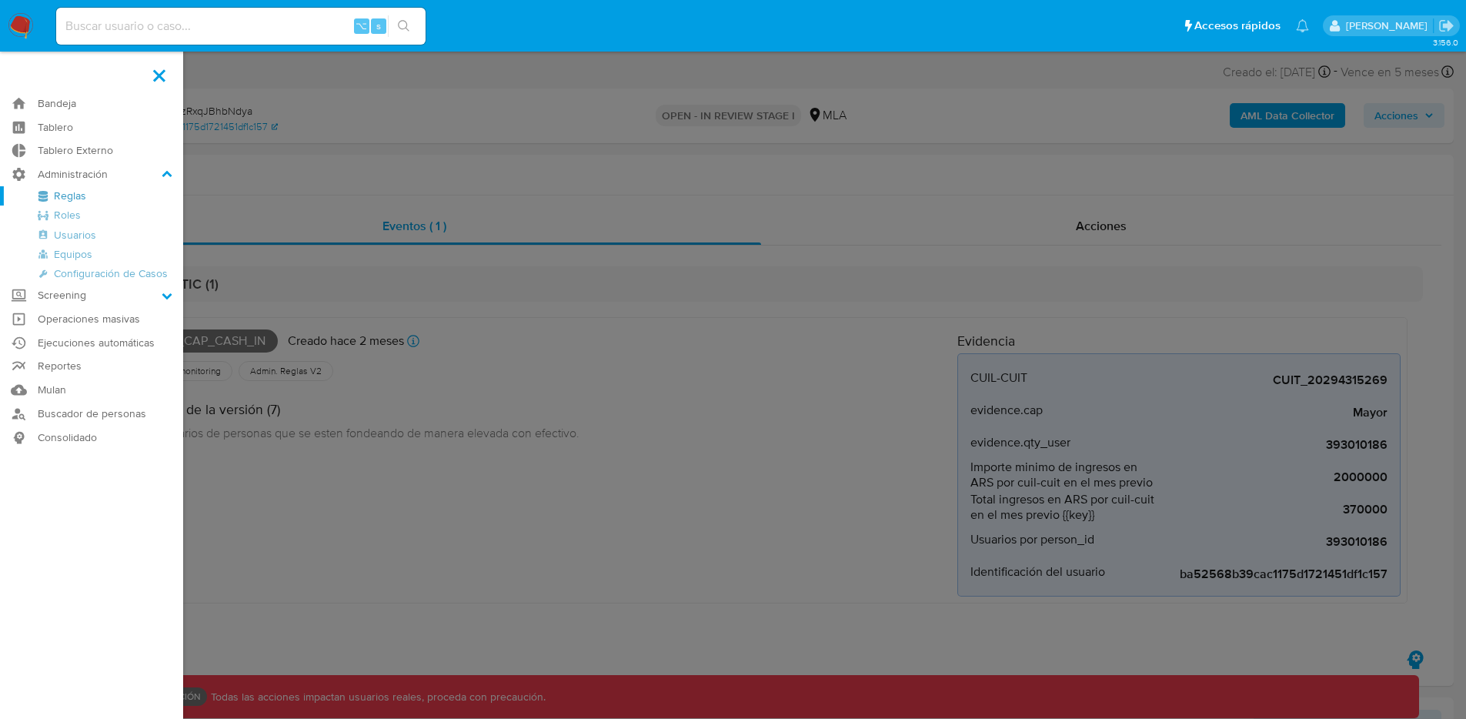
click at [59, 189] on link "Reglas" at bounding box center [91, 195] width 183 height 19
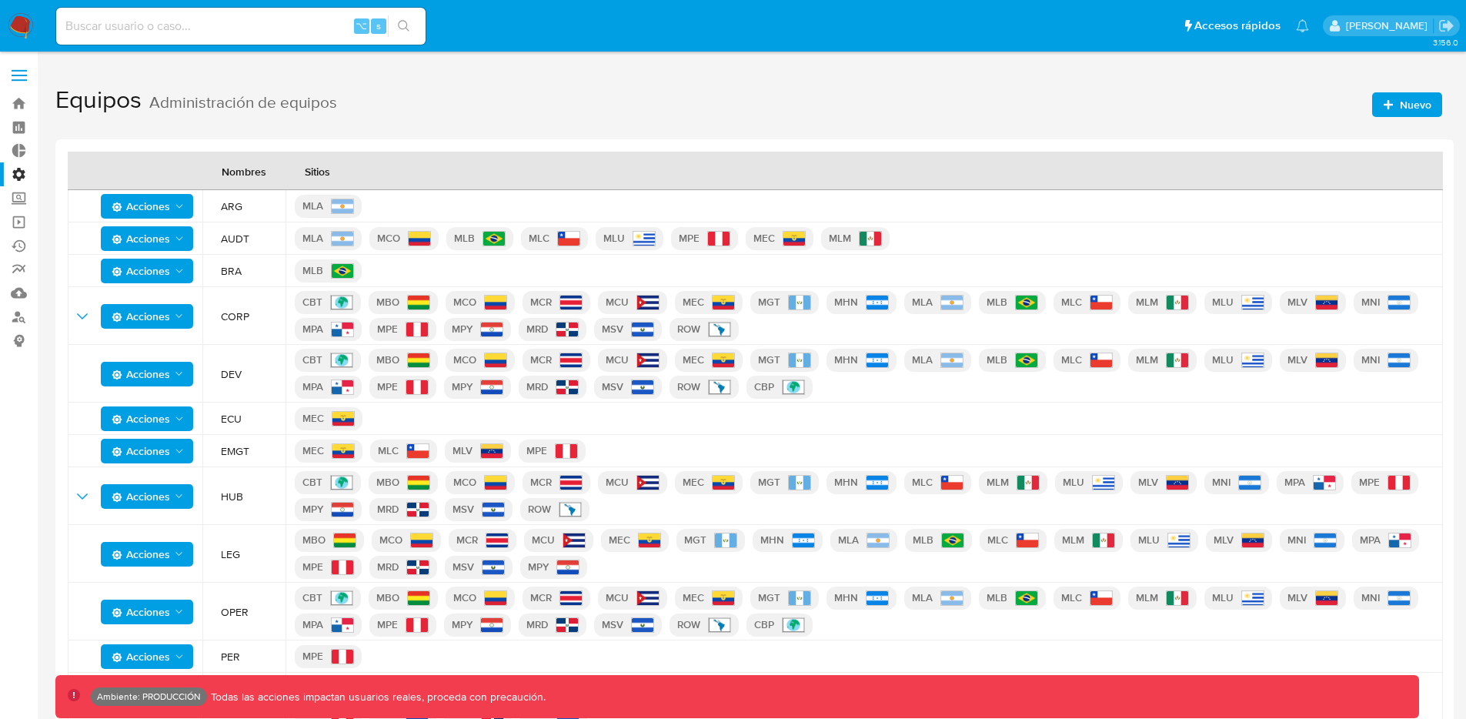
click at [159, 238] on span "Acciones" at bounding box center [141, 238] width 59 height 25
click at [161, 287] on button "Editar" at bounding box center [147, 277] width 139 height 37
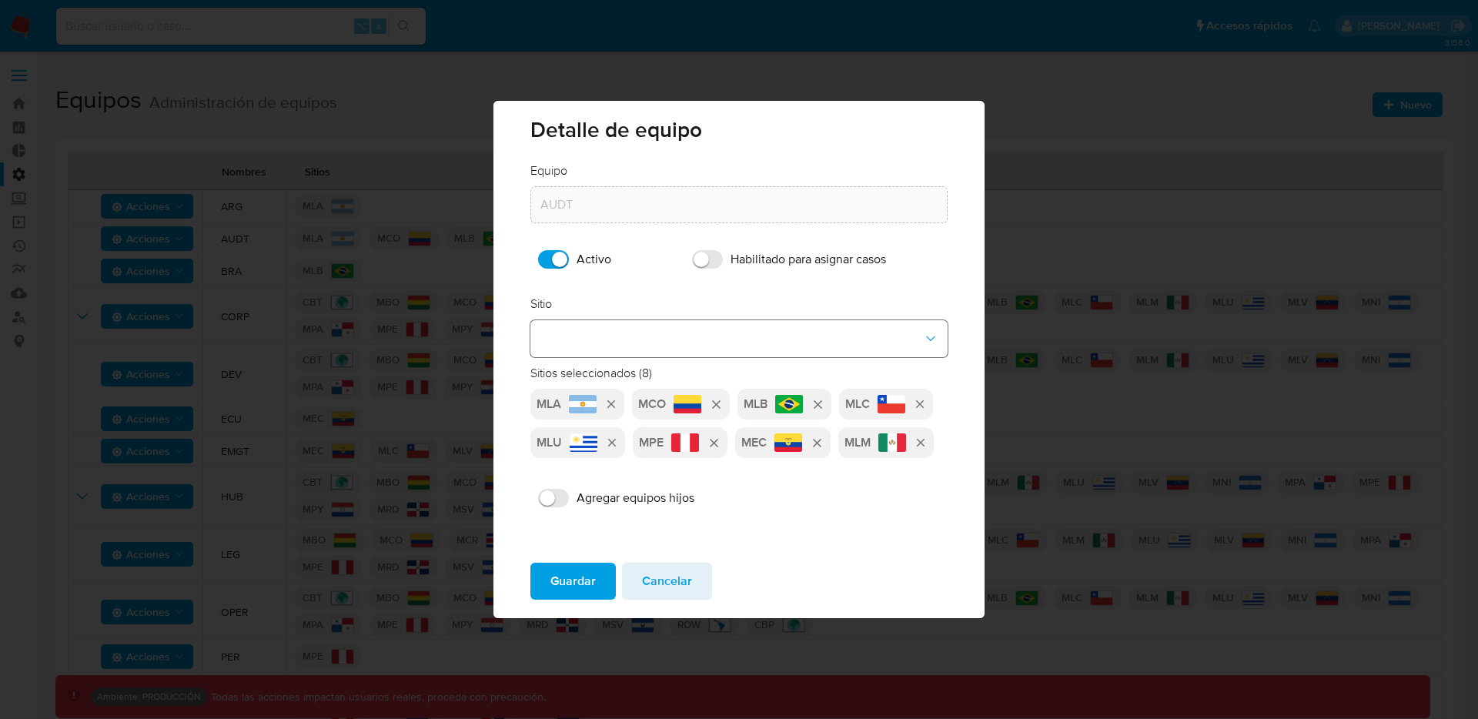
click at [863, 346] on button "site-dropdown" at bounding box center [738, 338] width 417 height 37
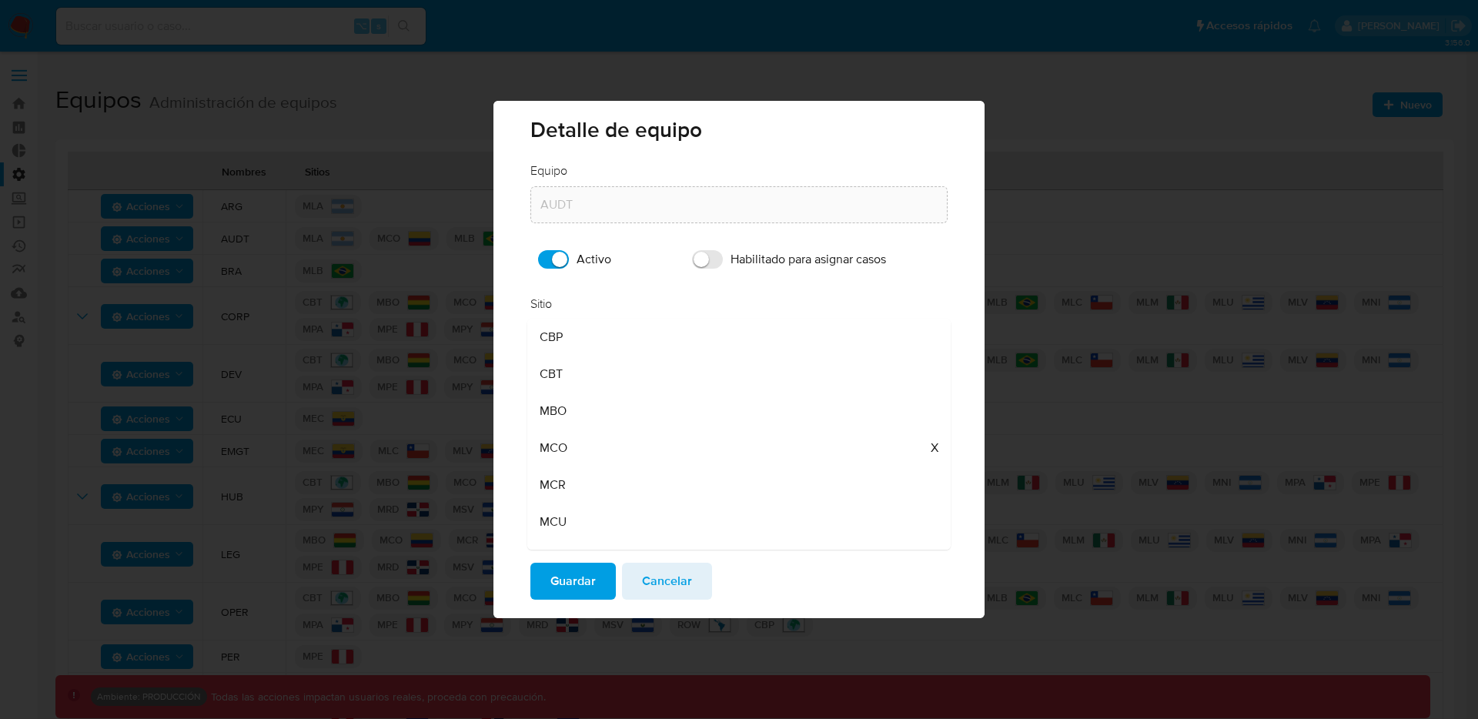
click at [814, 606] on div "Guardar Cancelar" at bounding box center [738, 584] width 491 height 68
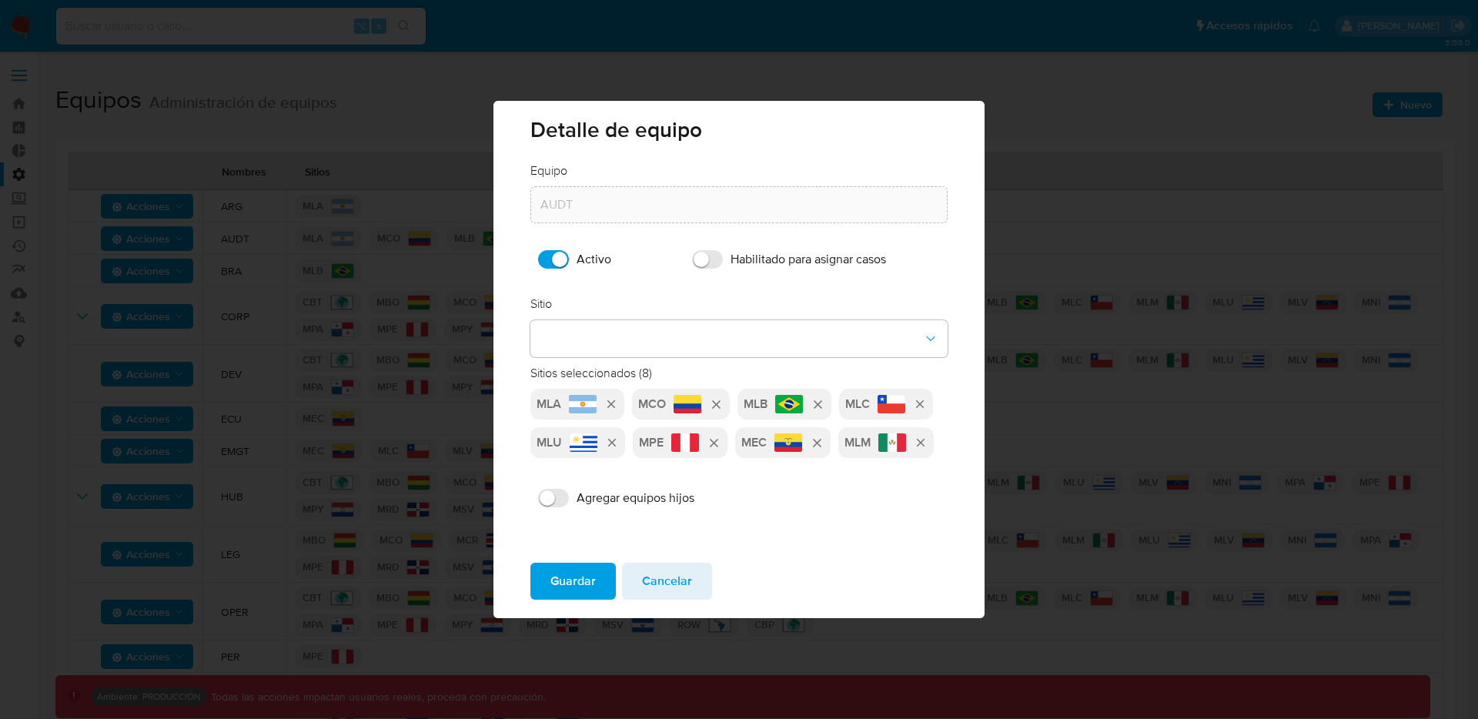
click at [643, 584] on span "Cancelar" at bounding box center [667, 581] width 50 height 34
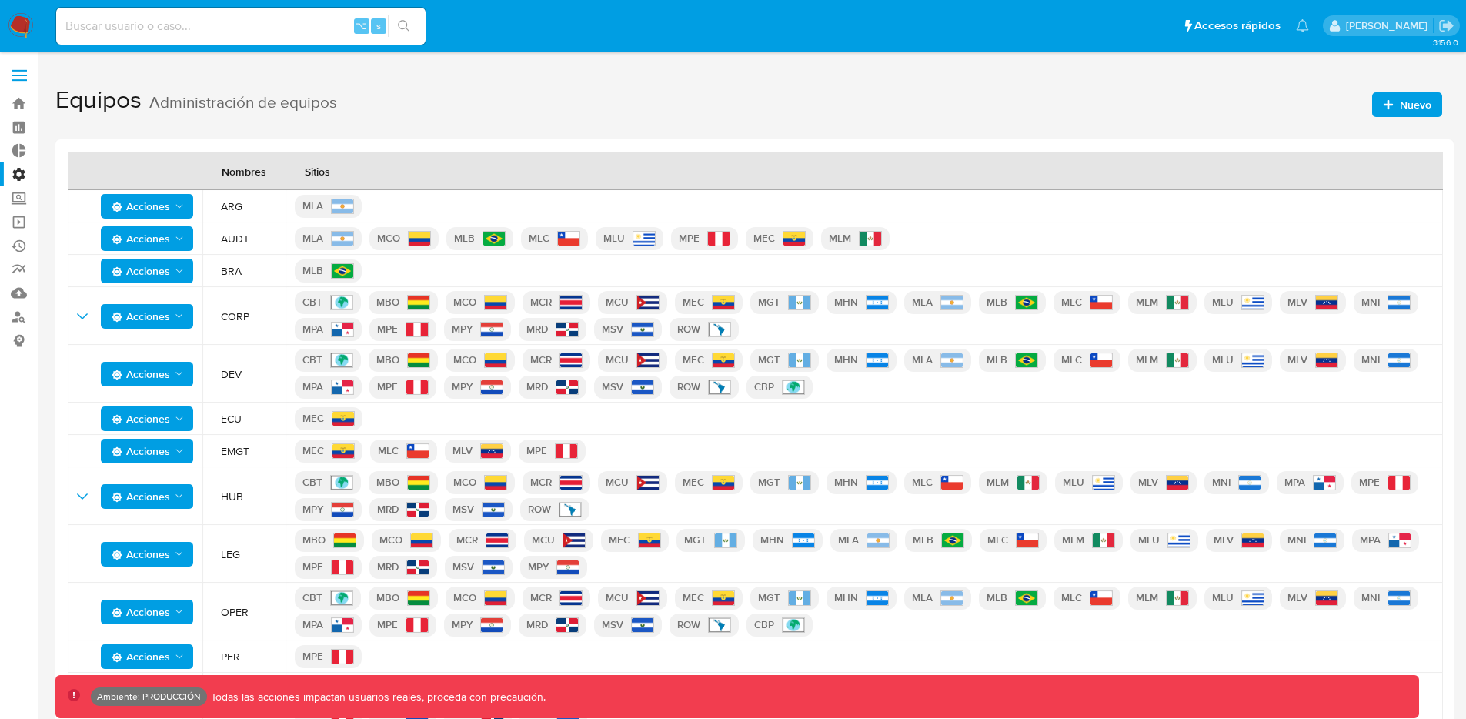
click at [17, 75] on span at bounding box center [19, 76] width 15 height 2
click at [0, 0] on input "checkbox" at bounding box center [0, 0] width 0 height 0
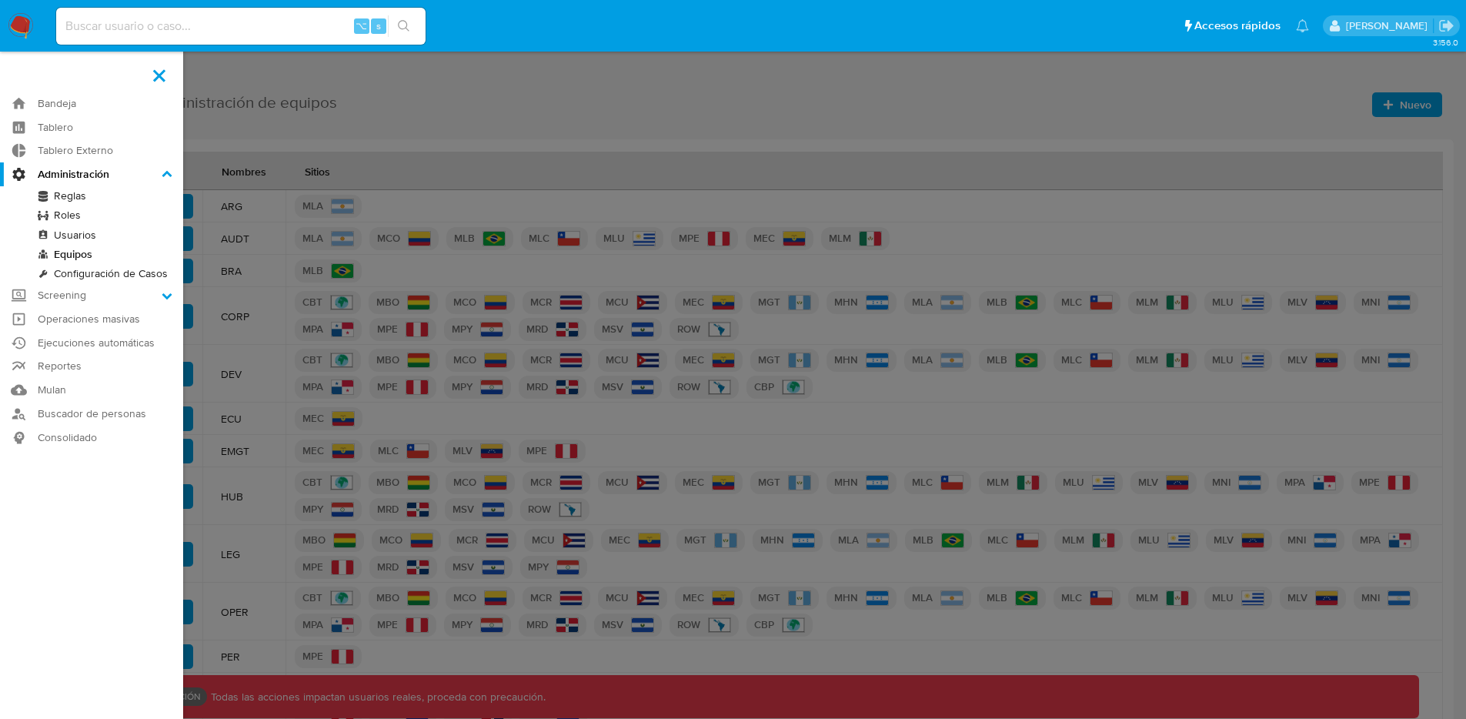
click at [69, 199] on link "Reglas" at bounding box center [91, 195] width 183 height 19
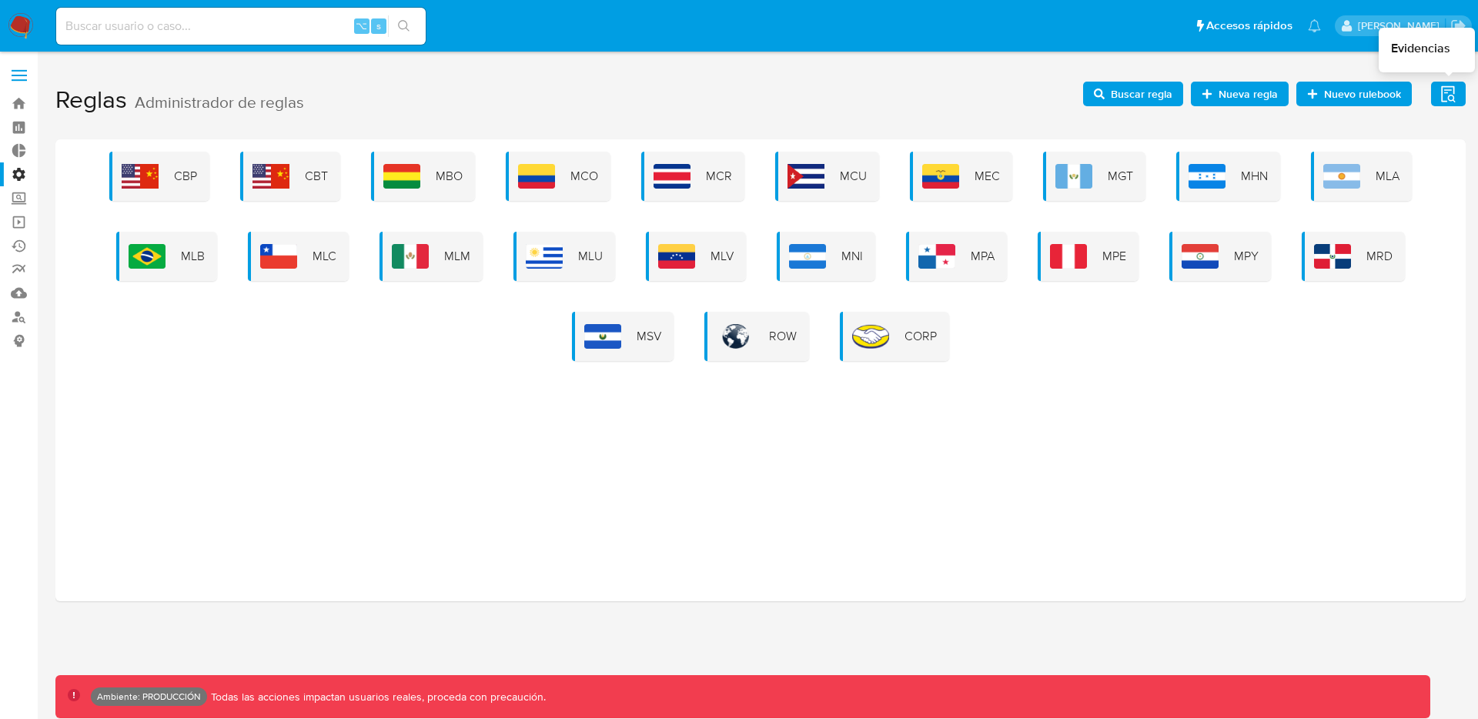
click at [1455, 99] on icon "button" at bounding box center [1448, 94] width 19 height 19
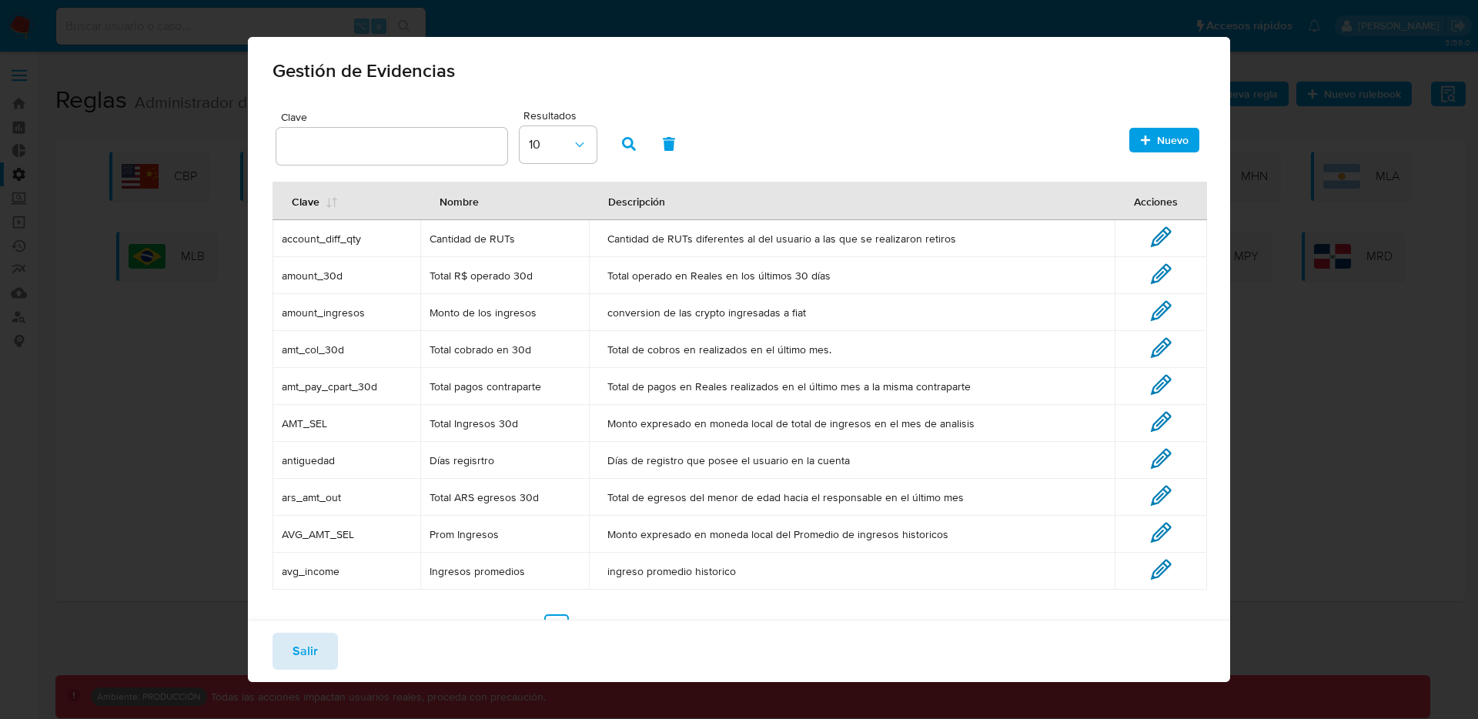
click at [307, 657] on span "Salir" at bounding box center [305, 651] width 25 height 34
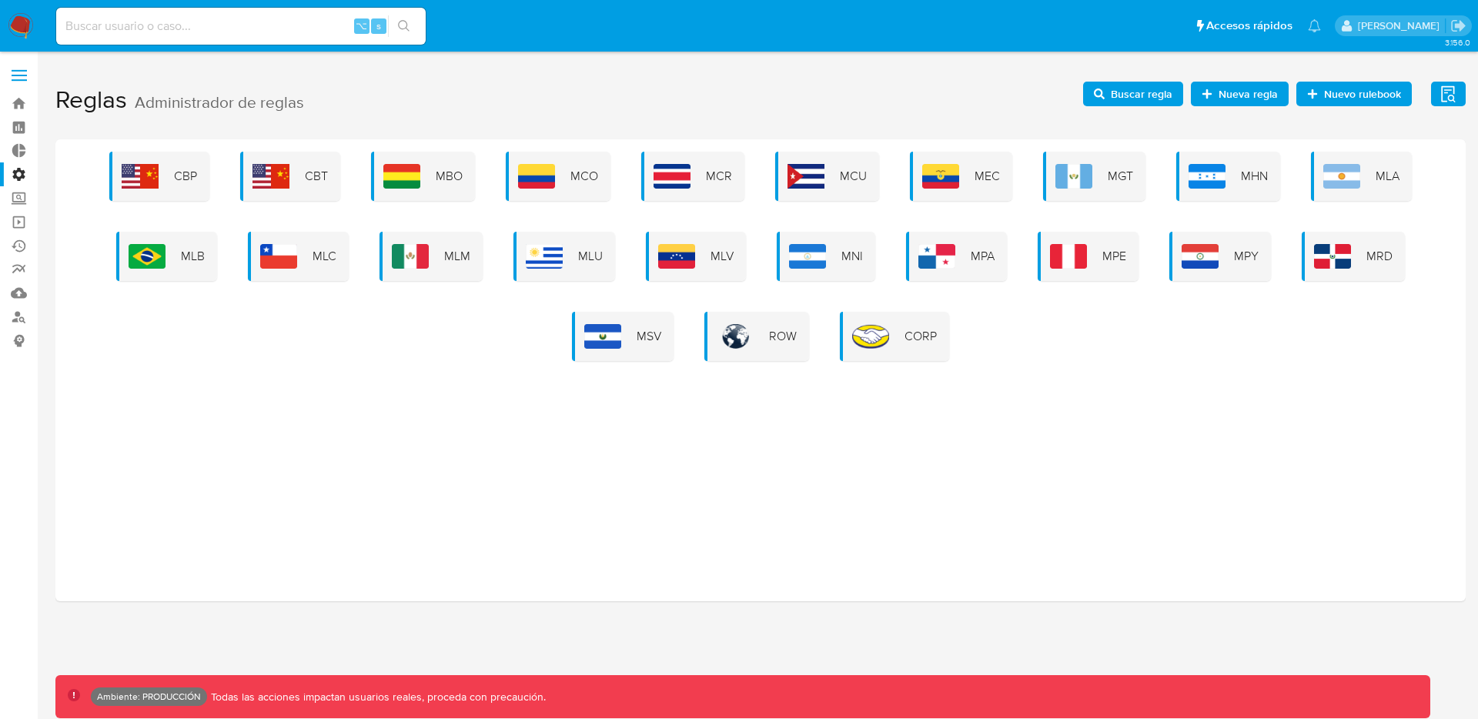
click at [1150, 89] on span "Buscar regla" at bounding box center [1142, 94] width 62 height 25
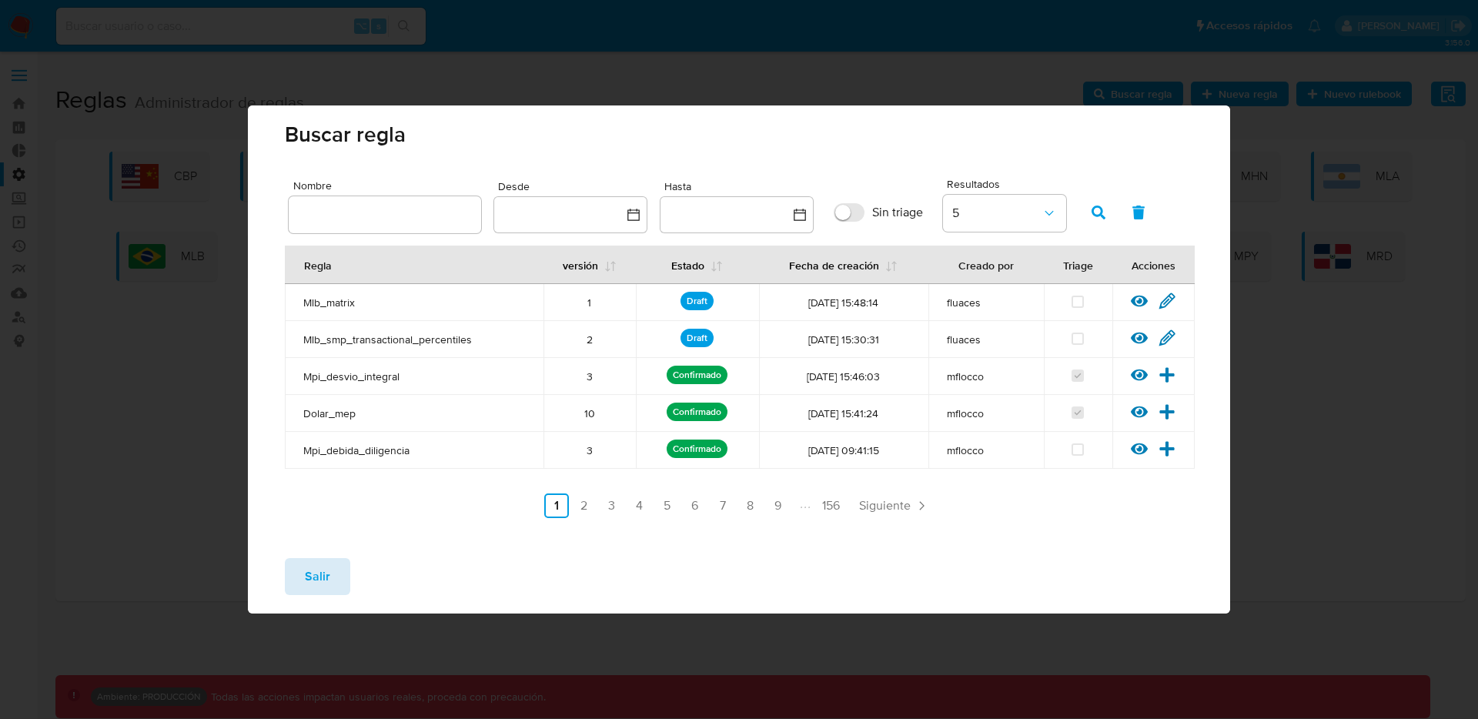
click at [336, 580] on button "Salir" at bounding box center [317, 576] width 65 height 37
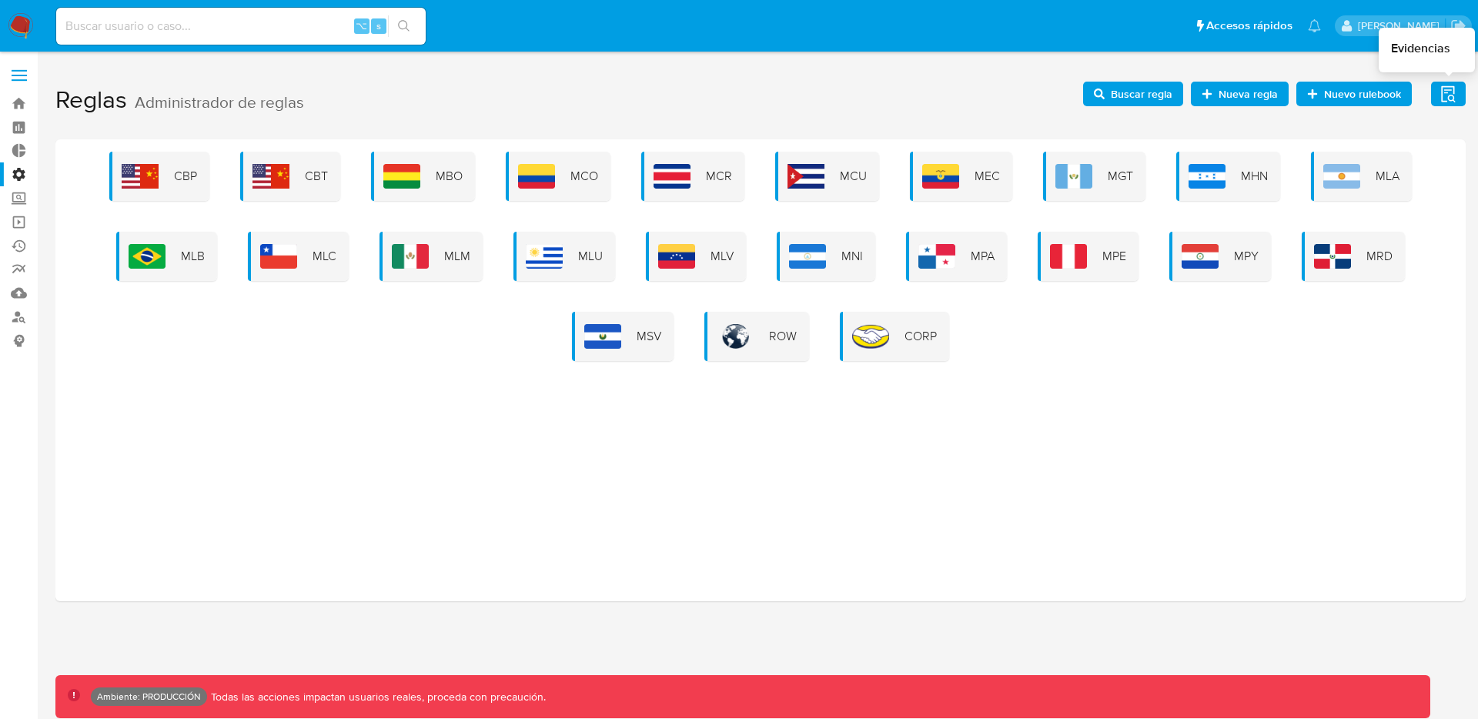
click at [1455, 89] on icon "button" at bounding box center [1448, 94] width 19 height 19
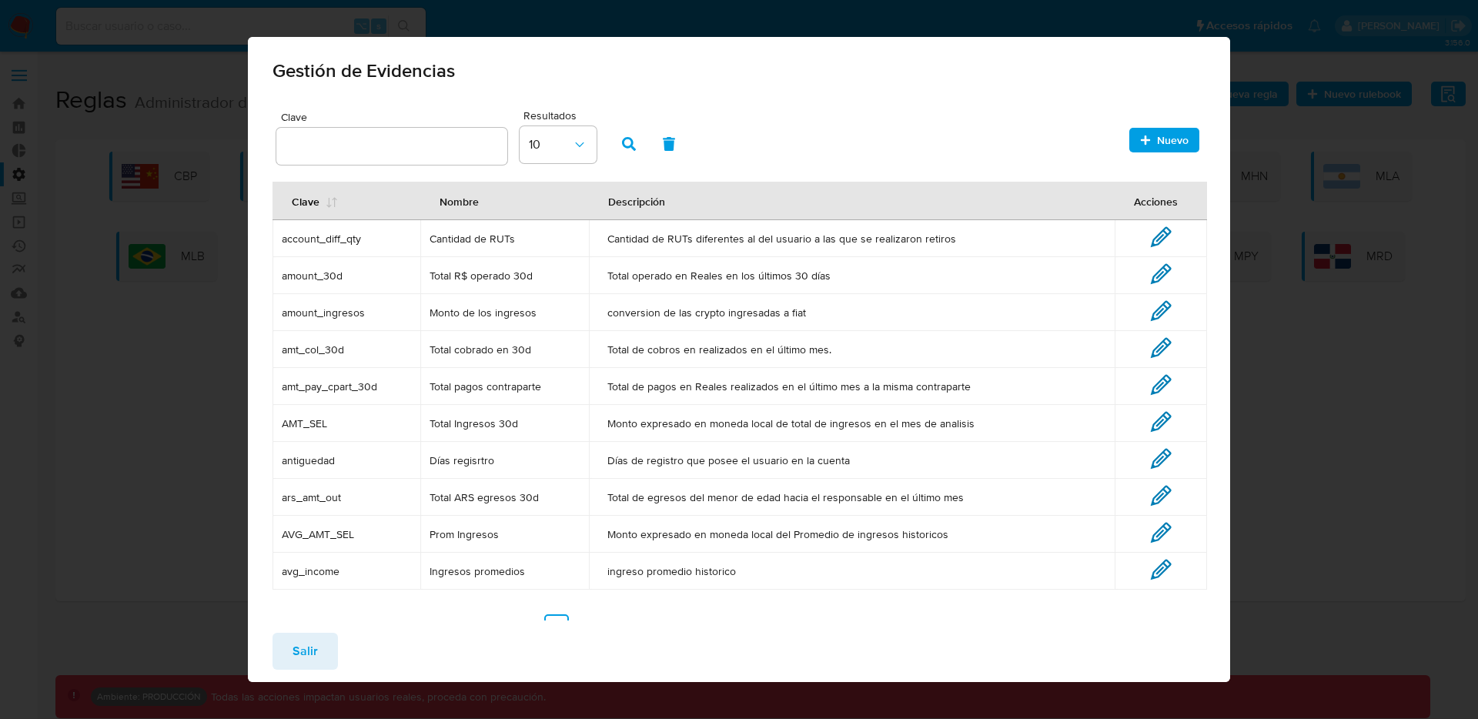
click at [314, 236] on span "account_diff_qty" at bounding box center [346, 239] width 129 height 14
click at [1192, 148] on div "Clave Resultados 10 Nuevo" at bounding box center [739, 137] width 934 height 63
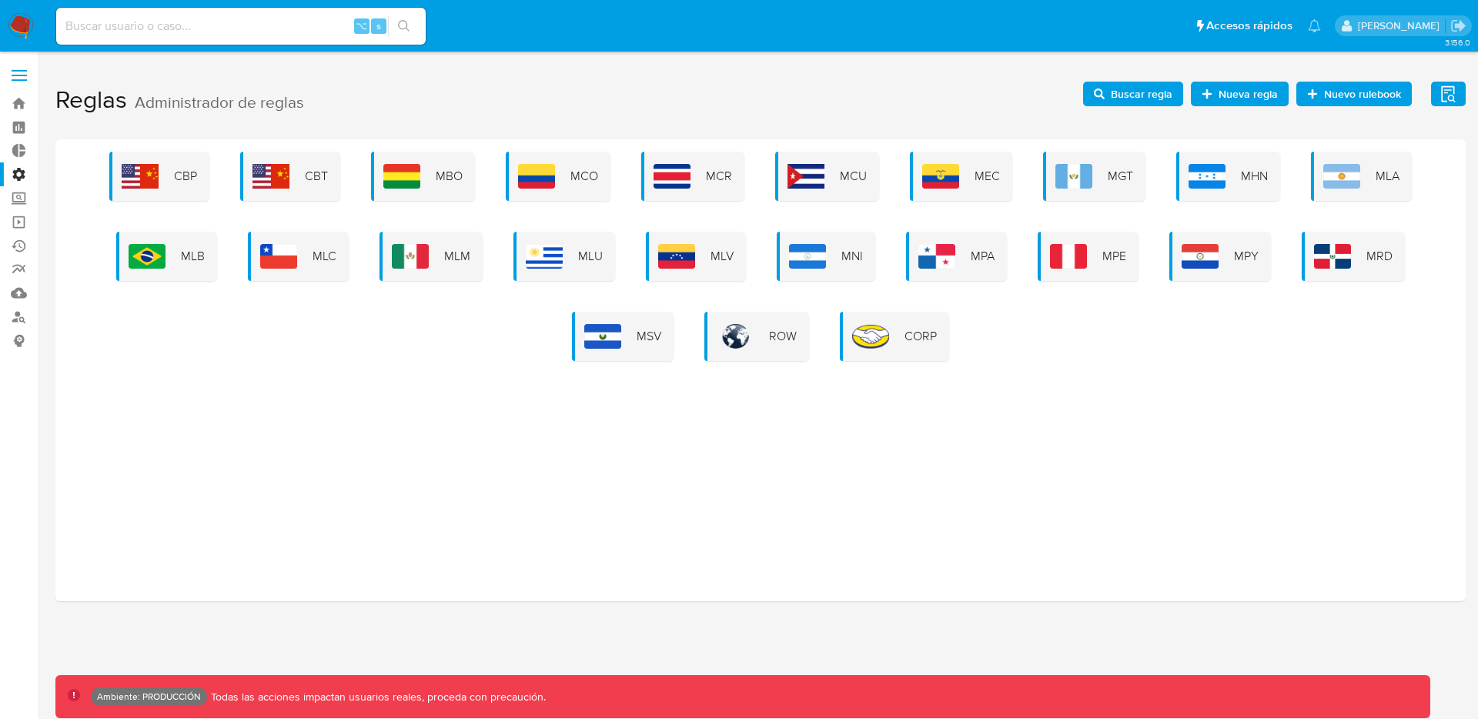
click at [1132, 97] on span "Buscar regla" at bounding box center [1142, 94] width 62 height 25
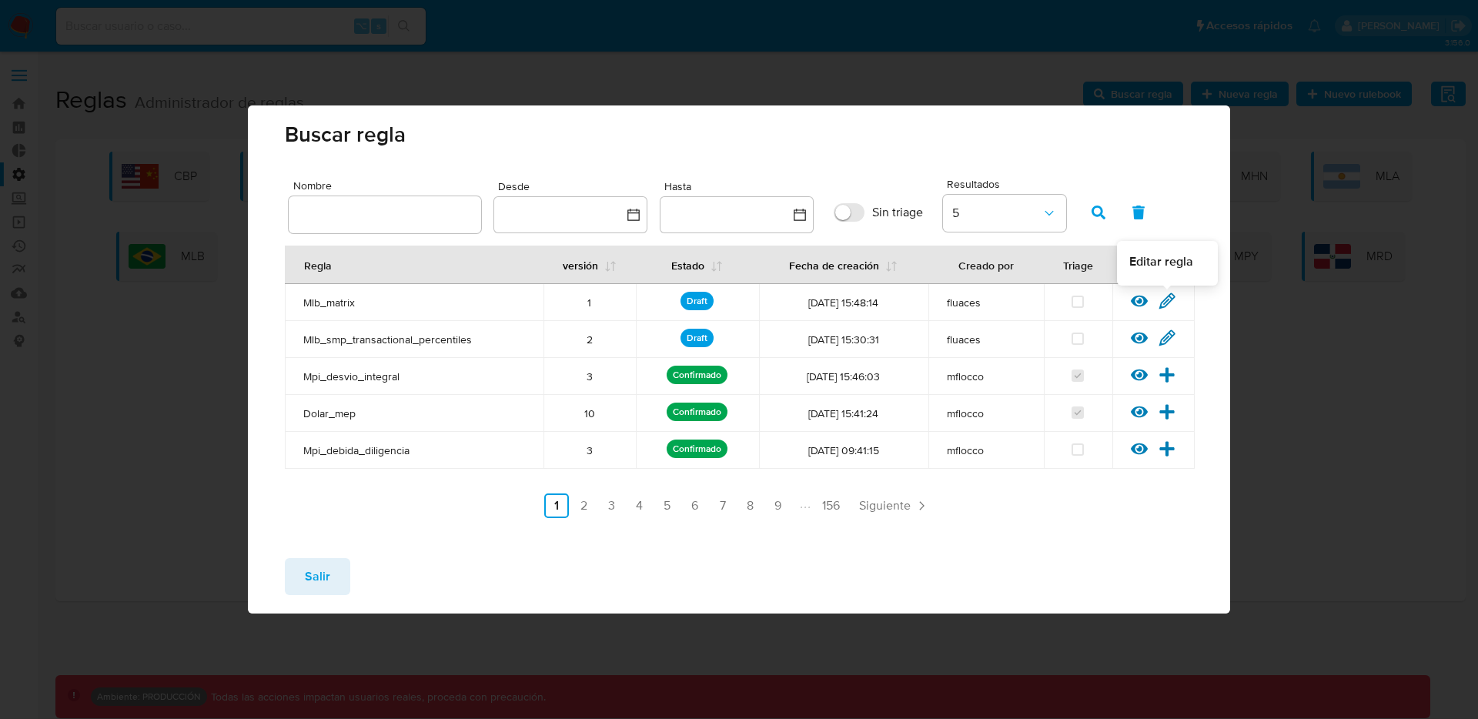
click at [1163, 299] on icon at bounding box center [1167, 300] width 15 height 15
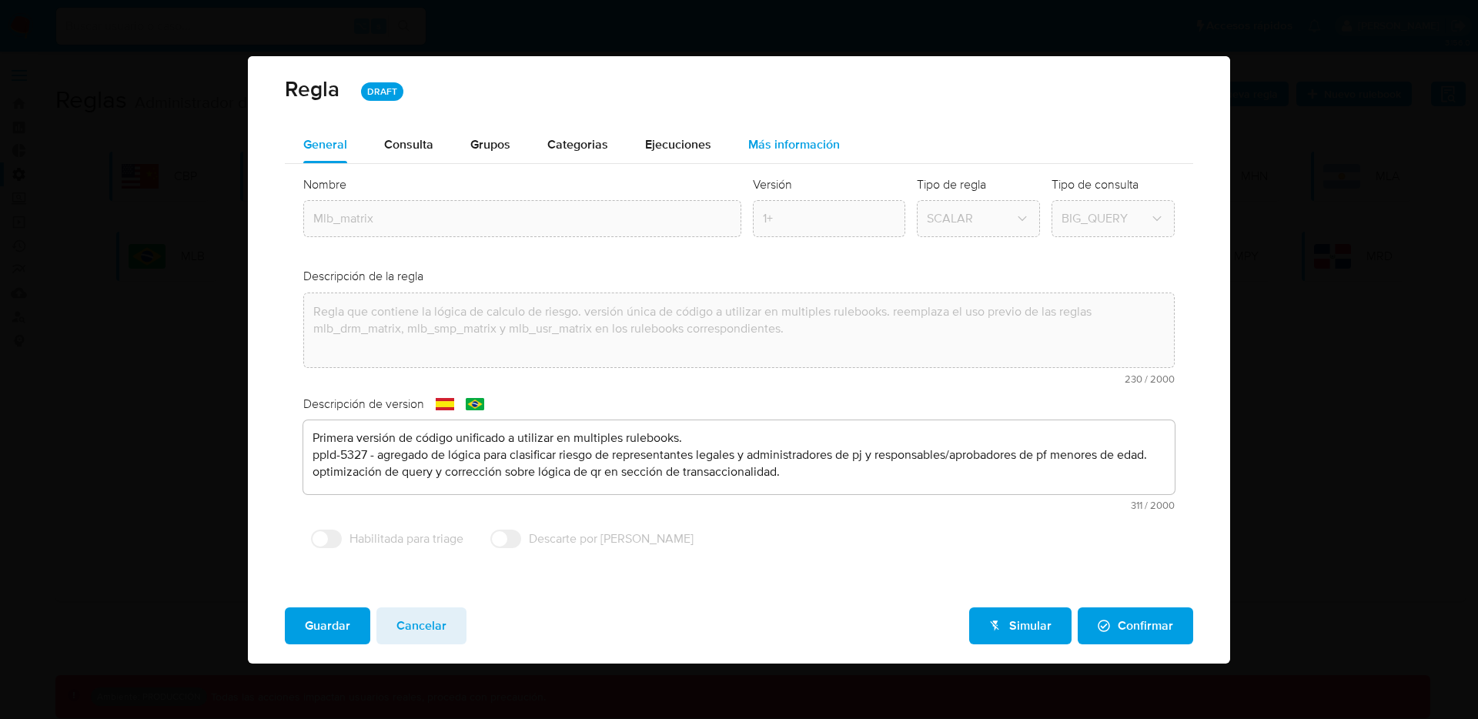
click at [763, 152] on span "Más información" at bounding box center [794, 144] width 92 height 18
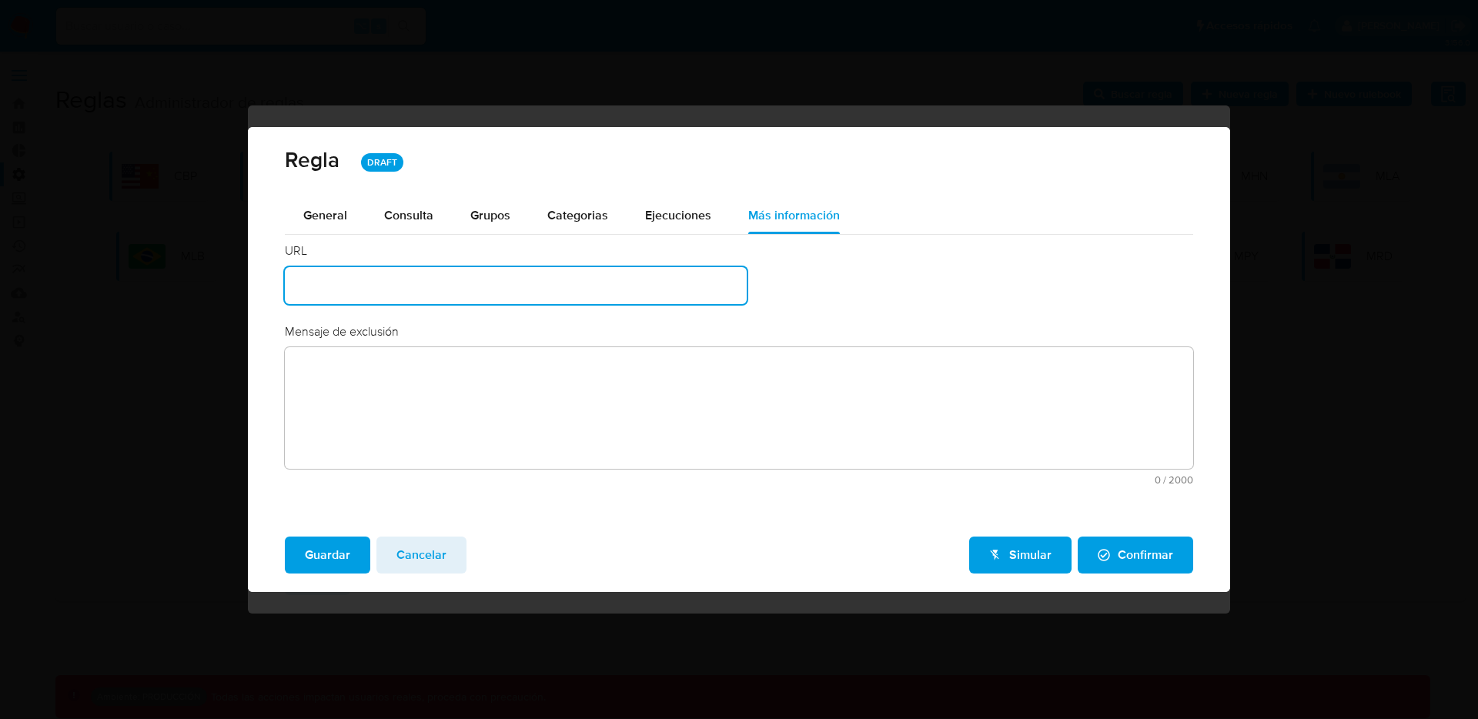
click at [455, 292] on input "text" at bounding box center [516, 286] width 462 height 20
drag, startPoint x: 600, startPoint y: 287, endPoint x: 202, endPoint y: 276, distance: 398.1
click at [202, 276] on div "Regla DRAFT General Consulta Parametros Grupos Categorias Ejecuciones Más infor…" at bounding box center [739, 359] width 1478 height 719
type input "1224124124"
drag, startPoint x: 586, startPoint y: 283, endPoint x: 42, endPoint y: 255, distance: 544.2
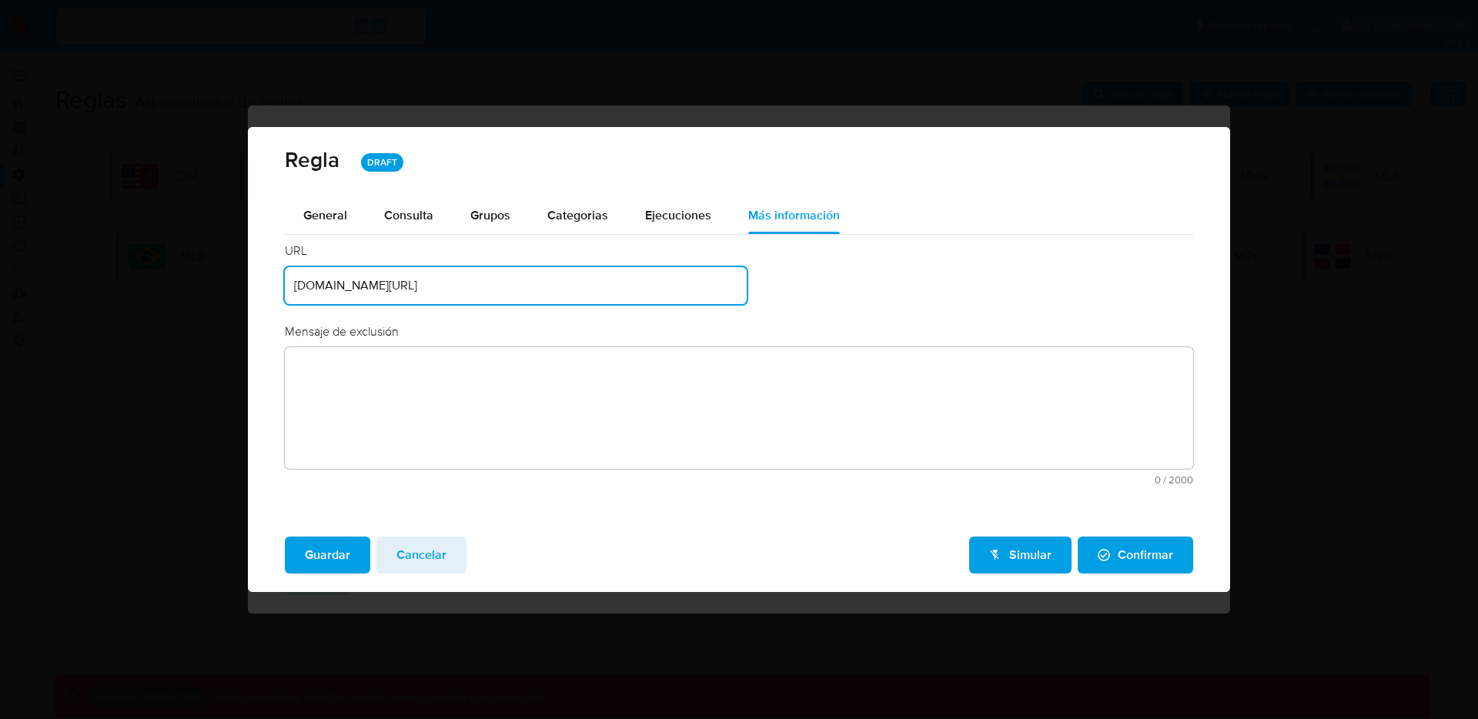
click at [42, 255] on div "Regla DRAFT General Consulta Parametros Grupos Categorias Ejecuciones Más infor…" at bounding box center [739, 359] width 1478 height 719
type input "w"
type input "h"
